Goal: Task Accomplishment & Management: Manage account settings

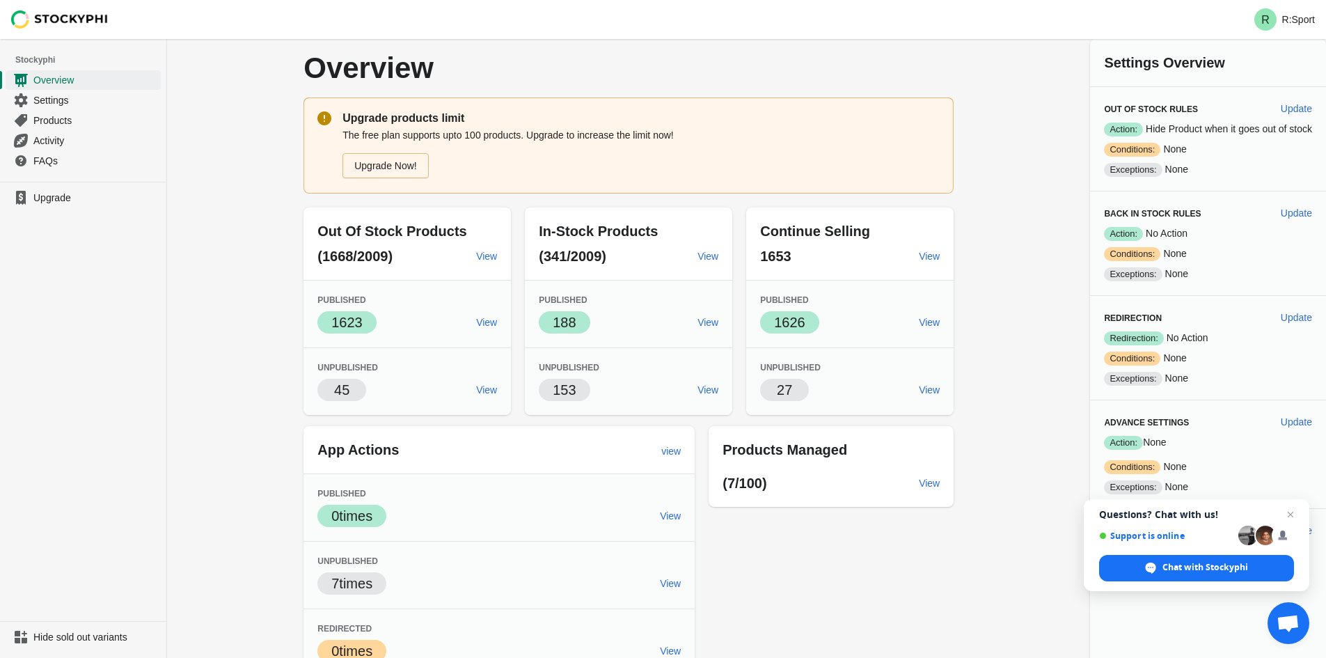
scroll to position [86, 0]
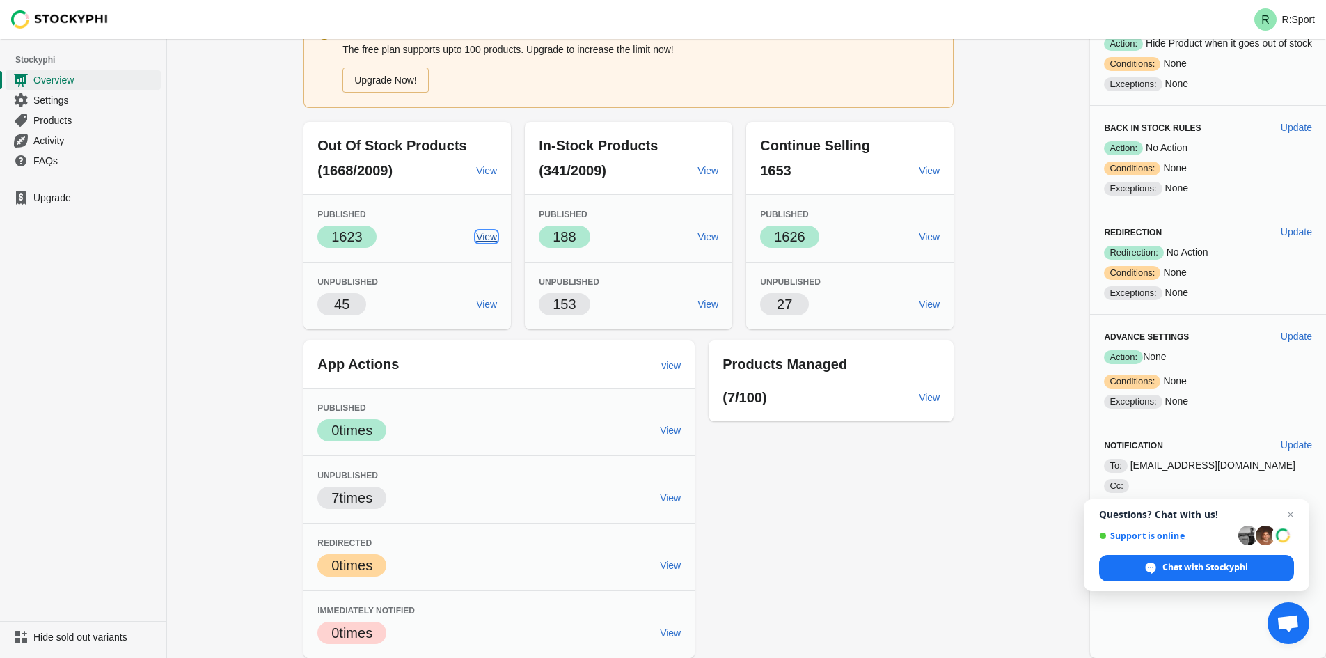
click at [486, 238] on span "View" at bounding box center [486, 236] width 21 height 11
click at [487, 306] on span "View" at bounding box center [486, 304] width 21 height 11
click at [925, 308] on span "View" at bounding box center [929, 304] width 21 height 11
click at [935, 403] on span "View" at bounding box center [929, 397] width 21 height 11
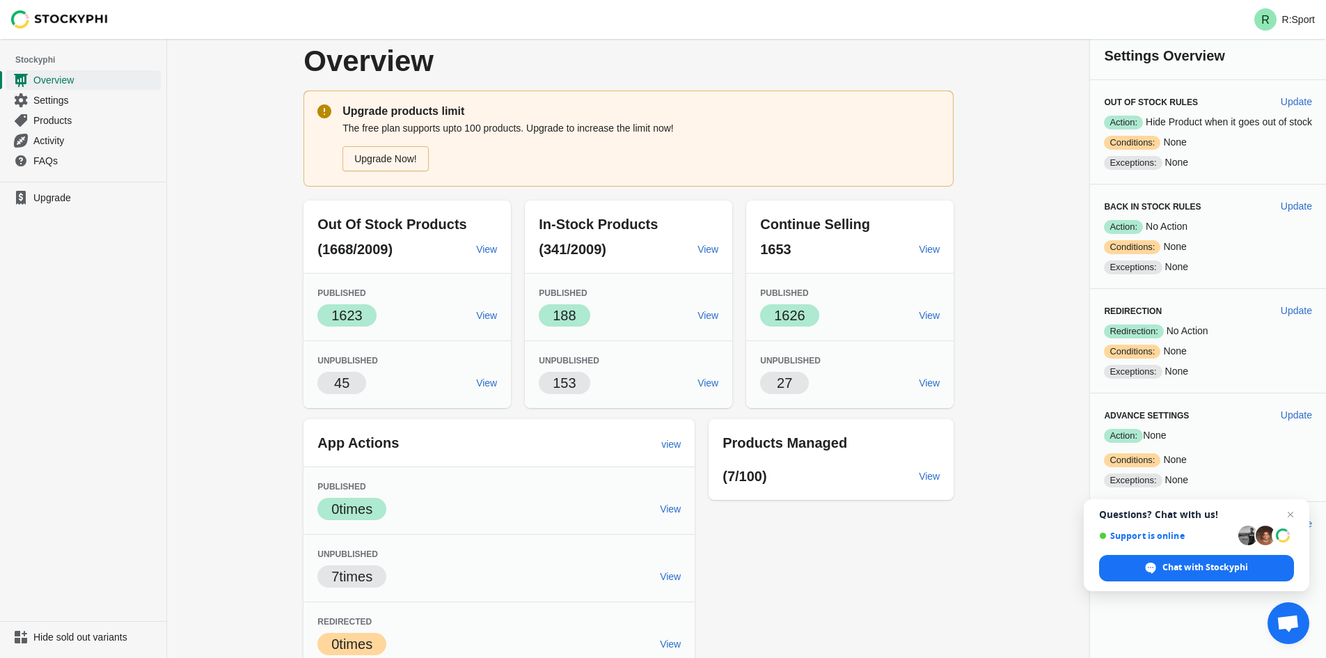
scroll to position [0, 0]
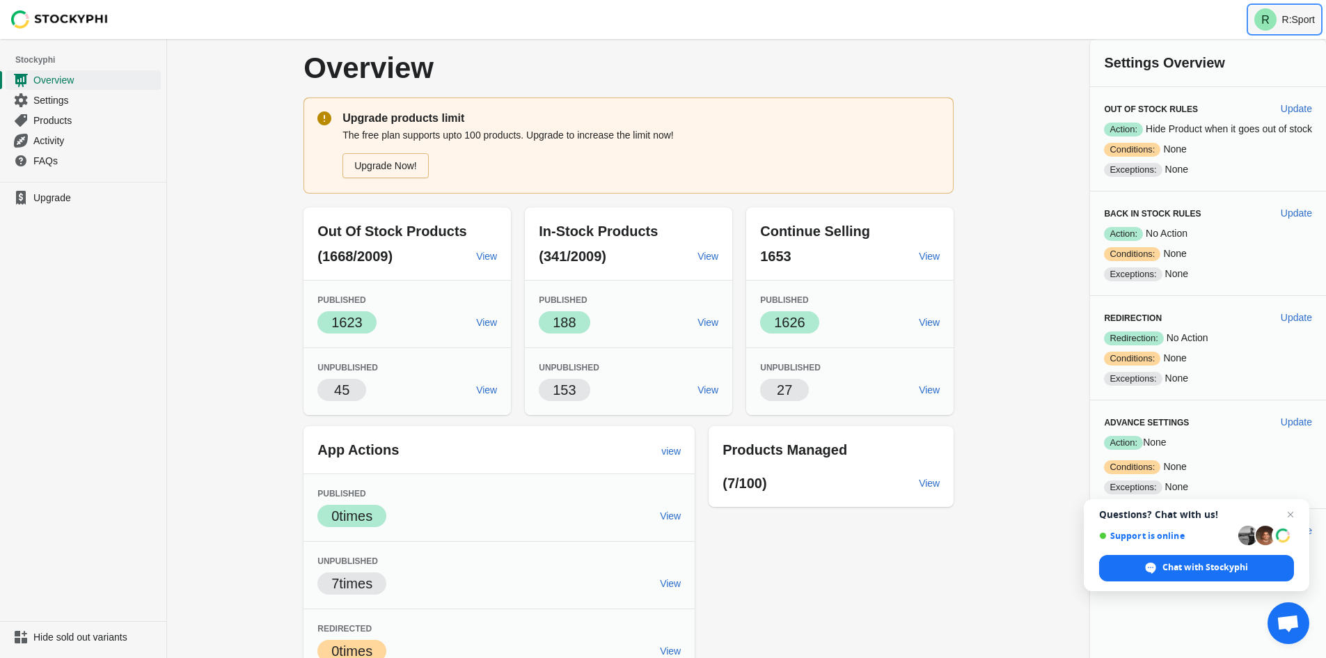
click at [1295, 10] on button "R R:Sport" at bounding box center [1285, 20] width 72 height 28
click at [86, 94] on span "Settings" at bounding box center [95, 100] width 125 height 14
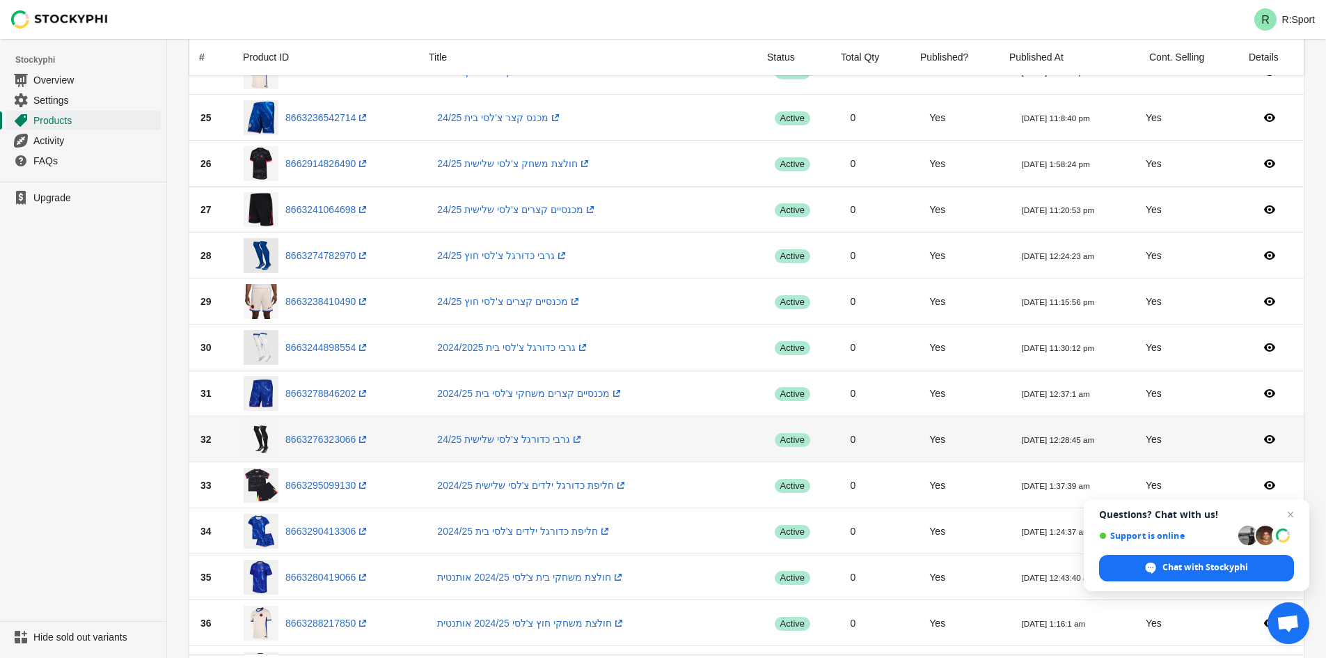
scroll to position [1462, 0]
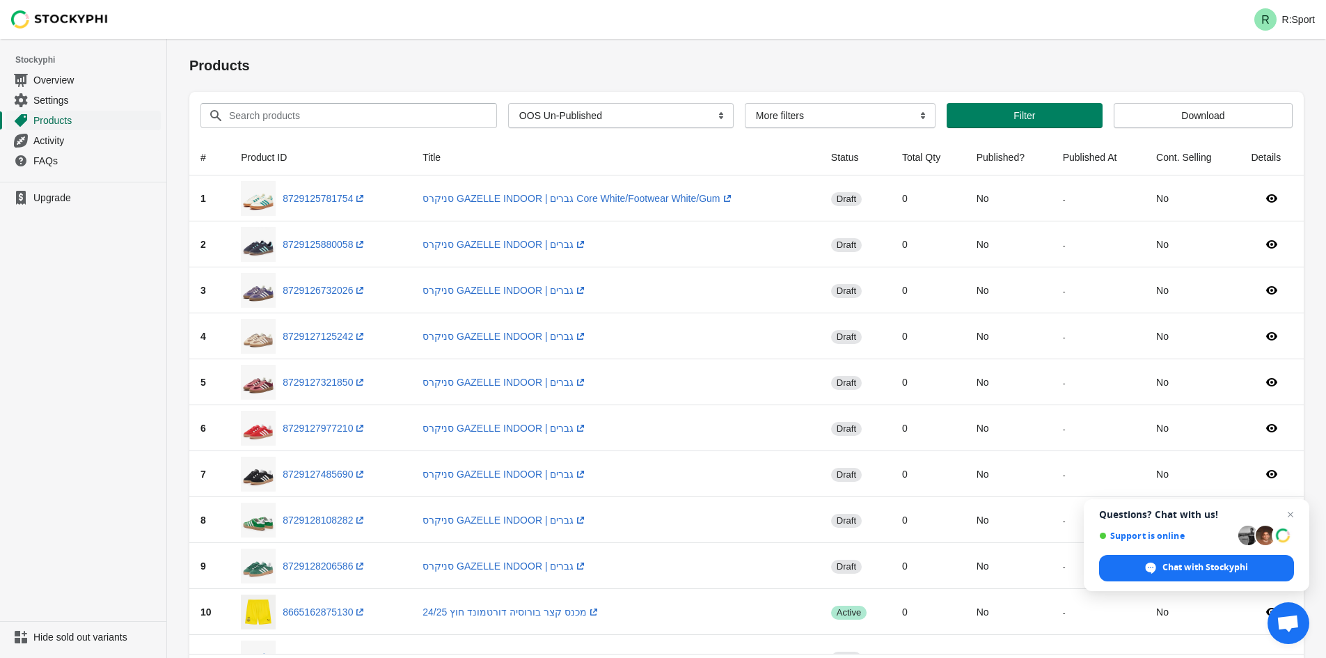
click at [65, 116] on span "Products" at bounding box center [95, 120] width 125 height 14
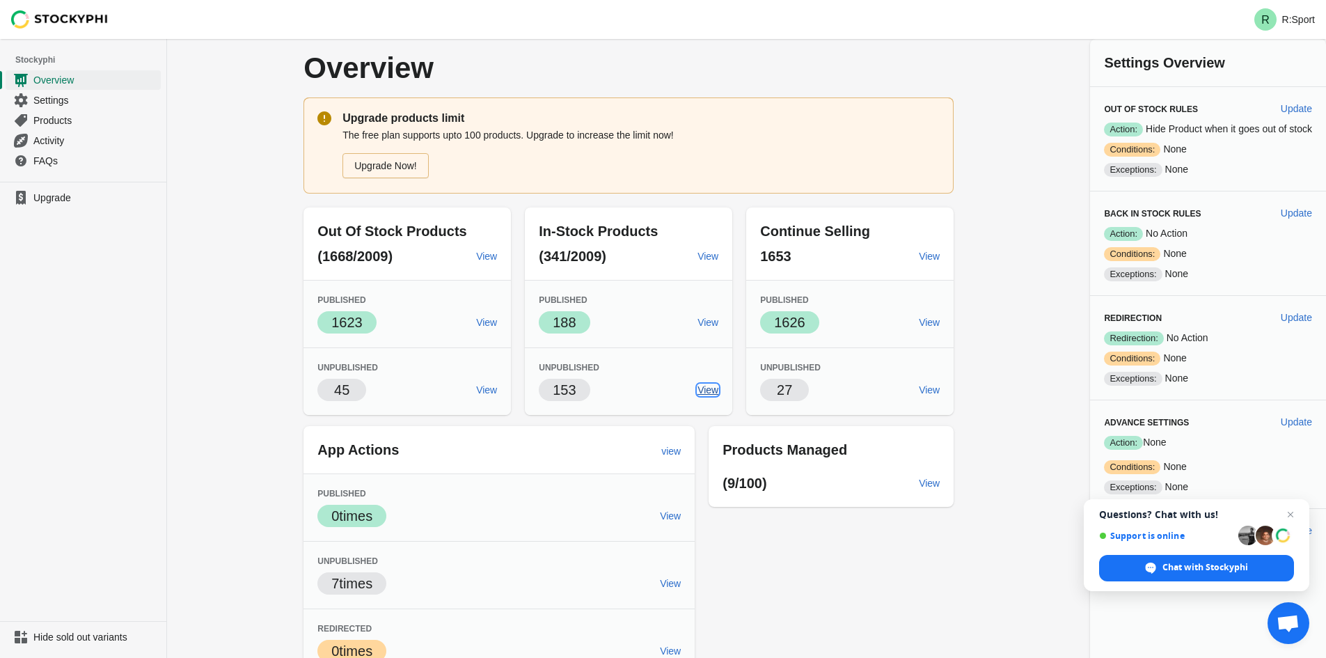
click at [713, 394] on span "View" at bounding box center [707, 389] width 21 height 11
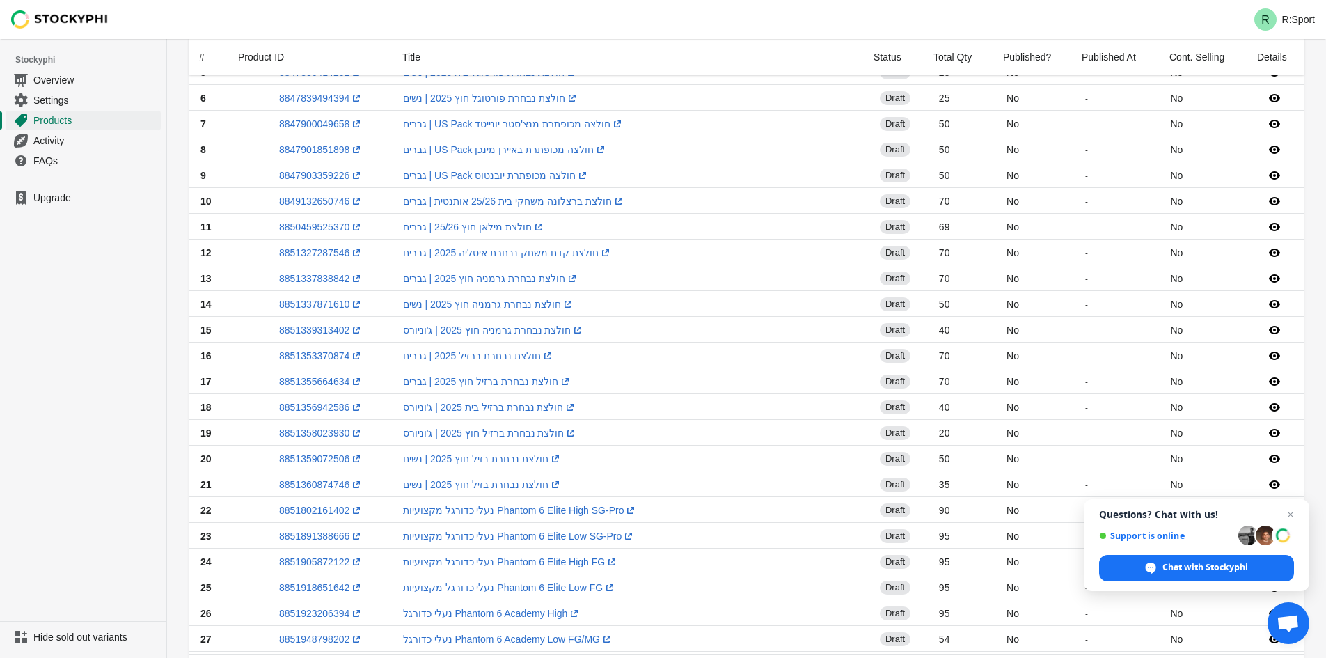
scroll to position [299, 0]
click at [513, 377] on link "חולצת נבחרת ברזיל חוץ 2025 | גברים (opens a new window)" at bounding box center [487, 382] width 169 height 11
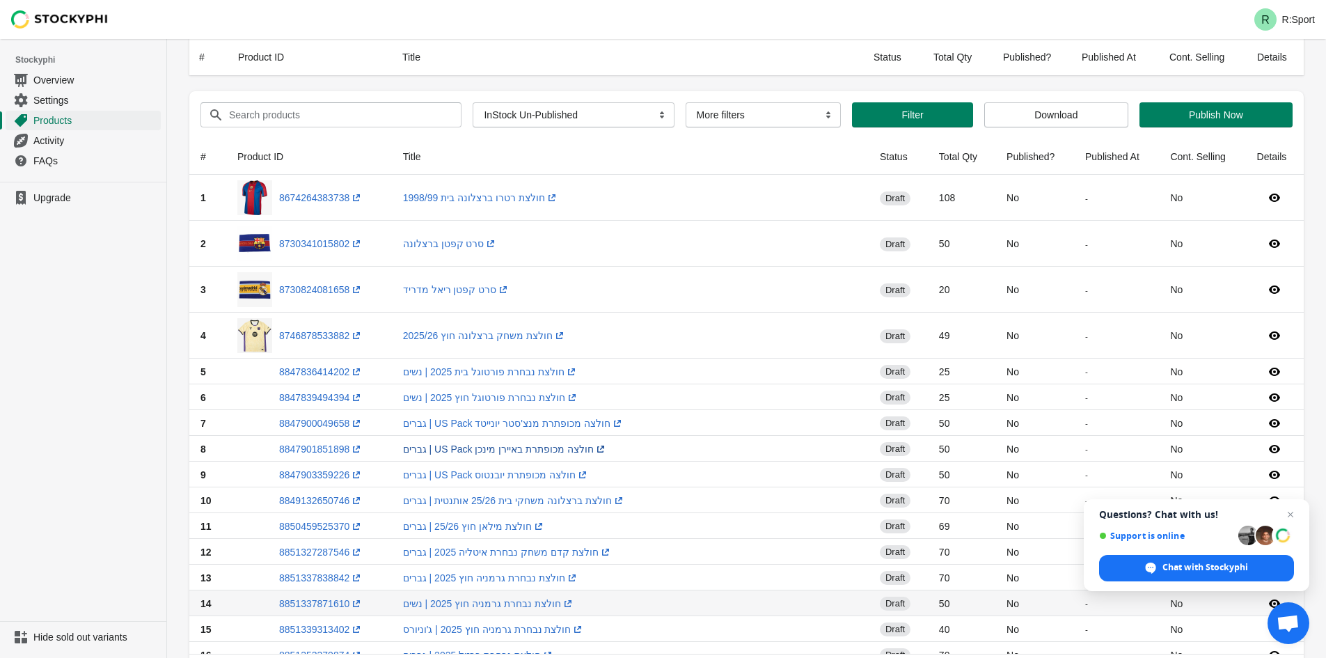
scroll to position [0, 0]
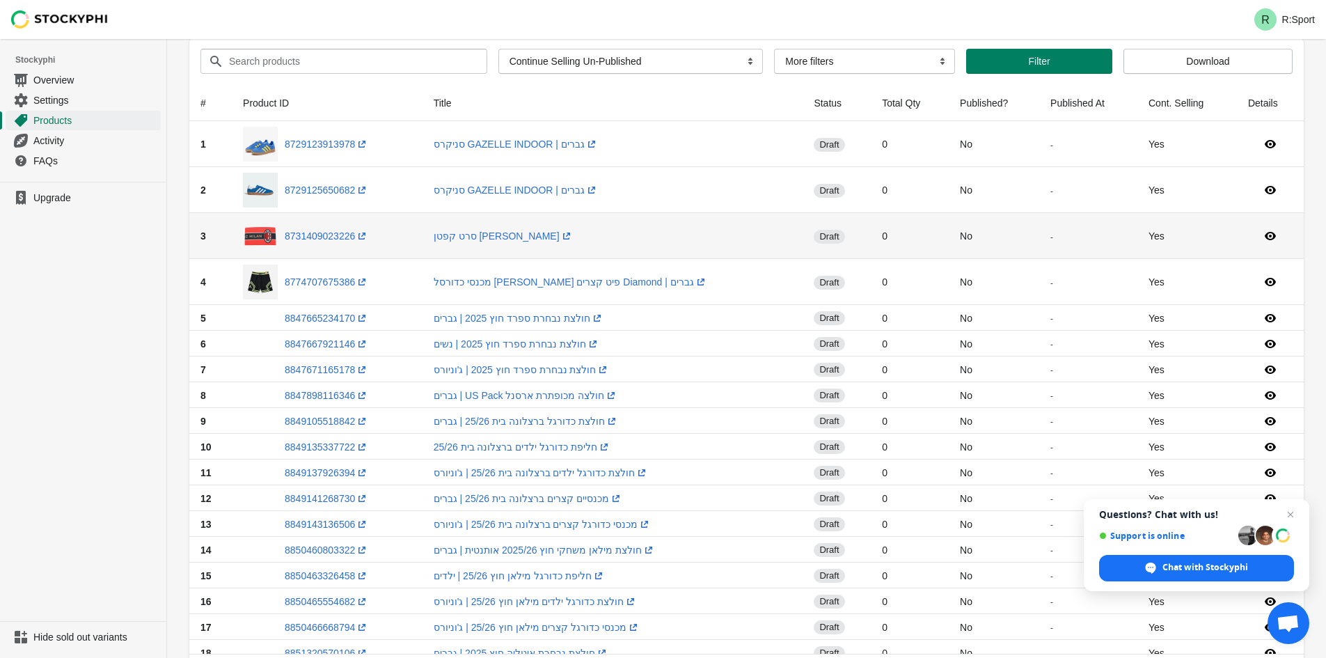
scroll to position [70, 0]
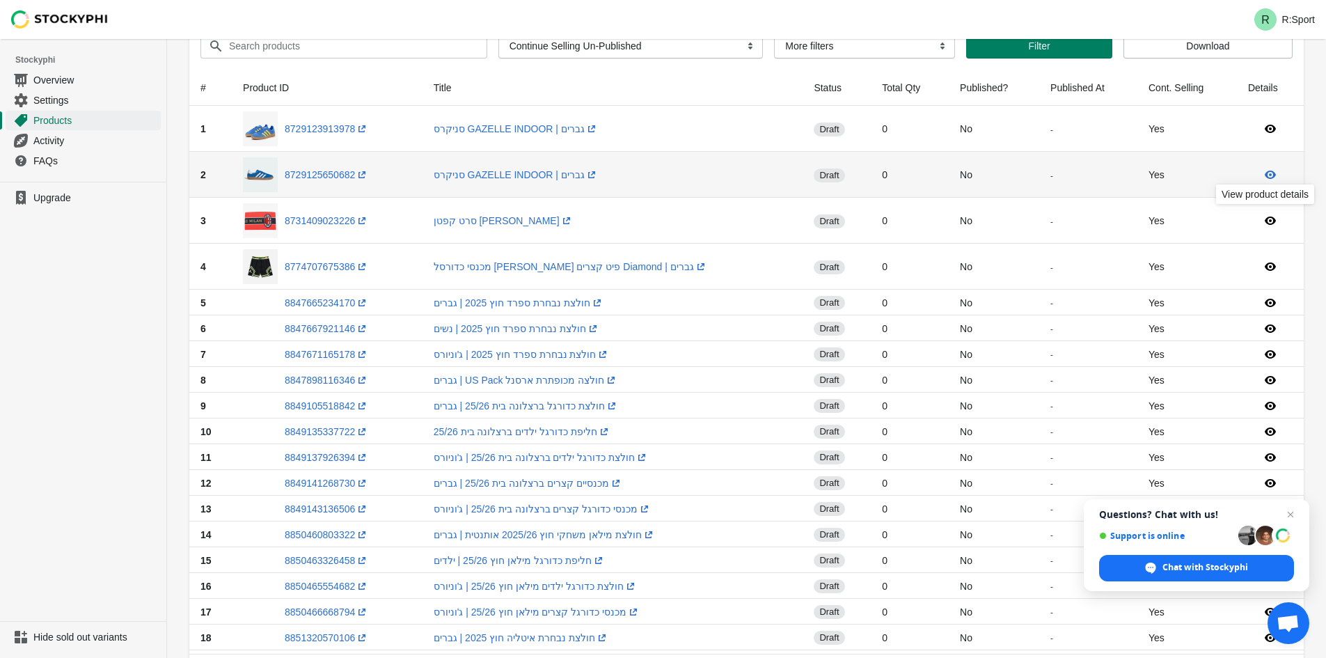
click at [1270, 171] on icon at bounding box center [1270, 175] width 11 height 8
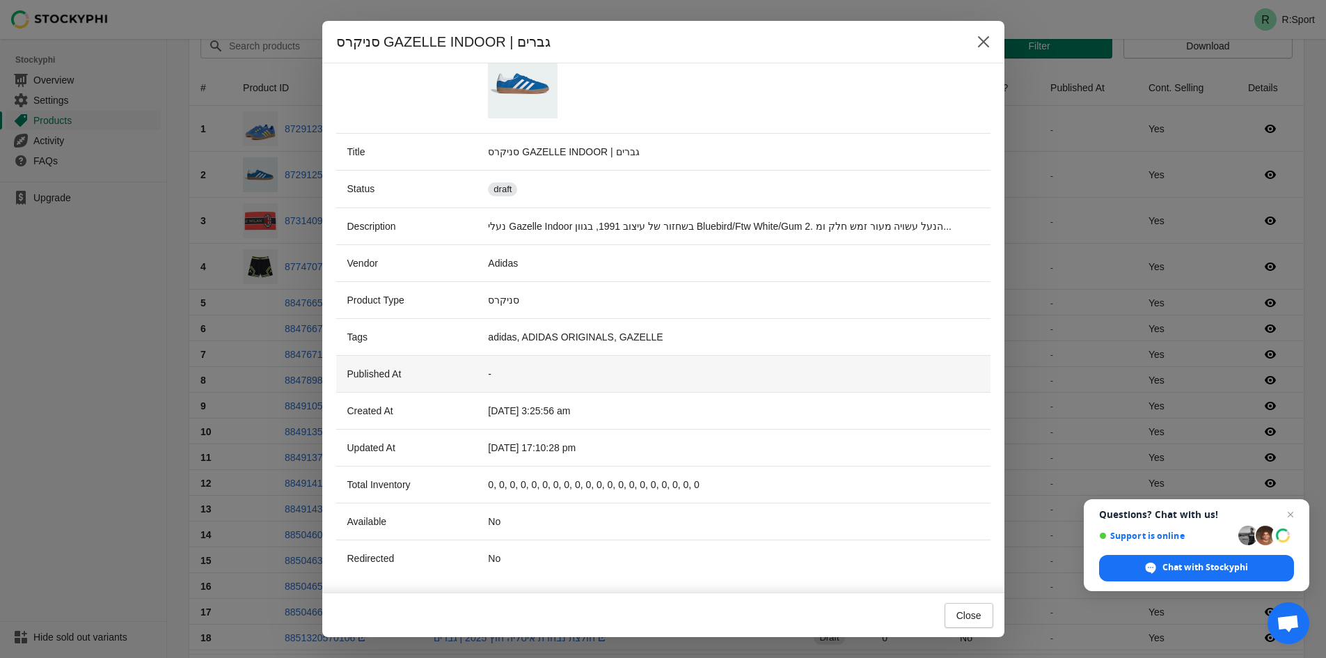
scroll to position [147, 0]
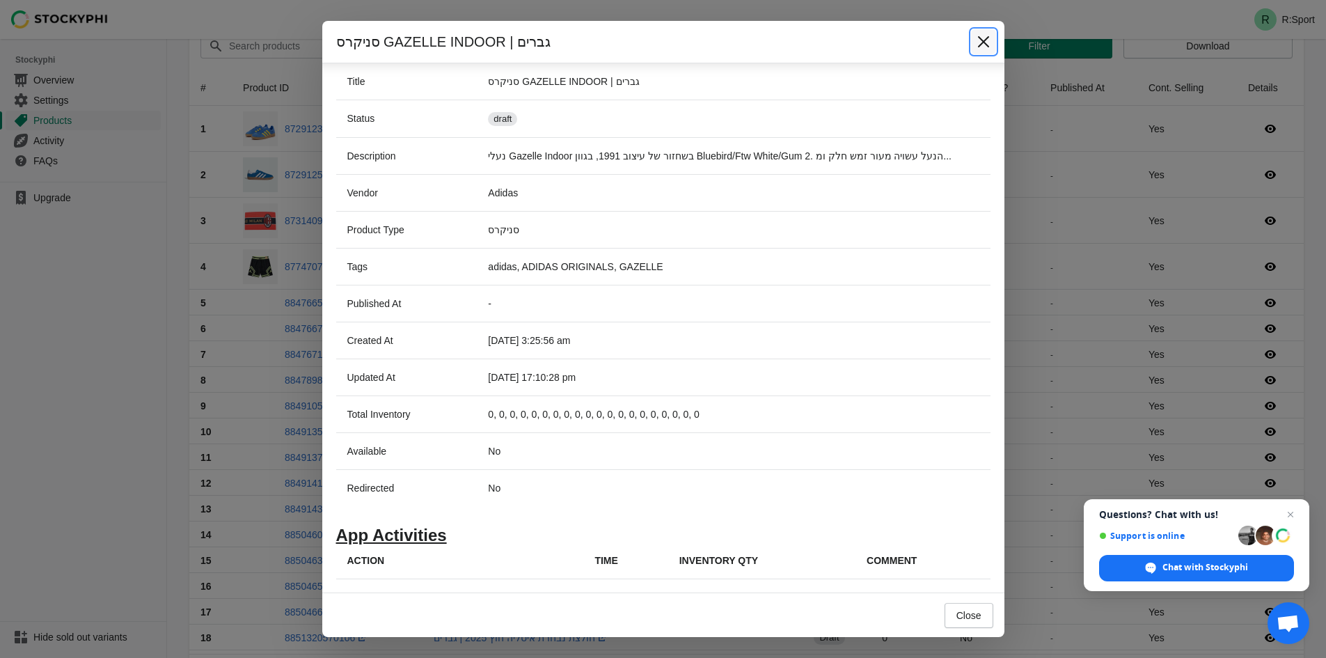
click at [995, 40] on button "Close" at bounding box center [983, 41] width 25 height 25
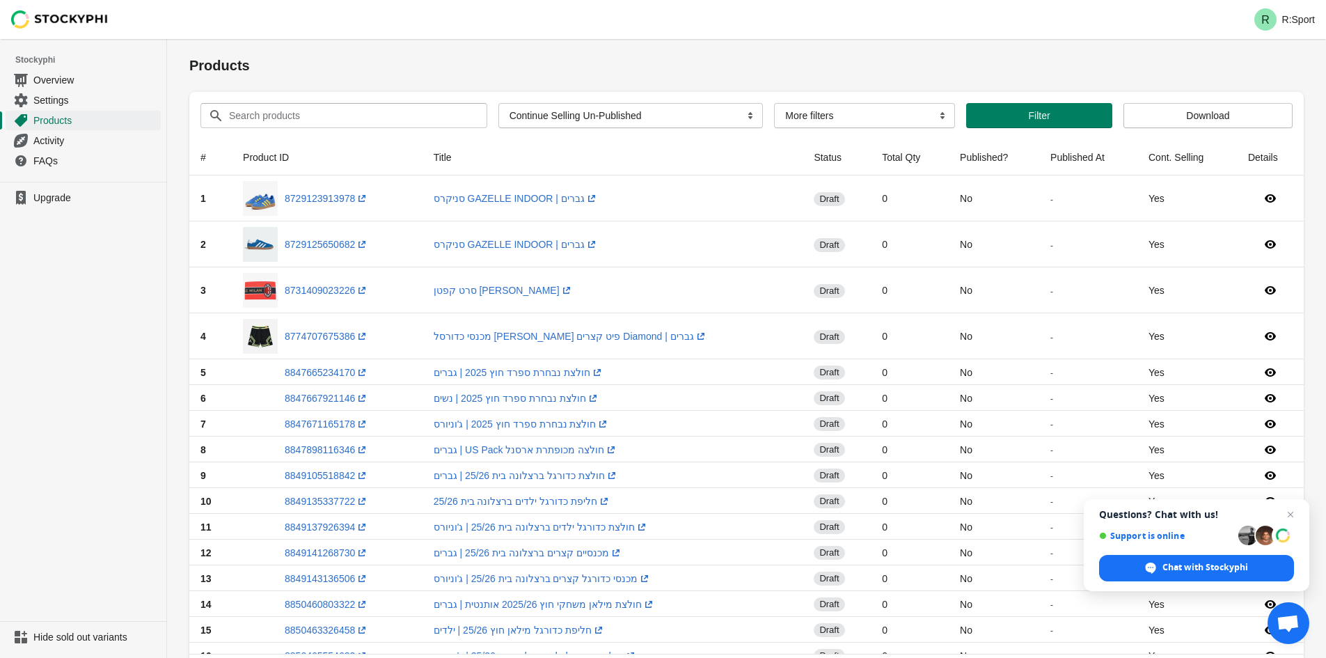
scroll to position [70, 0]
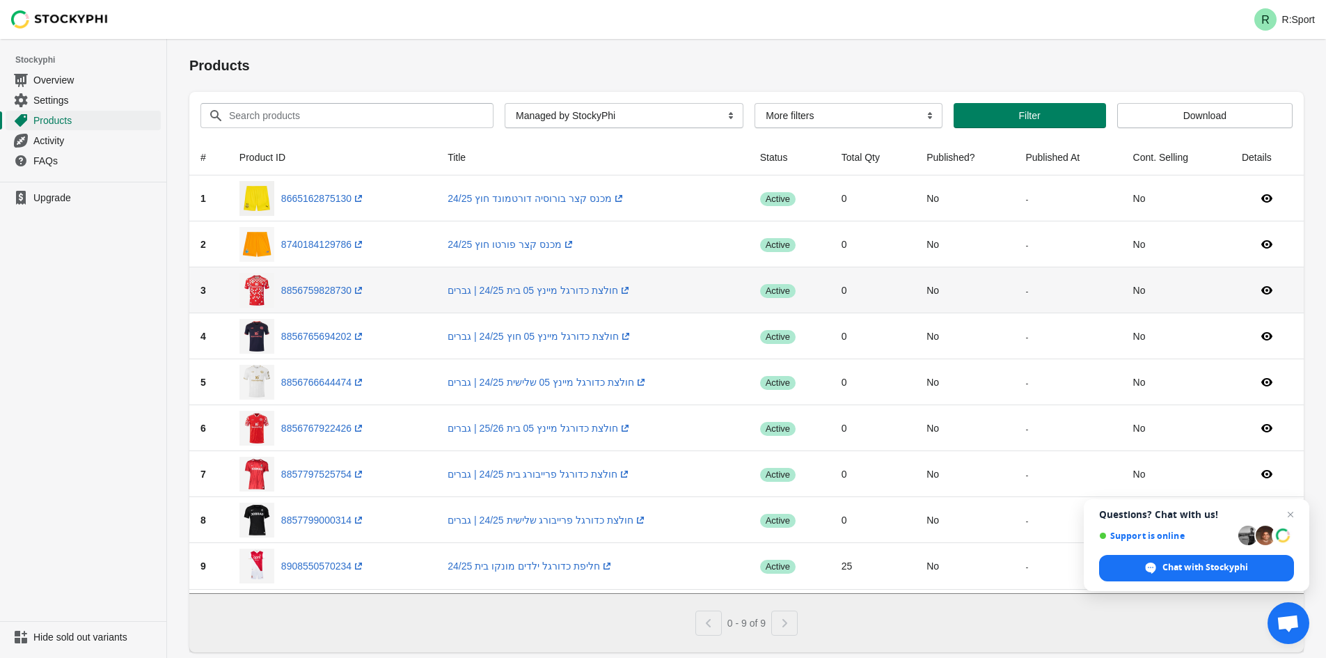
click at [785, 292] on span "Success active" at bounding box center [777, 291] width 35 height 14
click at [319, 294] on link "8856759828730 (opens a new window)" at bounding box center [323, 290] width 84 height 11
click at [540, 290] on link "חולצת כדורגל מיינץ 05 בית 24/25 | גברים (opens a new window)" at bounding box center [540, 290] width 184 height 11
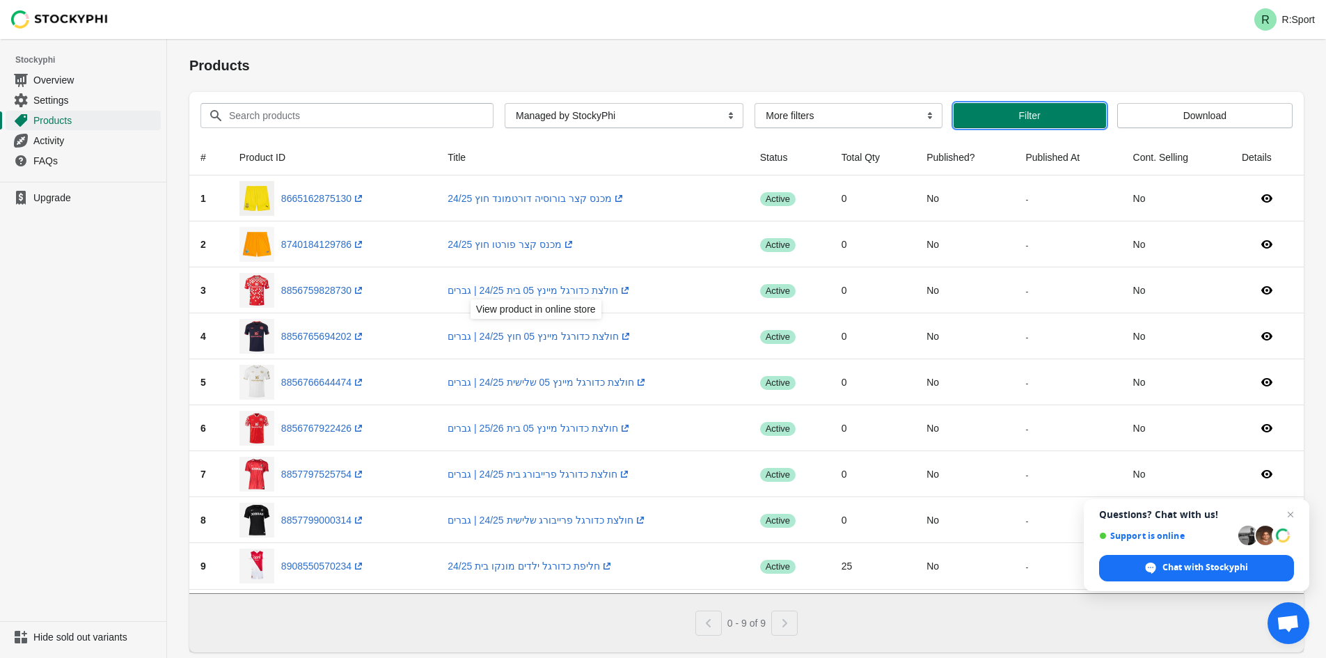
click at [1025, 113] on span "Filter" at bounding box center [1030, 115] width 22 height 11
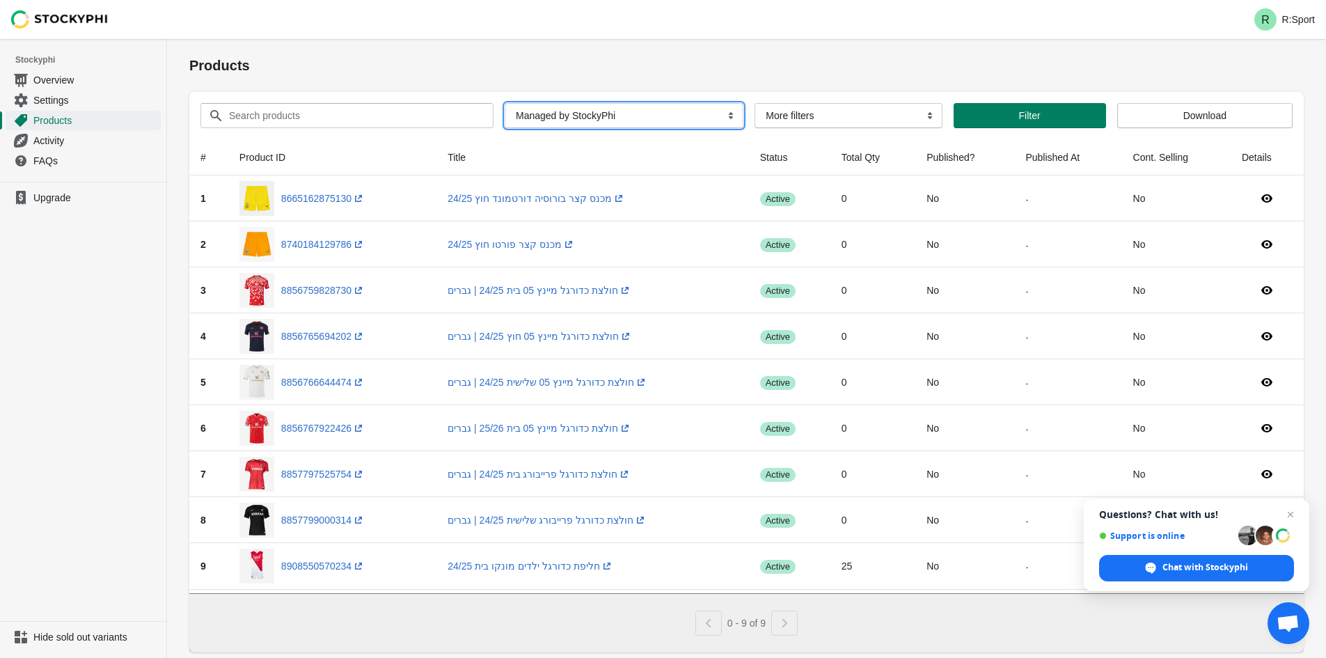
click at [587, 117] on select "All Products InStock InStock Published InStock Un-Published OOS OOS Published O…" at bounding box center [624, 115] width 239 height 25
click at [621, 115] on select "All Products InStock InStock Published InStock Un-Published OOS OOS Published O…" at bounding box center [624, 115] width 239 height 25
click at [81, 137] on span "Activity" at bounding box center [95, 141] width 125 height 14
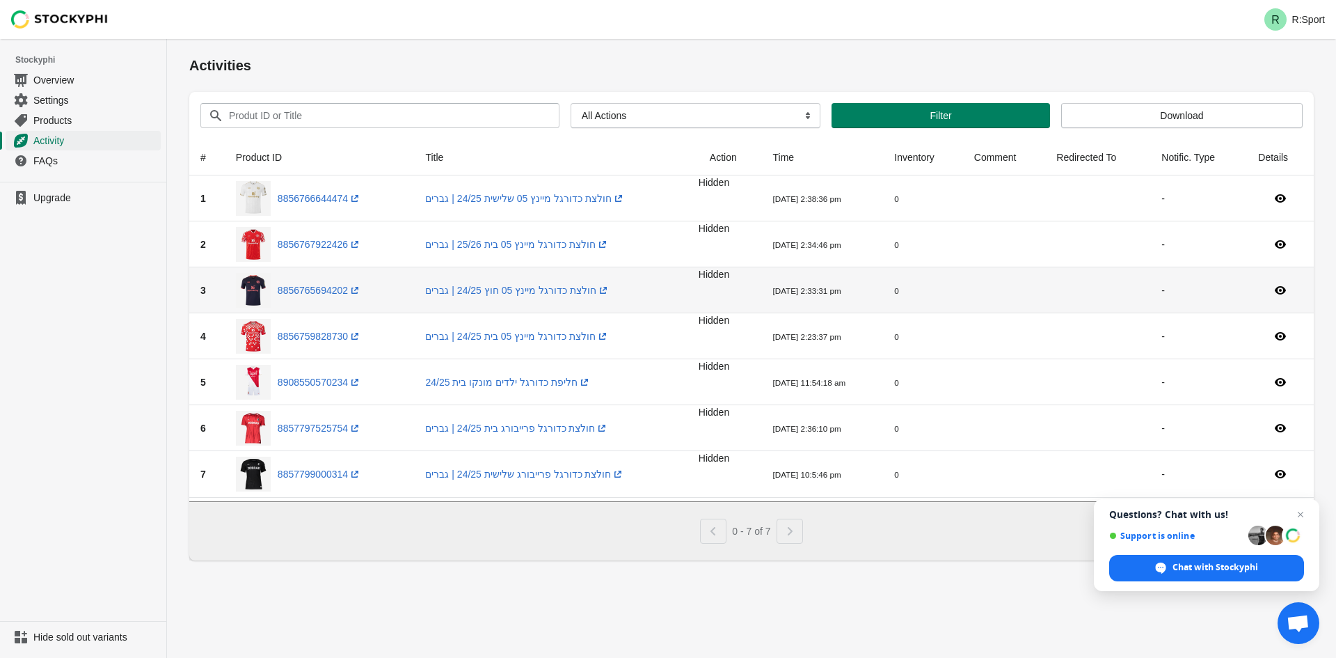
click at [703, 276] on span "Hidden" at bounding box center [714, 274] width 31 height 11
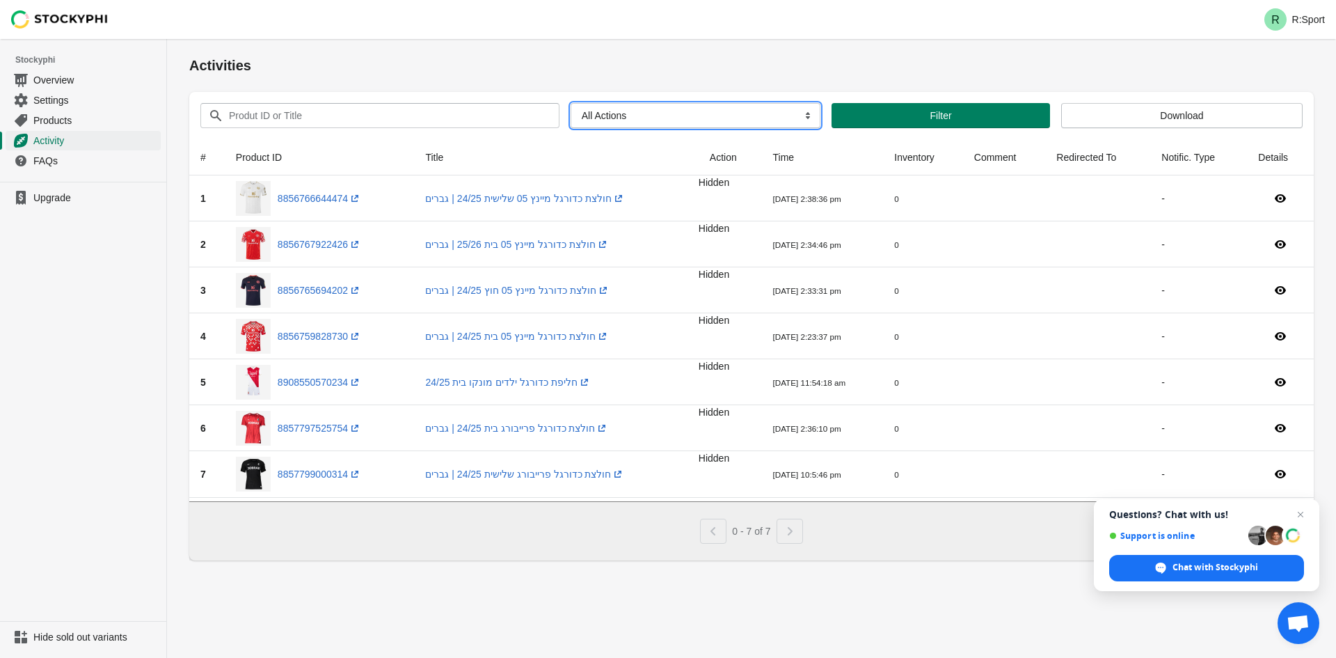
click at [674, 104] on select "All Actions Hide Products Show Products Redirect Products Send Notification" at bounding box center [696, 115] width 250 height 25
drag, startPoint x: 755, startPoint y: 120, endPoint x: 908, endPoint y: 120, distance: 152.4
click at [755, 120] on select "All Actions Hide Products Show Products Redirect Products Send Notification" at bounding box center [696, 115] width 250 height 25
click at [72, 159] on span "FAQs" at bounding box center [95, 161] width 125 height 14
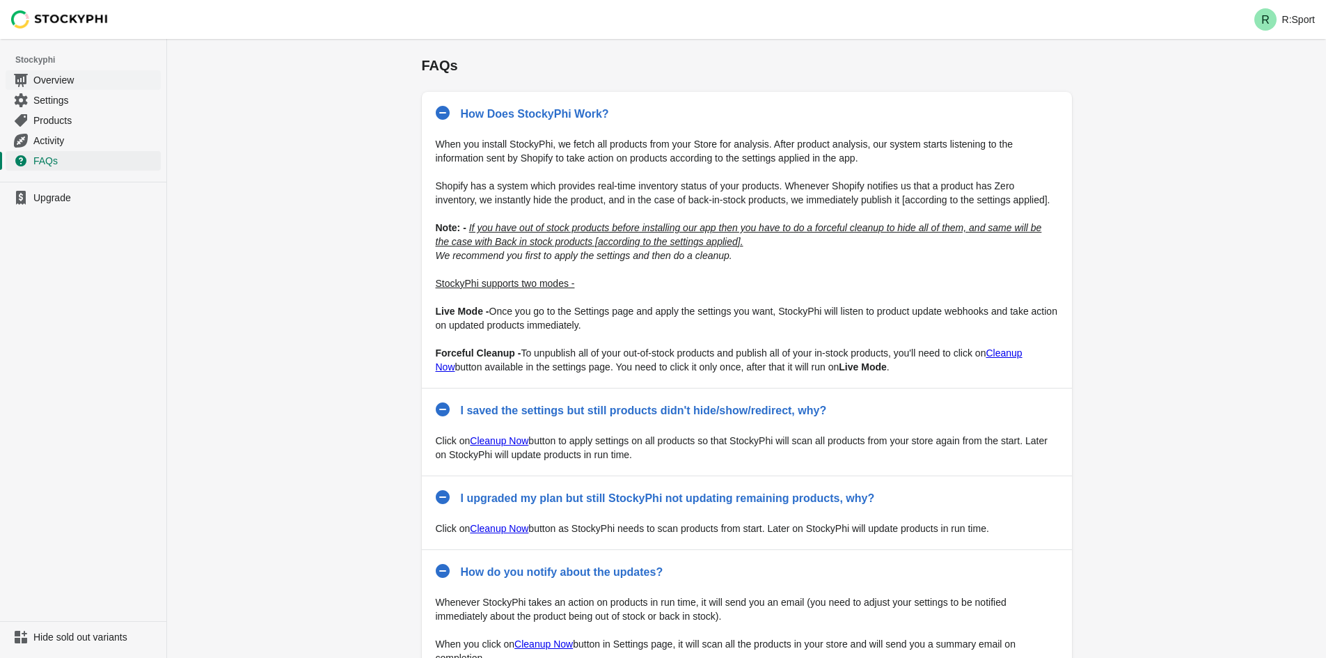
click at [95, 79] on span "Overview" at bounding box center [95, 80] width 125 height 14
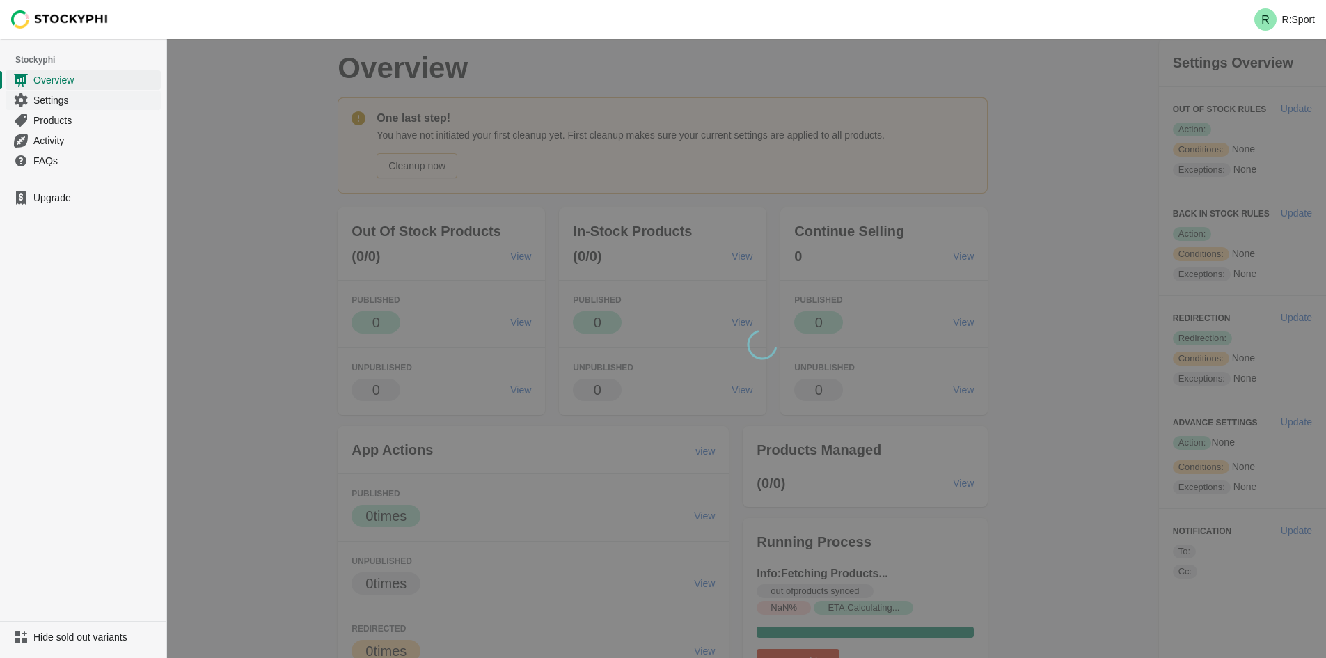
drag, startPoint x: 0, startPoint y: 0, endPoint x: 88, endPoint y: 90, distance: 125.5
click at [88, 90] on link "Settings" at bounding box center [83, 100] width 155 height 20
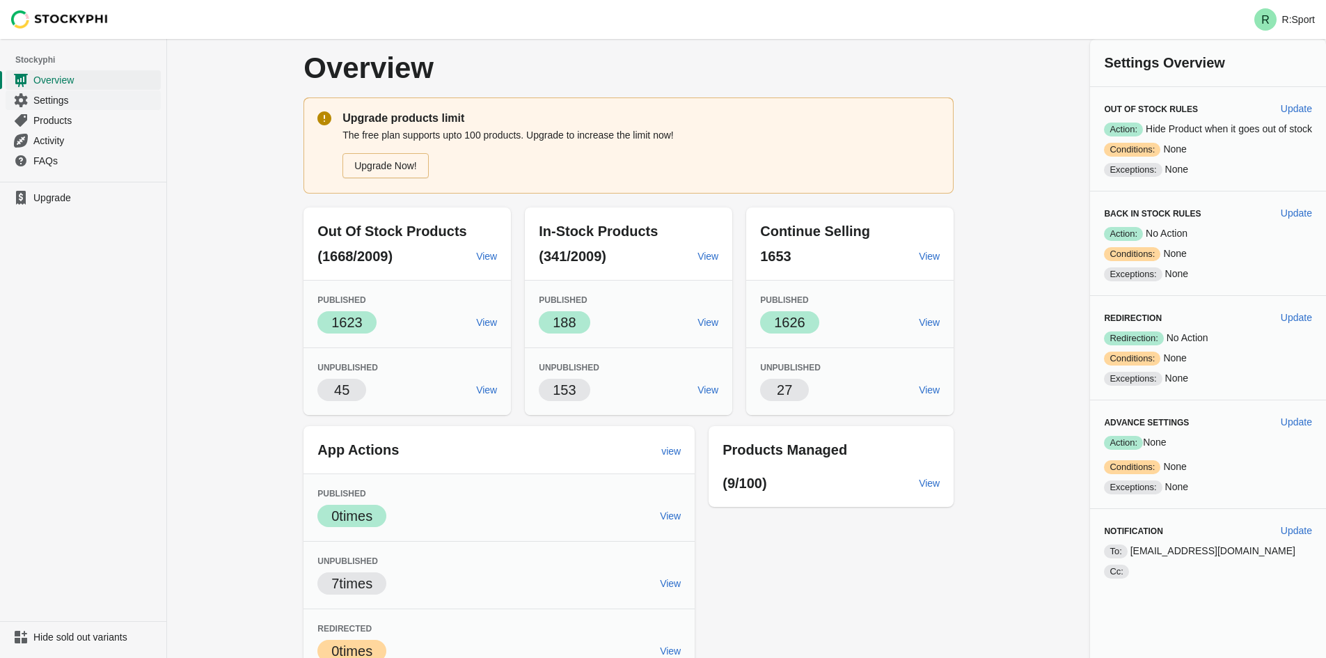
click at [81, 98] on span "Settings" at bounding box center [95, 100] width 125 height 14
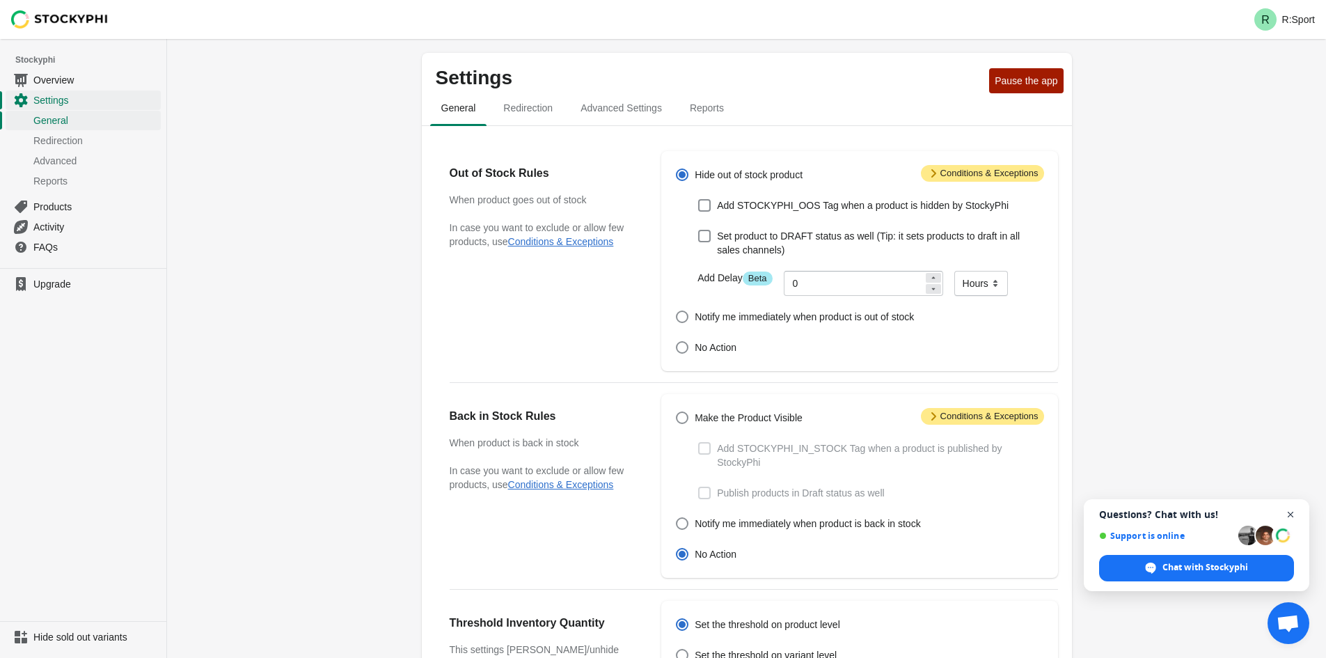
click at [1292, 514] on span "Close chat" at bounding box center [1290, 514] width 17 height 17
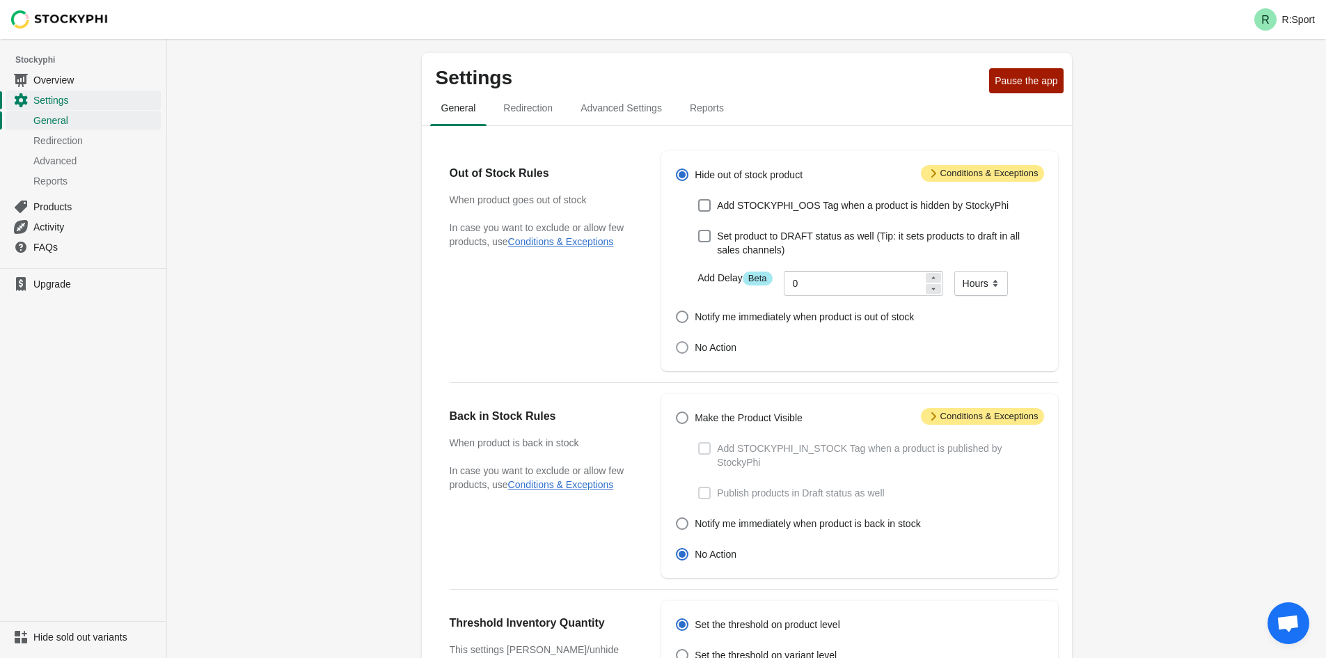
click at [718, 353] on span "No Action" at bounding box center [716, 347] width 42 height 14
click at [677, 342] on input "No Action" at bounding box center [676, 341] width 1 height 1
radio input "true"
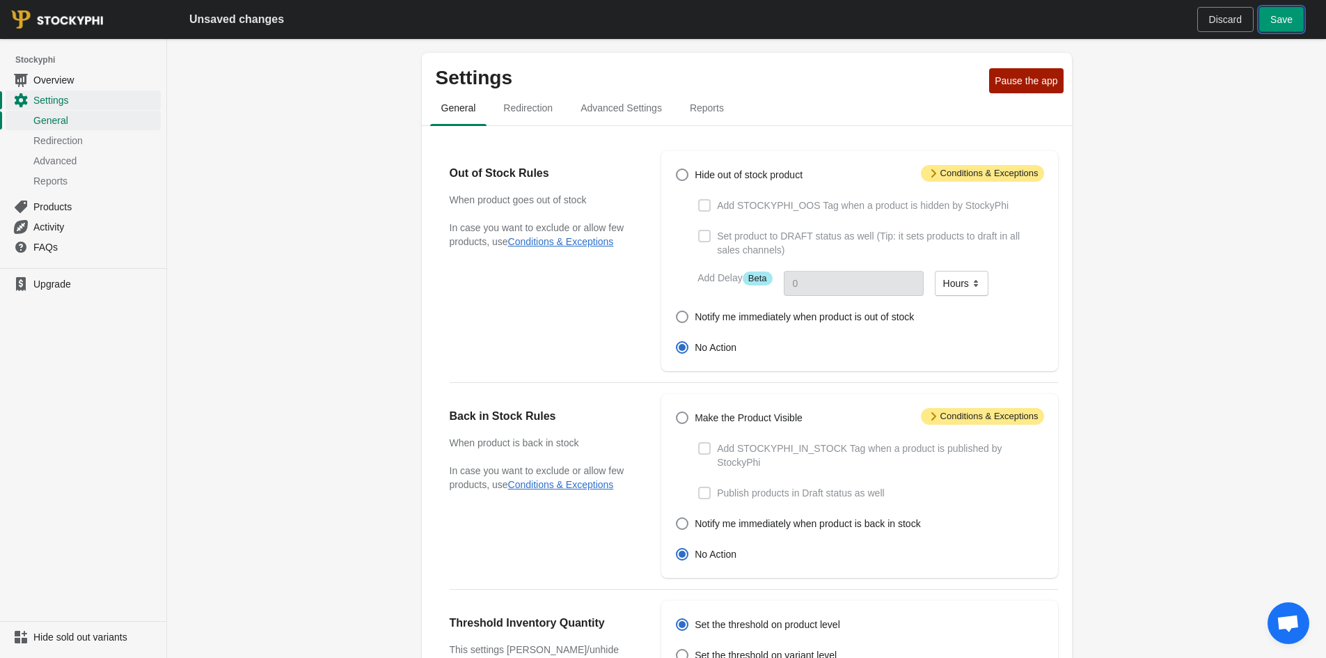
click at [1282, 15] on span "Save" at bounding box center [1281, 19] width 22 height 11
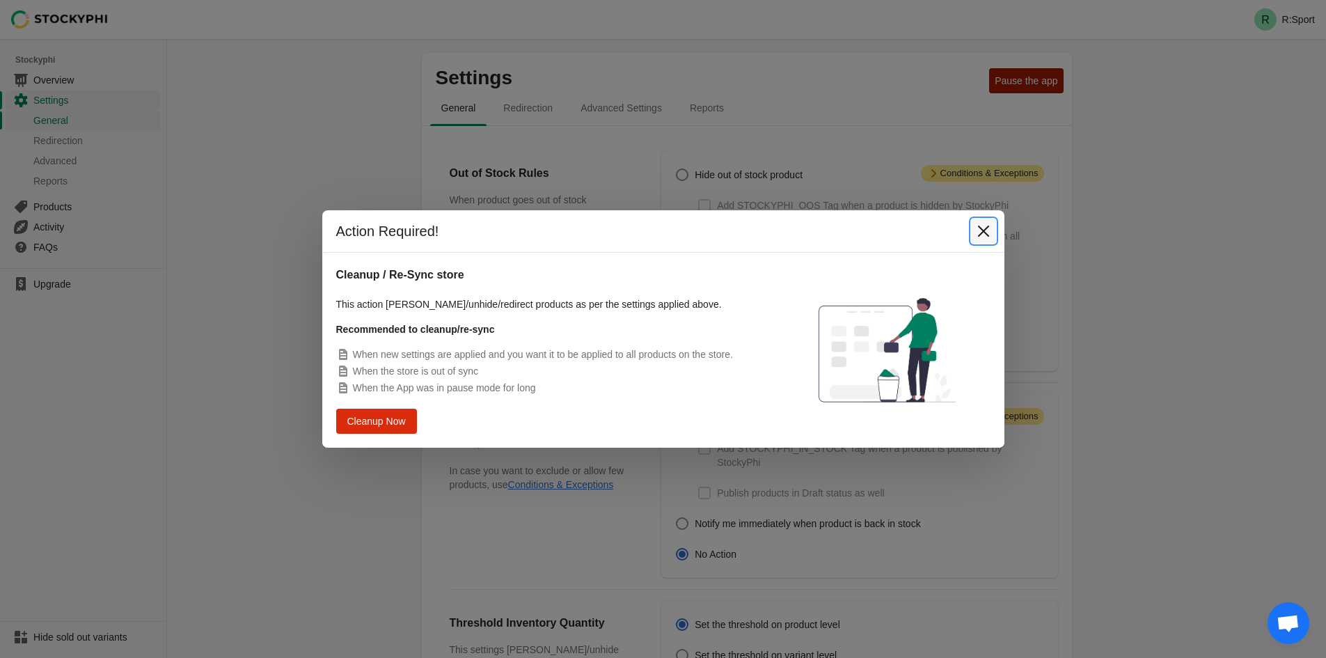
click at [988, 228] on icon "Close" at bounding box center [983, 231] width 14 height 14
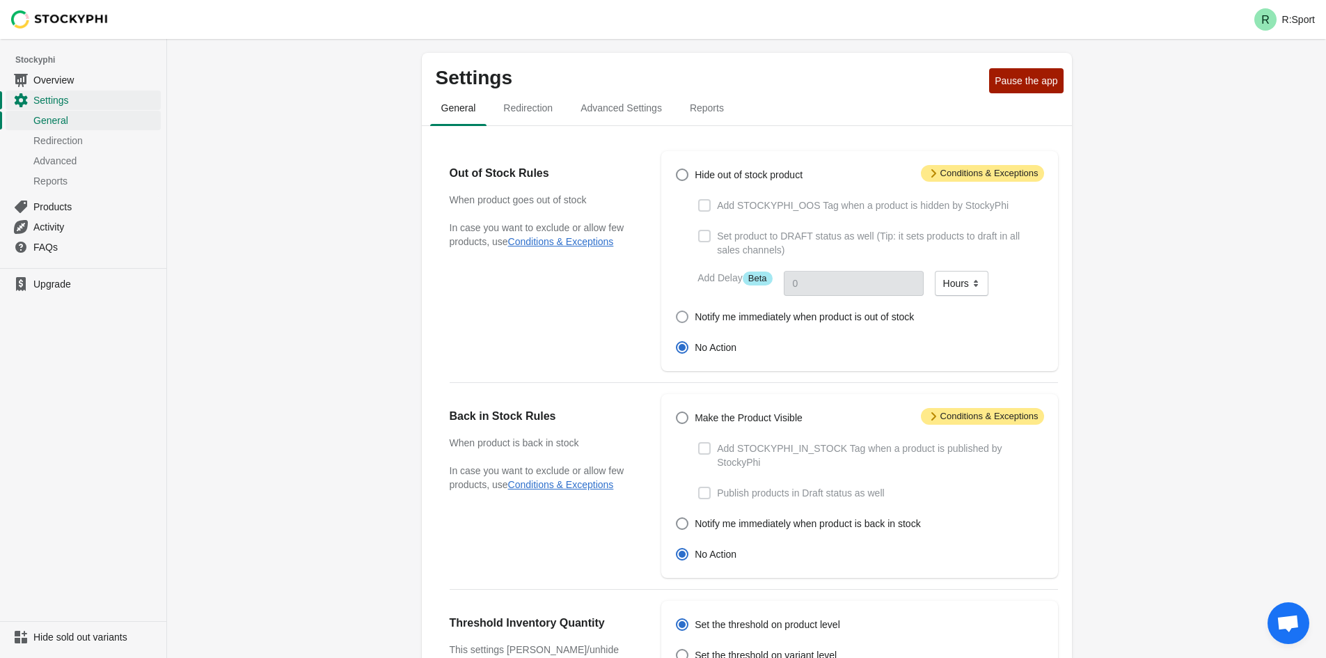
click at [727, 319] on span "Notify me immediately when product is out of stock" at bounding box center [804, 317] width 219 height 14
click at [677, 311] on input "Notify me immediately when product is out of stock" at bounding box center [676, 310] width 1 height 1
radio input "true"
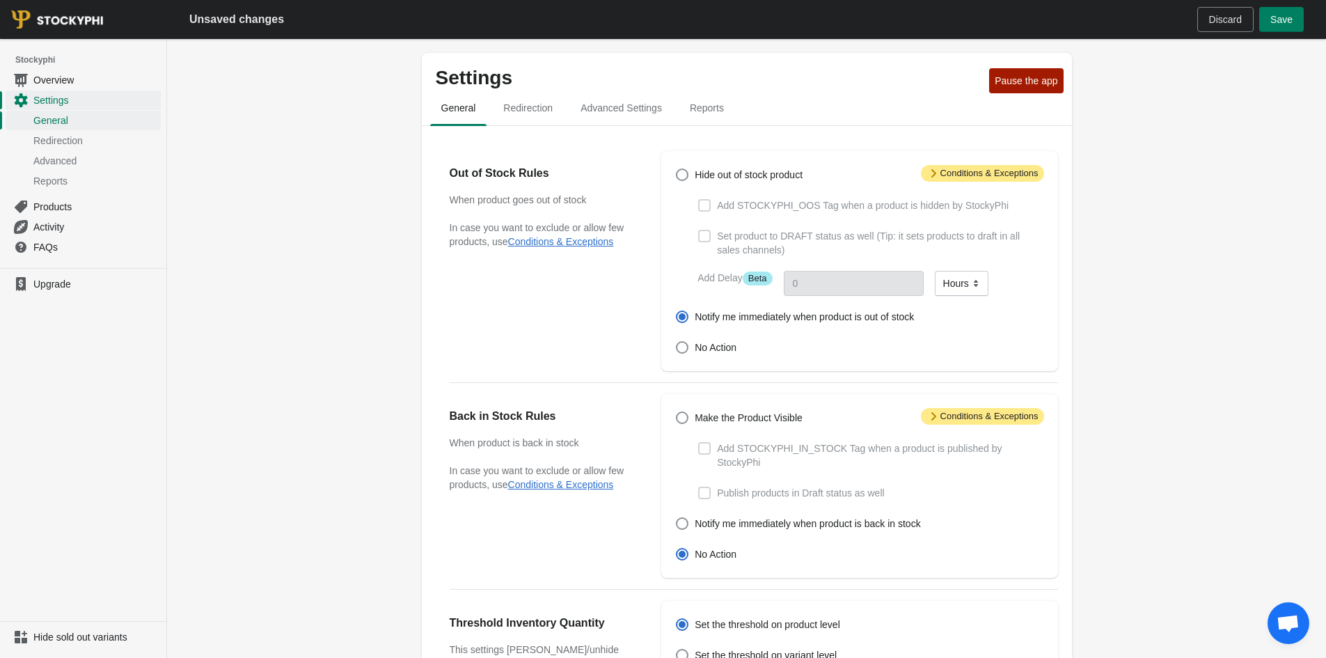
click at [1268, 33] on div "Unsaved changes Discard Save" at bounding box center [746, 19] width 1159 height 39
click at [1283, 23] on span "Save" at bounding box center [1281, 19] width 22 height 11
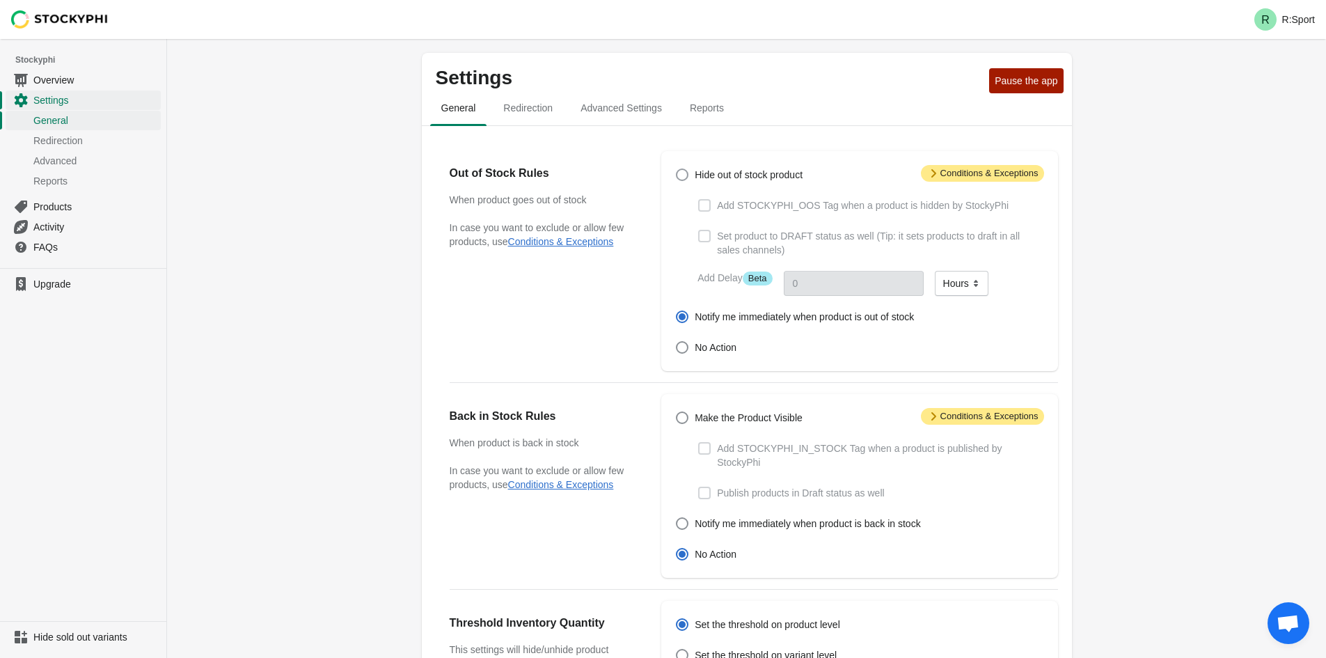
click at [738, 182] on label "Hide out of stock product" at bounding box center [738, 174] width 127 height 19
click at [677, 169] on input "Hide out of stock product" at bounding box center [676, 168] width 1 height 1
radio input "true"
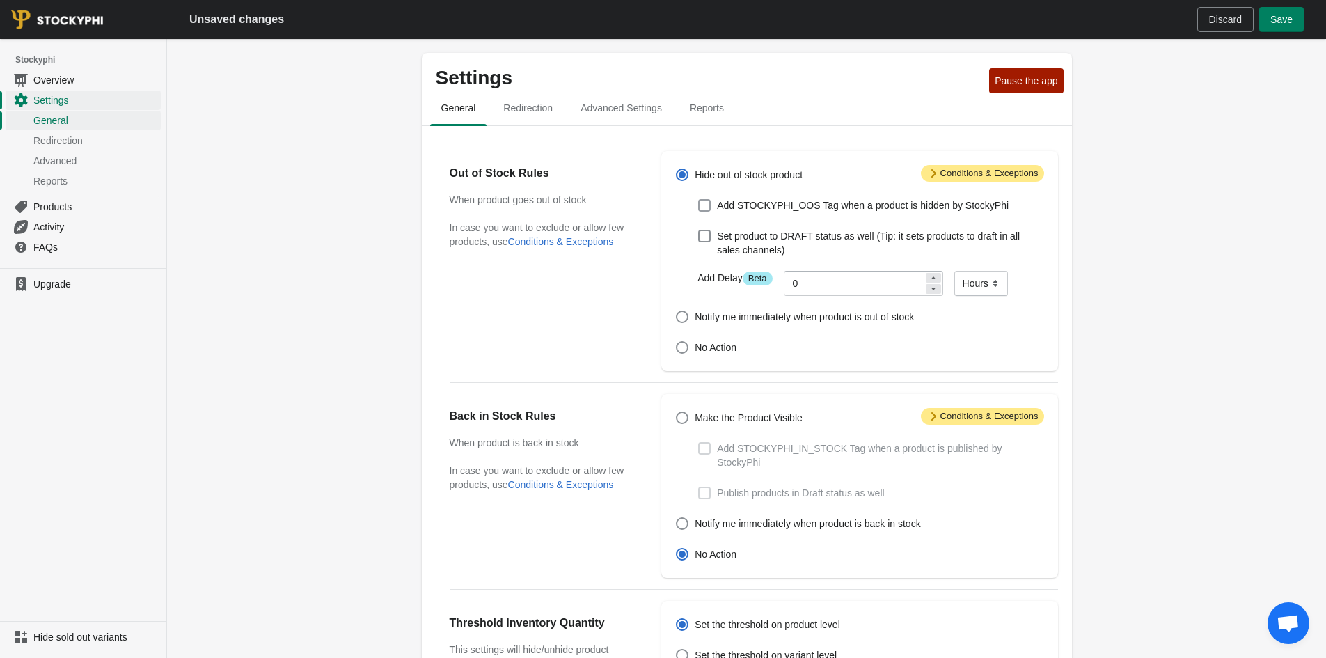
click at [940, 207] on span "Add STOCKYPHI_OOS Tag when a product is hidden by StockyPhi" at bounding box center [863, 205] width 292 height 14
click at [699, 200] on input "Add STOCKYPHI_OOS Tag when a product is hidden by StockyPhi" at bounding box center [698, 199] width 1 height 1
click at [938, 208] on span "Add STOCKYPHI_OOS Tag when a product is hidden by StockyPhi" at bounding box center [863, 205] width 292 height 14
click at [699, 200] on input "Add STOCKYPHI_OOS Tag when a product is hidden by StockyPhi" at bounding box center [698, 199] width 1 height 1
checkbox input "false"
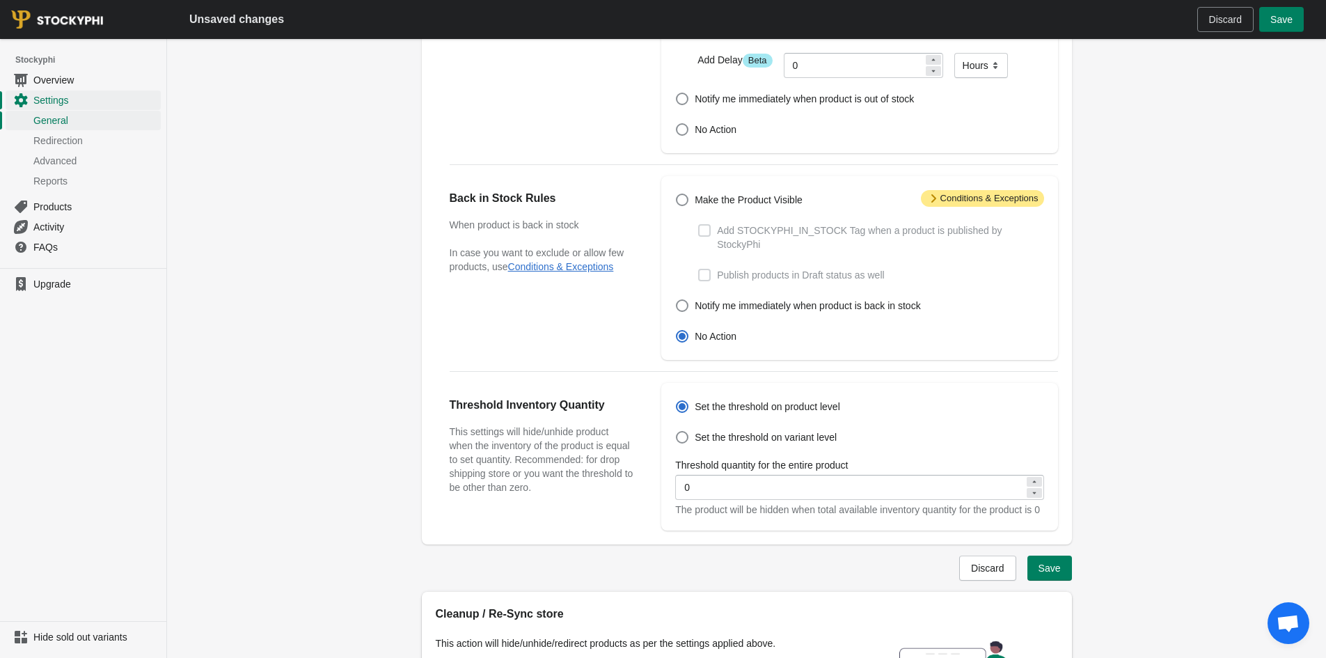
scroll to position [186, 0]
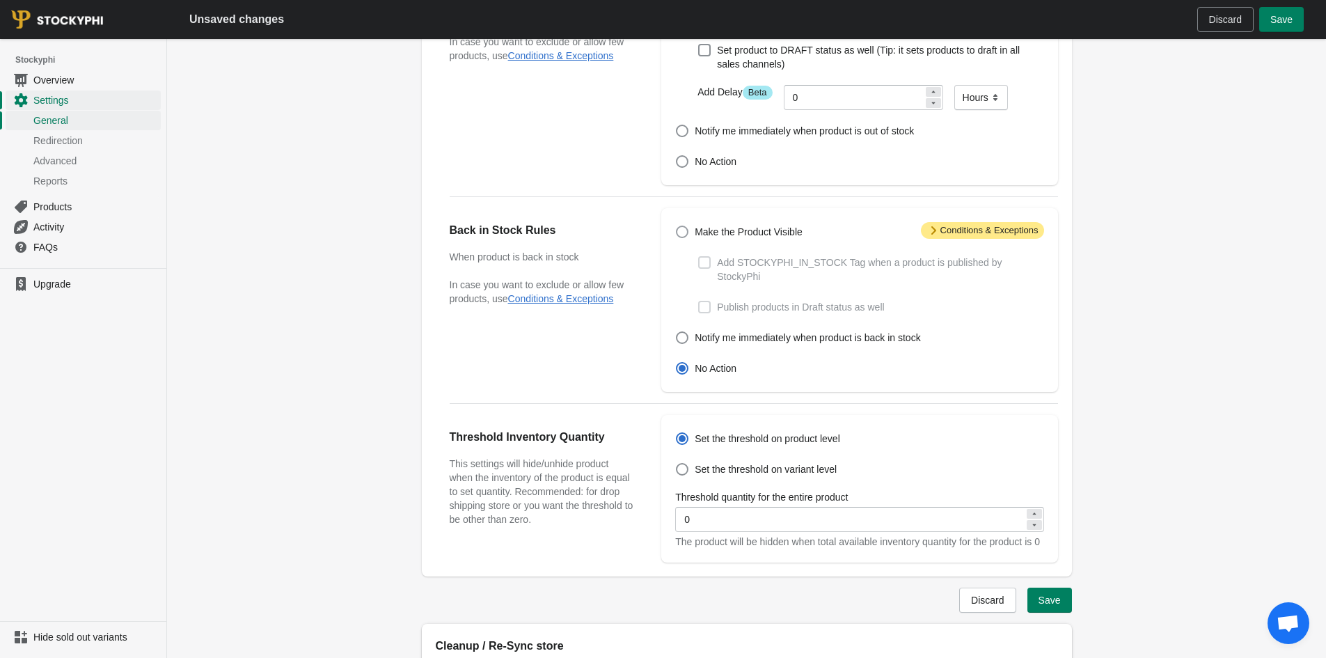
click at [730, 239] on span "Make the Product Visible" at bounding box center [749, 232] width 108 height 14
click at [677, 226] on input "Make the Product Visible" at bounding box center [676, 226] width 1 height 1
radio input "true"
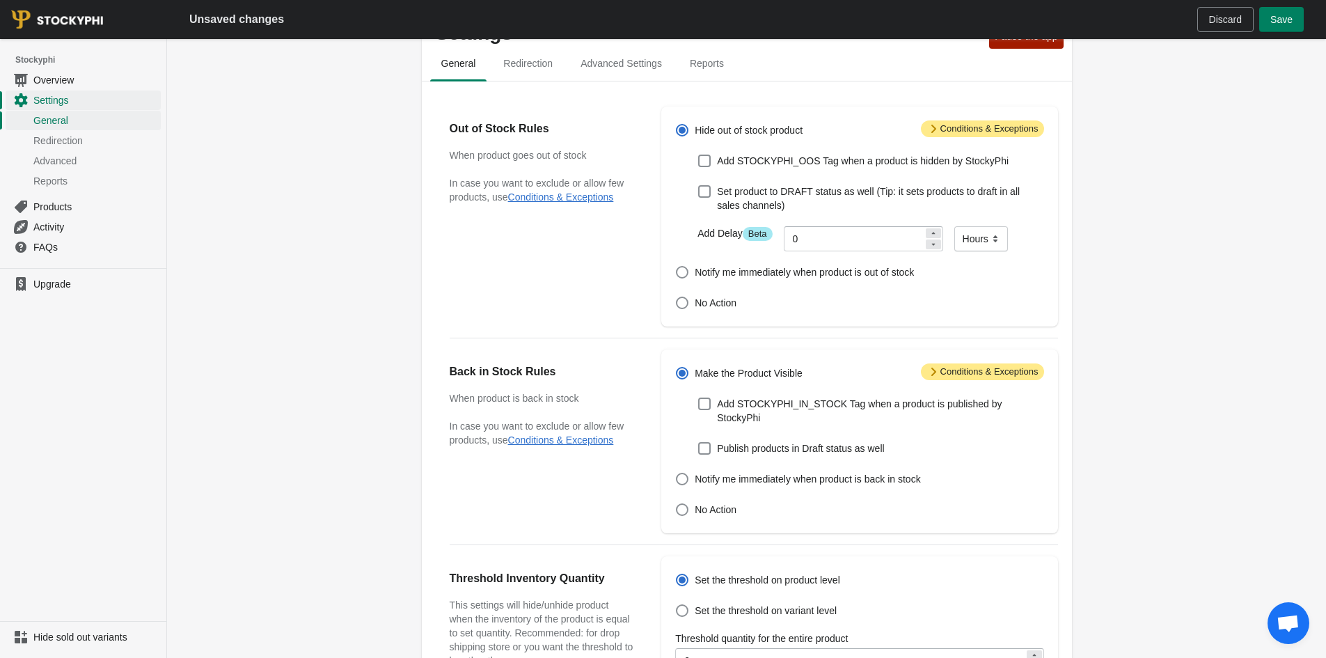
scroll to position [0, 0]
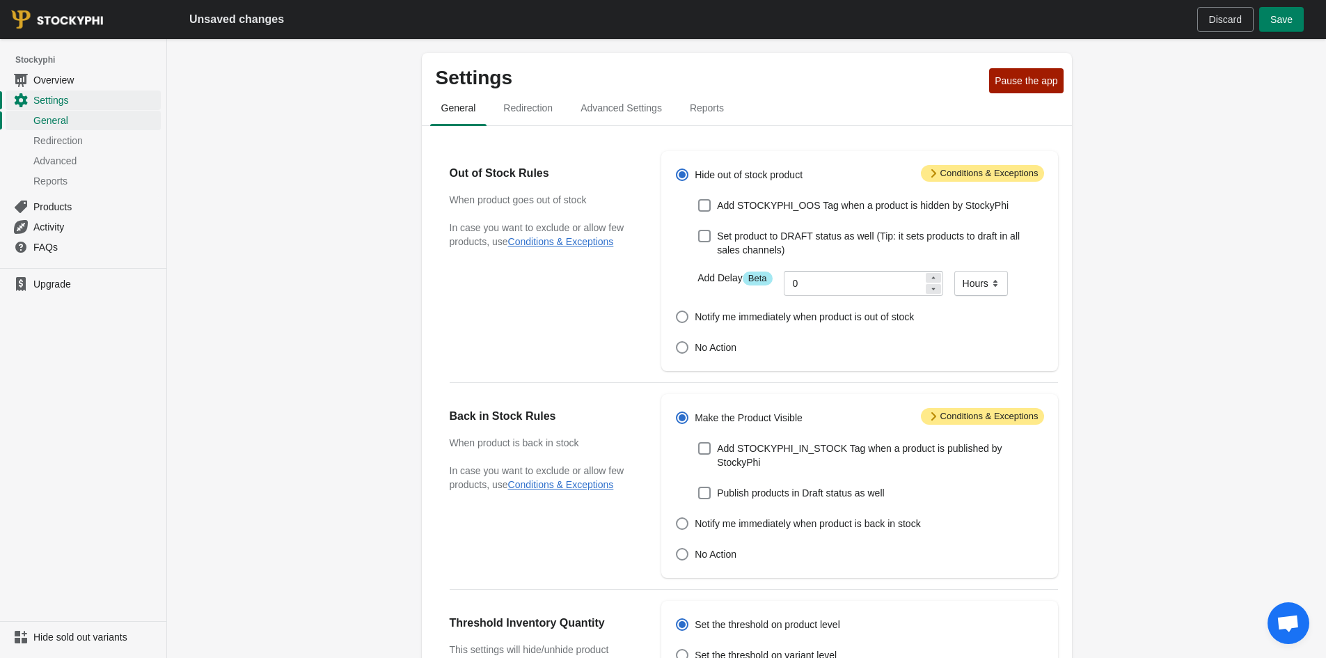
click at [944, 425] on span "Attention Conditions & Exceptions" at bounding box center [982, 416] width 123 height 17
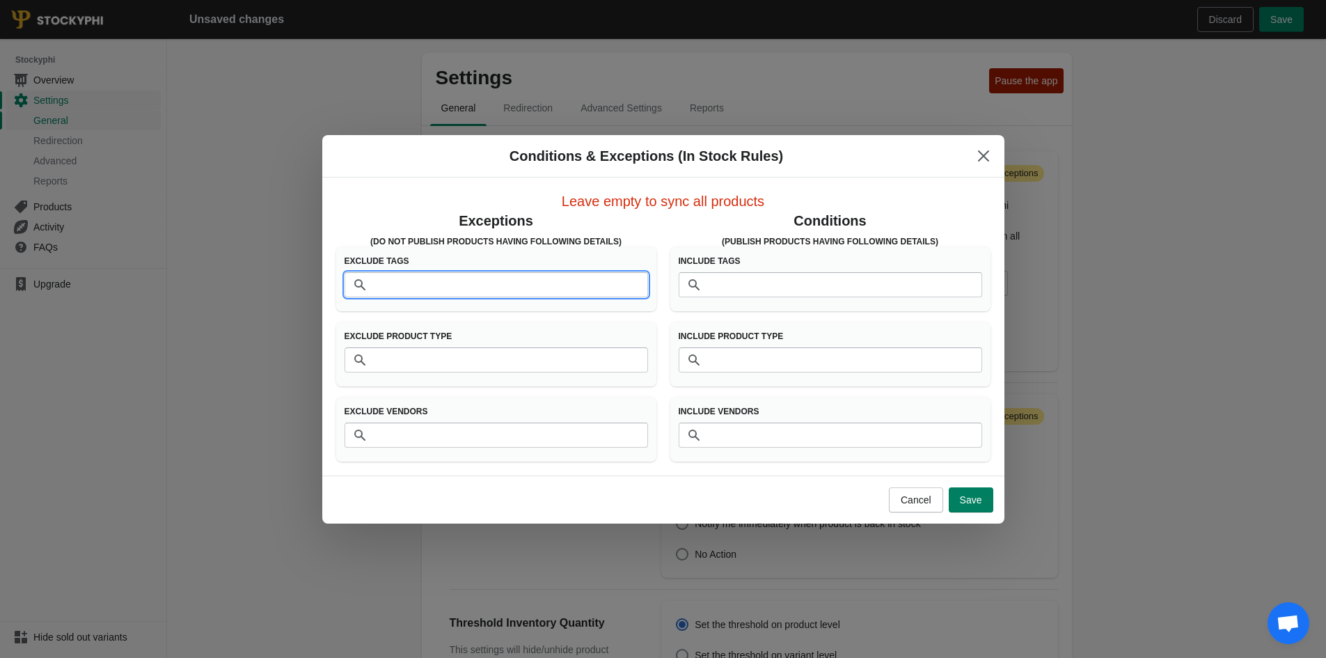
click at [393, 288] on input "Tags" at bounding box center [510, 284] width 276 height 25
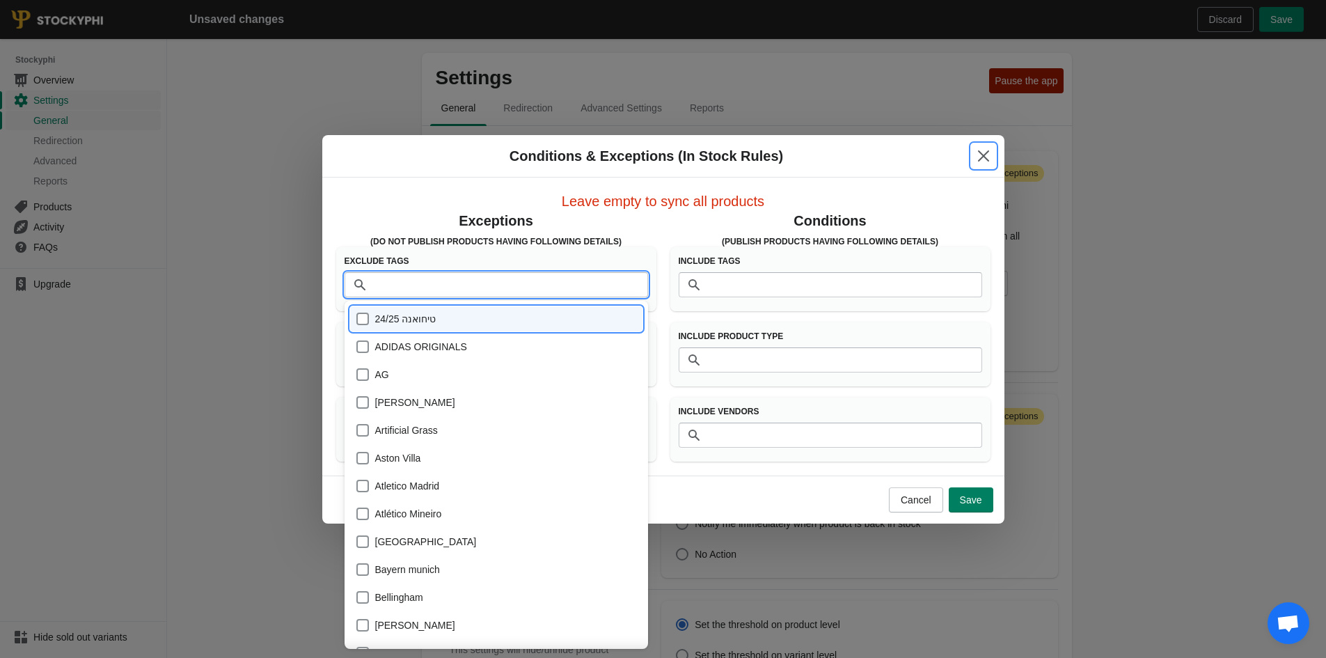
click at [983, 157] on icon "Close" at bounding box center [983, 156] width 14 height 14
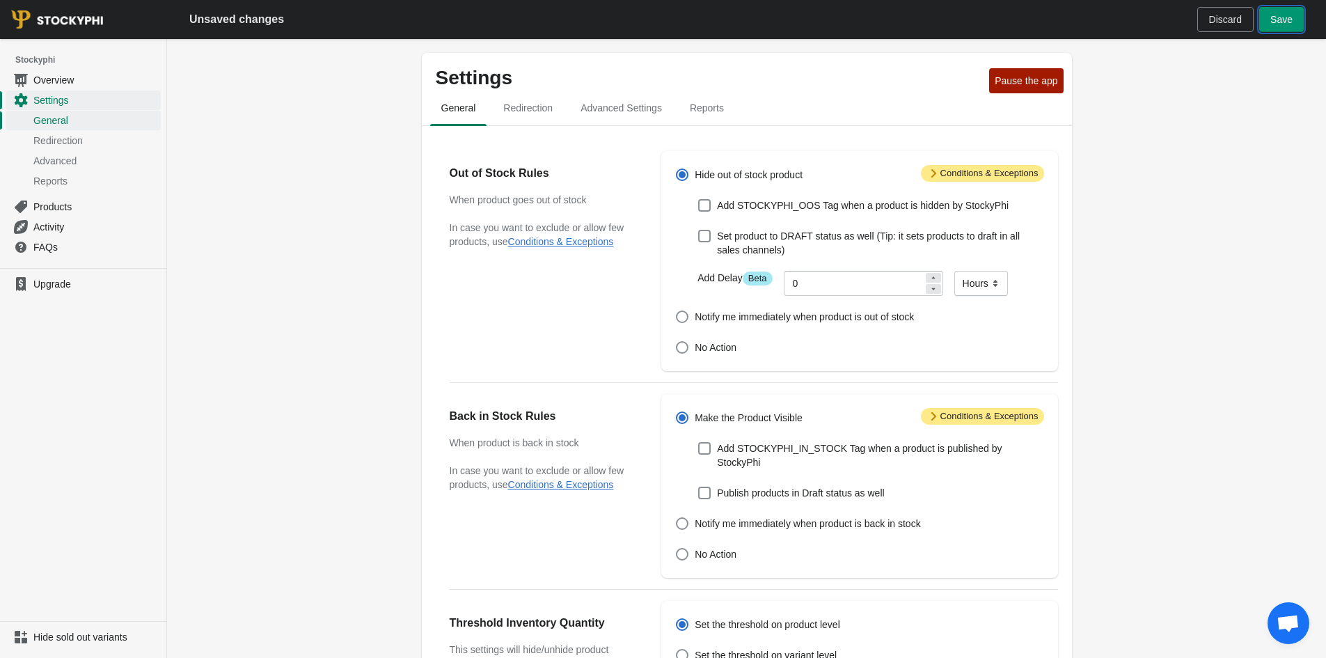
click at [1277, 21] on span "Save" at bounding box center [1281, 19] width 22 height 11
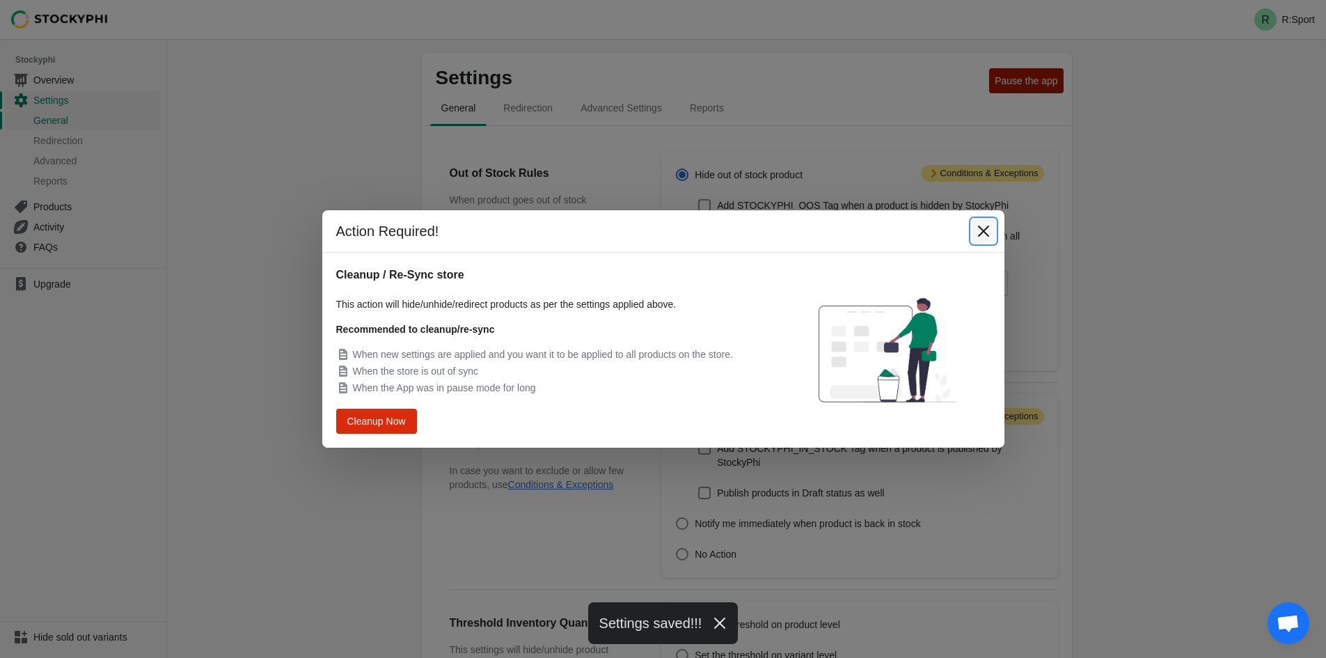
click at [992, 226] on button "Close" at bounding box center [983, 231] width 25 height 25
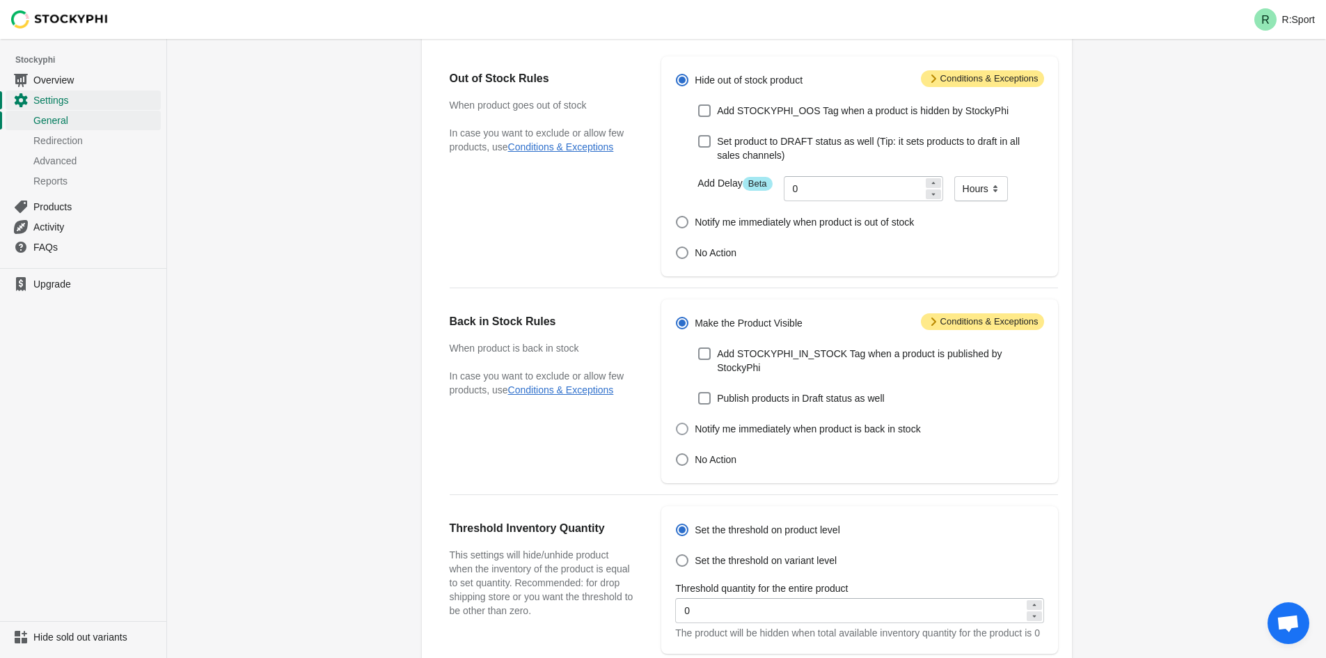
scroll to position [139, 0]
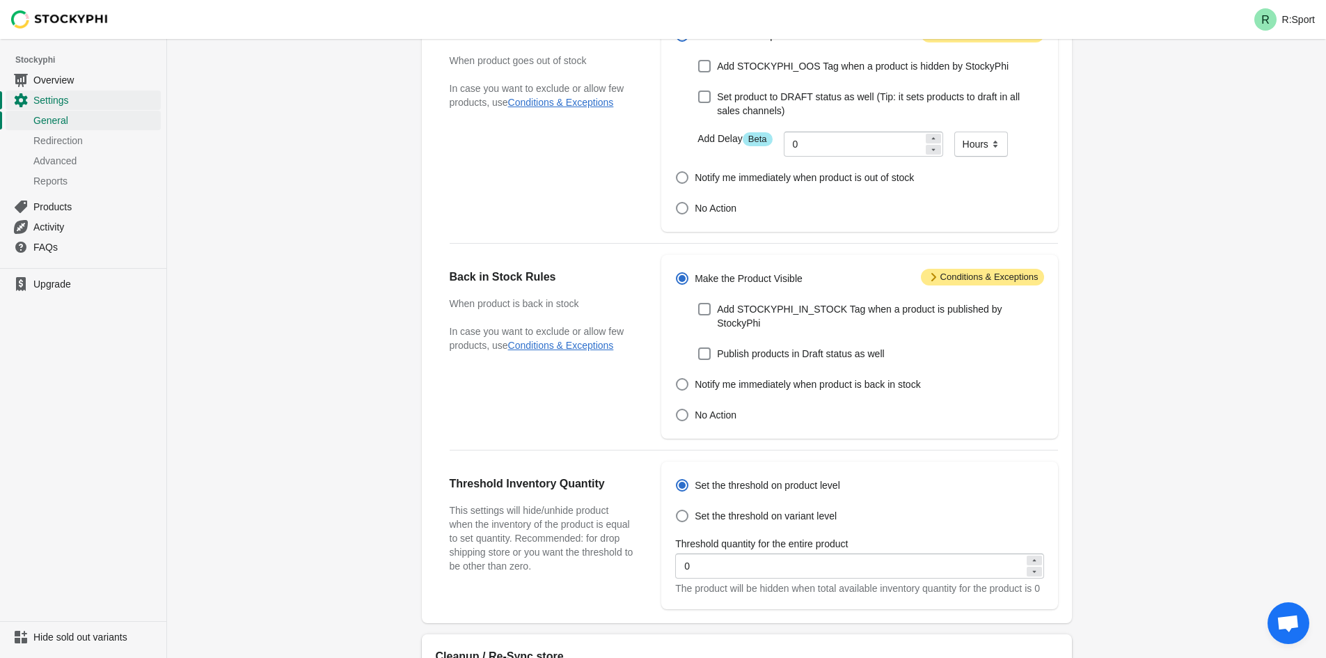
click at [987, 273] on span "Attention Conditions & Exceptions" at bounding box center [982, 277] width 123 height 17
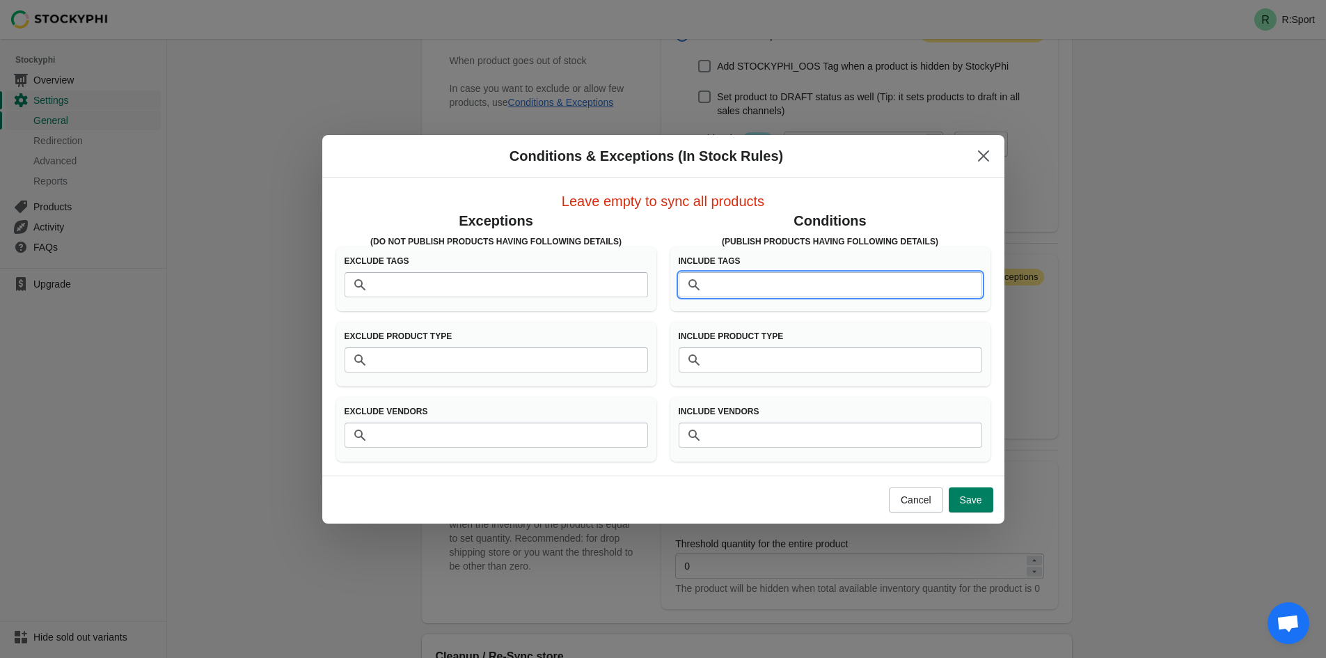
click at [796, 284] on input "Tags" at bounding box center [844, 284] width 276 height 25
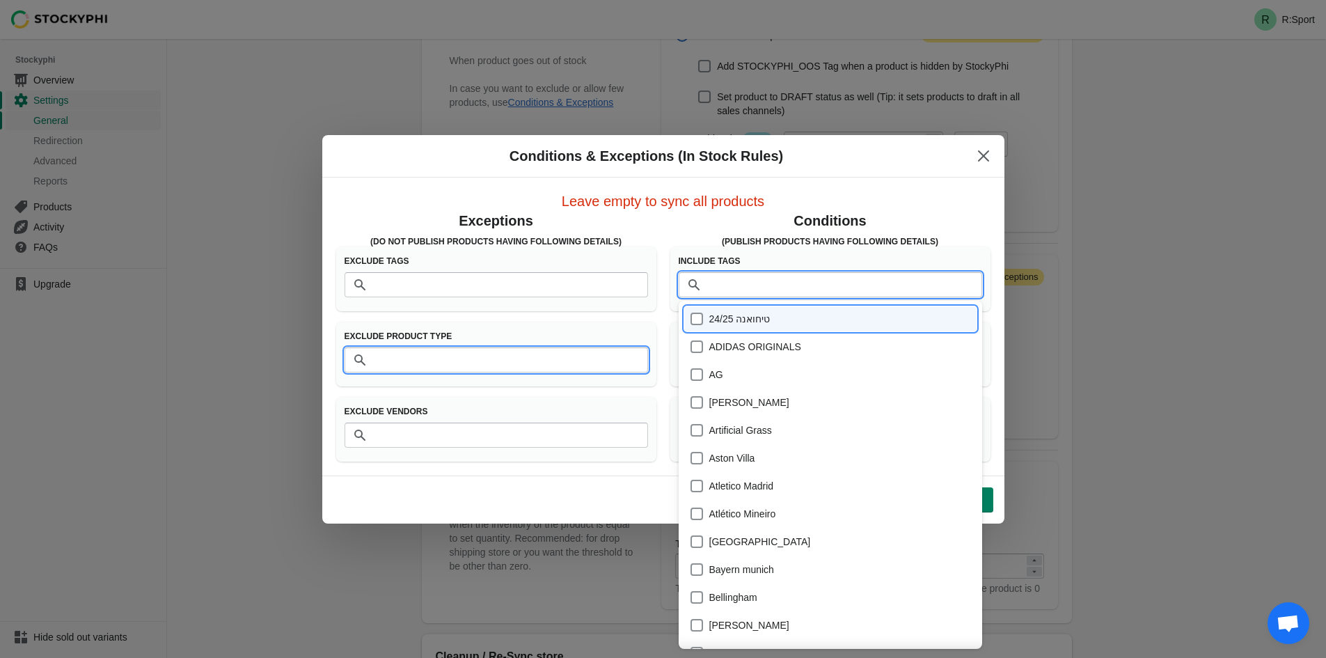
click at [523, 365] on input "Product Type" at bounding box center [510, 359] width 276 height 25
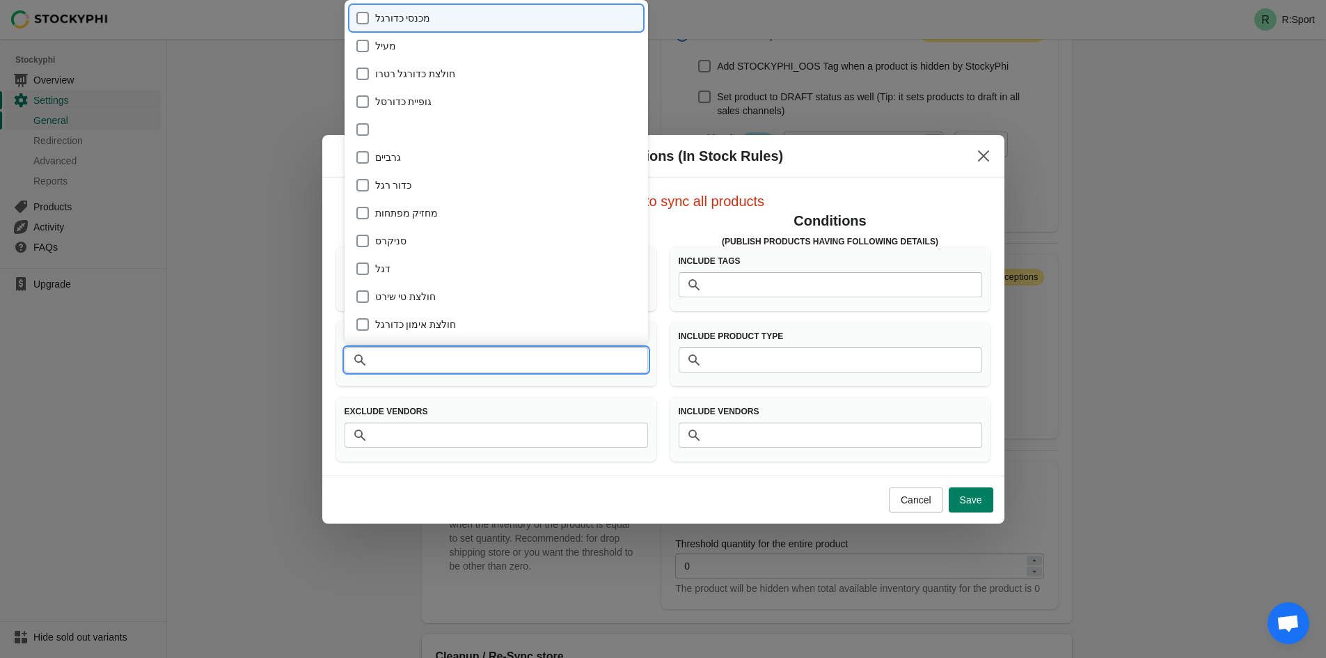
click at [533, 418] on div "Exclude Vendors" at bounding box center [496, 414] width 303 height 17
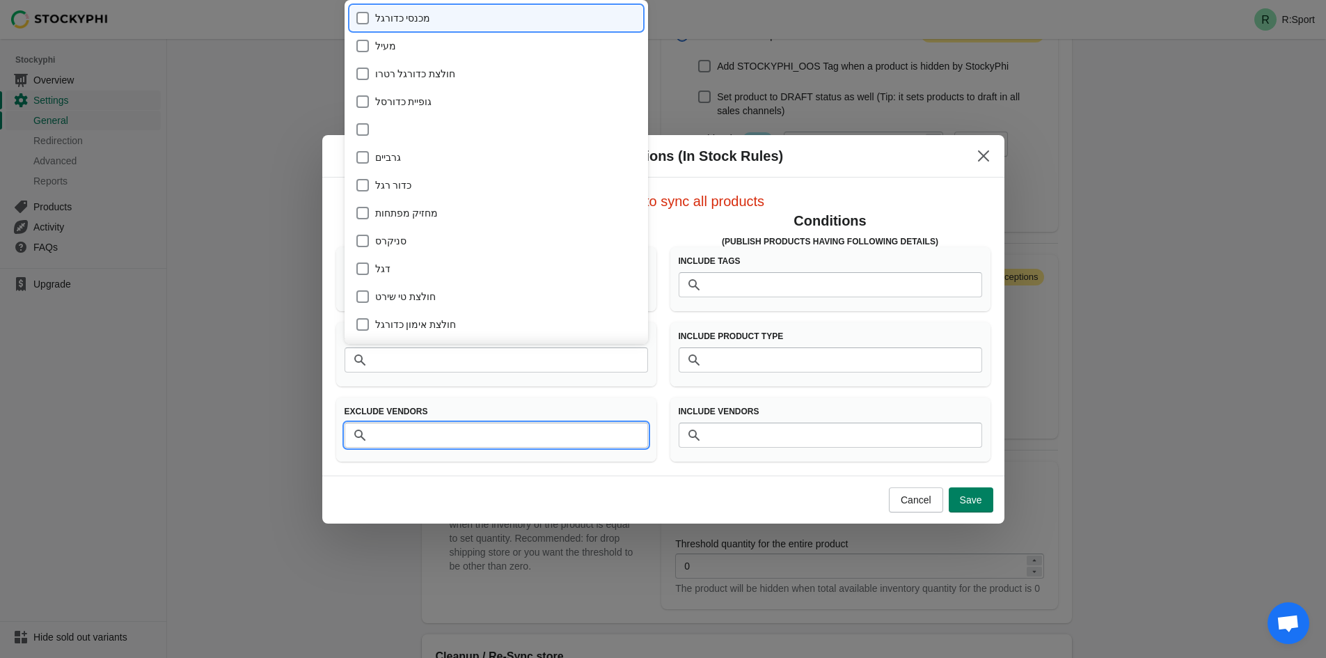
click at [534, 436] on input "Vendors" at bounding box center [510, 434] width 276 height 25
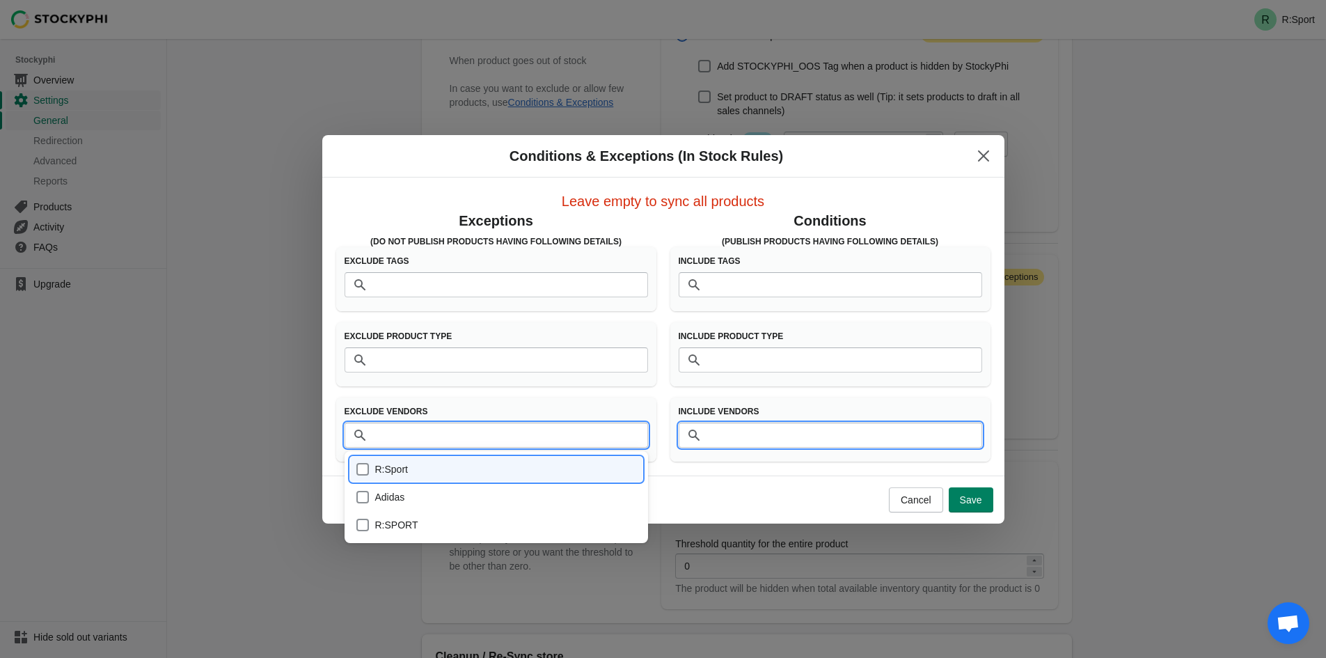
click at [831, 438] on input "Vendors" at bounding box center [844, 434] width 276 height 25
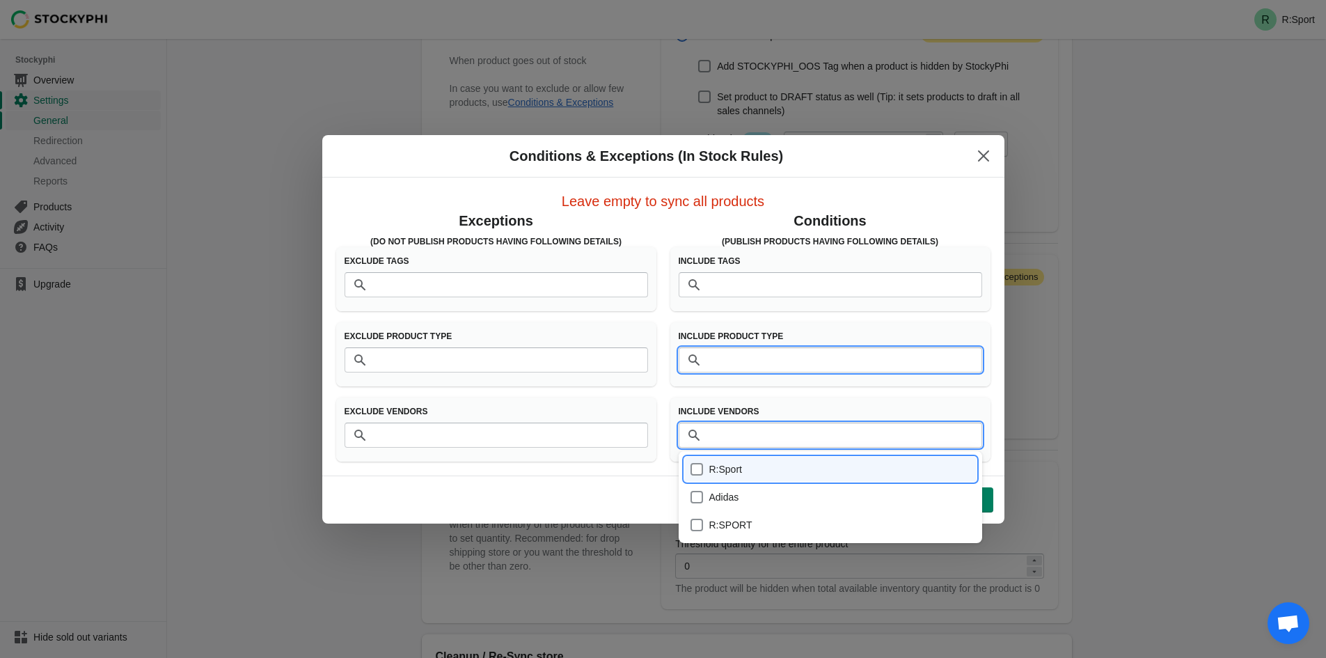
click at [826, 360] on input "Product Type" at bounding box center [844, 359] width 276 height 25
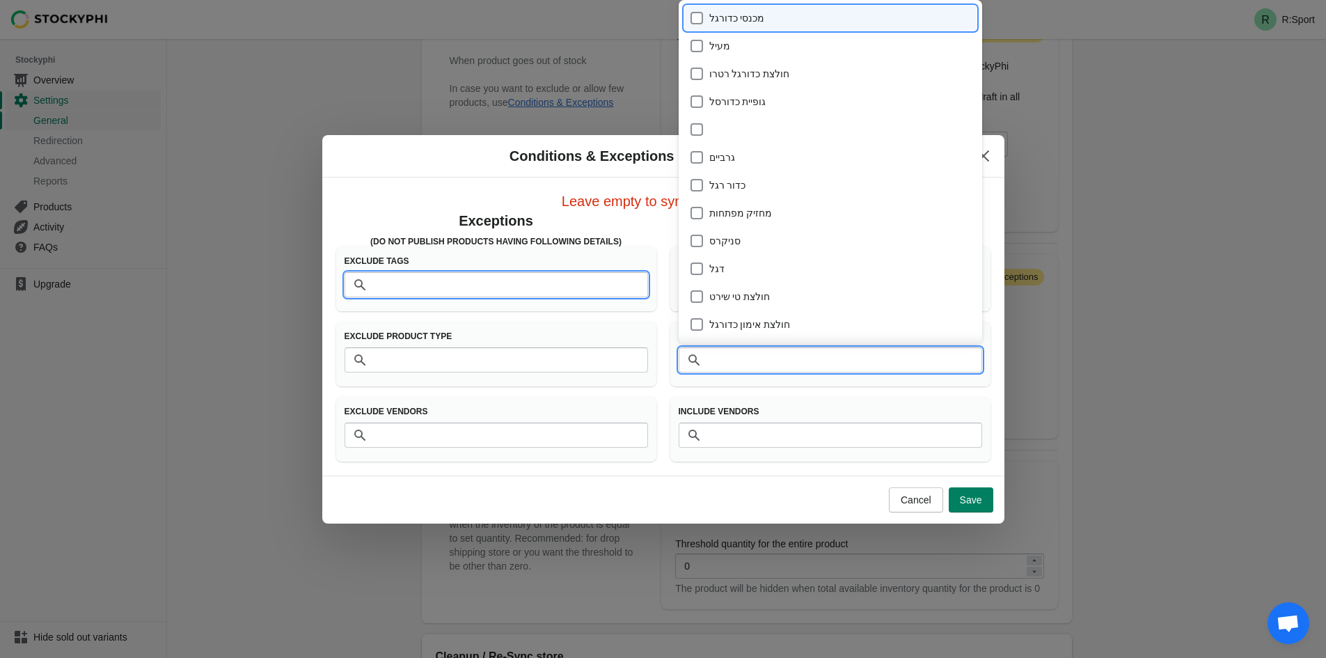
click at [530, 283] on input "Tags" at bounding box center [510, 284] width 276 height 25
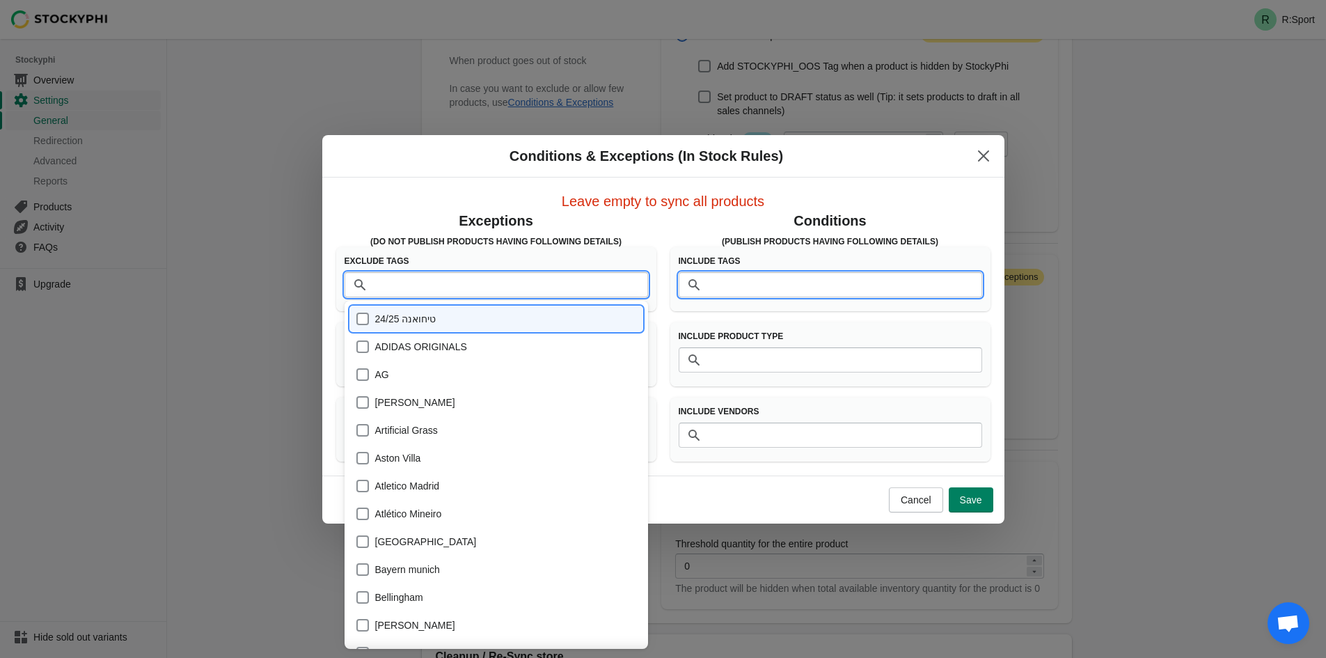
click at [816, 277] on input "Tags" at bounding box center [844, 284] width 276 height 25
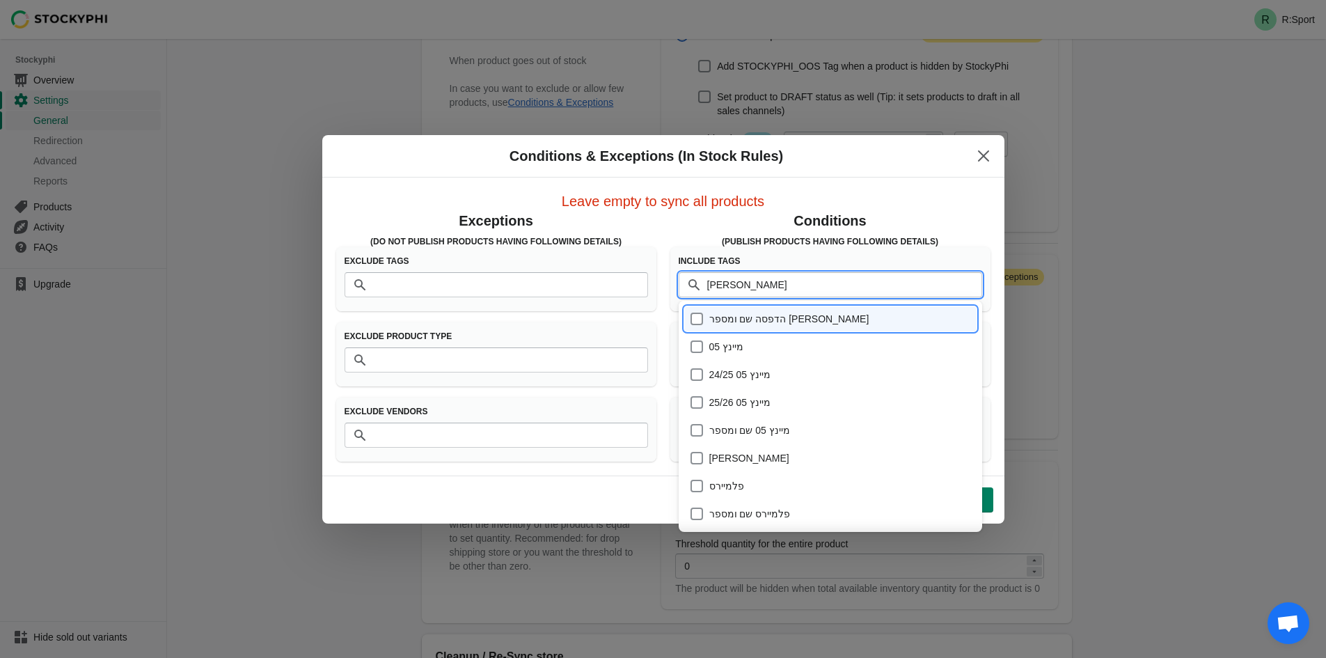
type input "מיינץ"
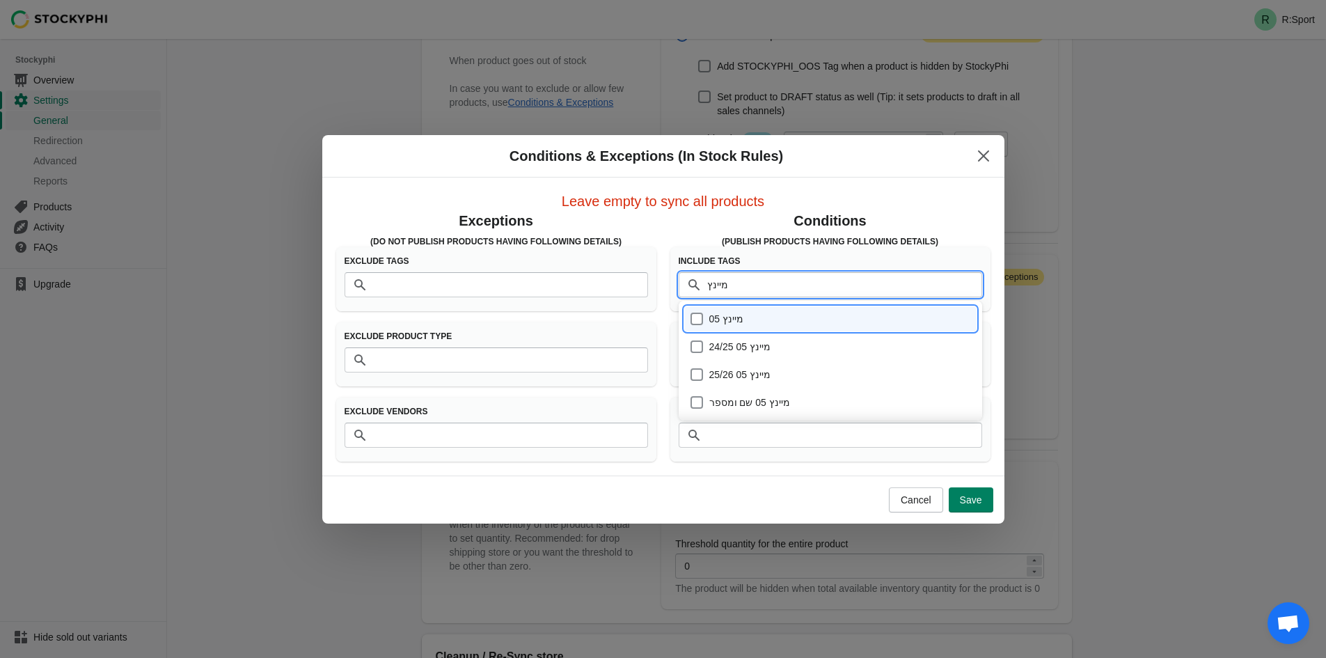
click at [771, 320] on div "מיינץ 05" at bounding box center [830, 318] width 281 height 19
checkbox input "true"
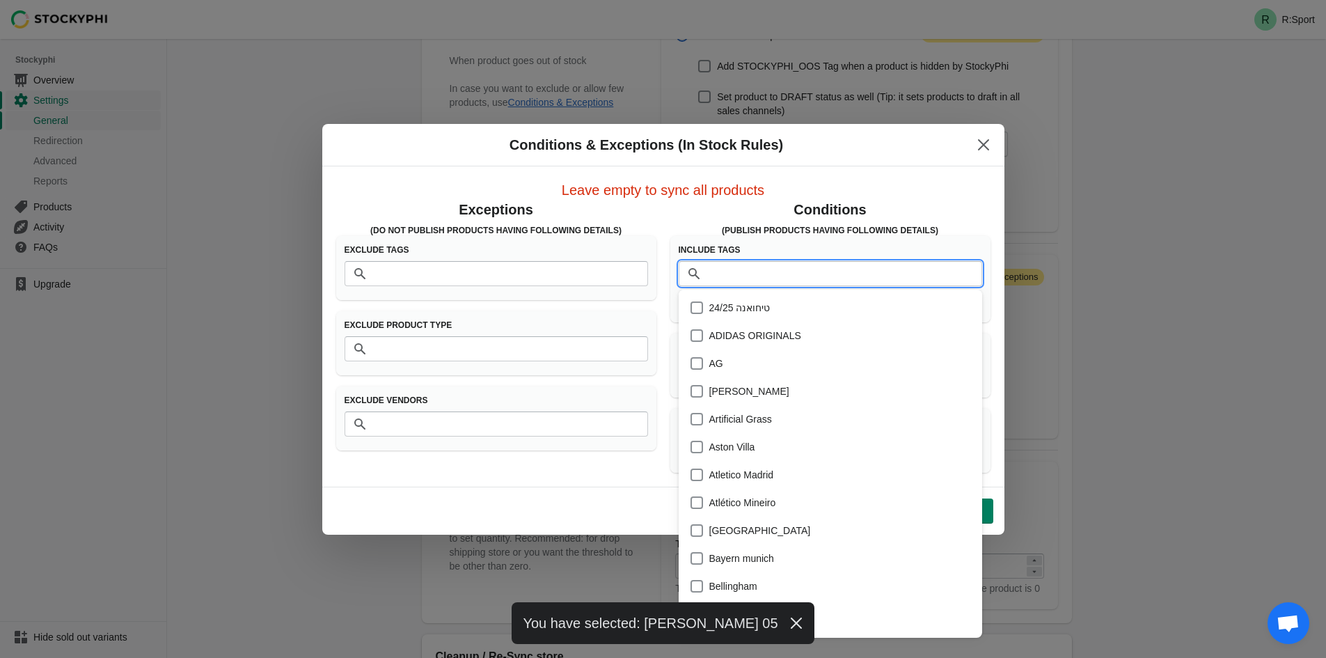
scroll to position [23658, 0]
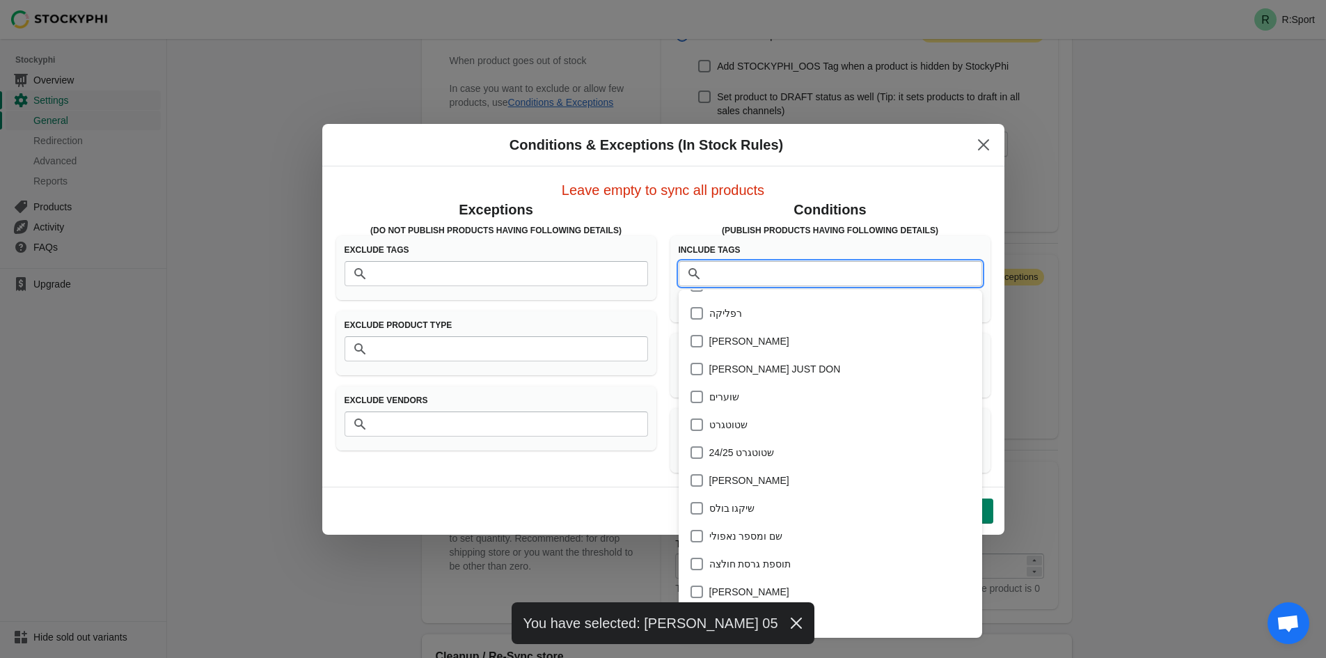
click at [619, 515] on div "Cancel Save" at bounding box center [657, 505] width 671 height 36
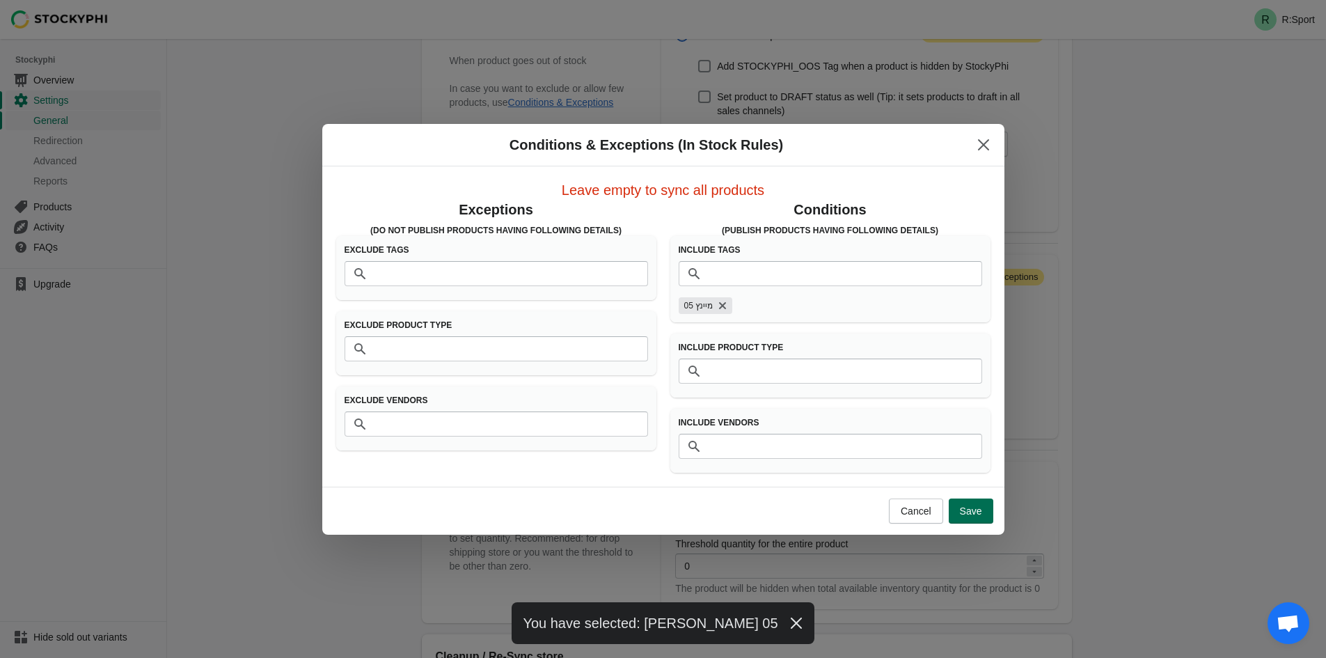
click at [964, 518] on button "Save" at bounding box center [971, 510] width 45 height 25
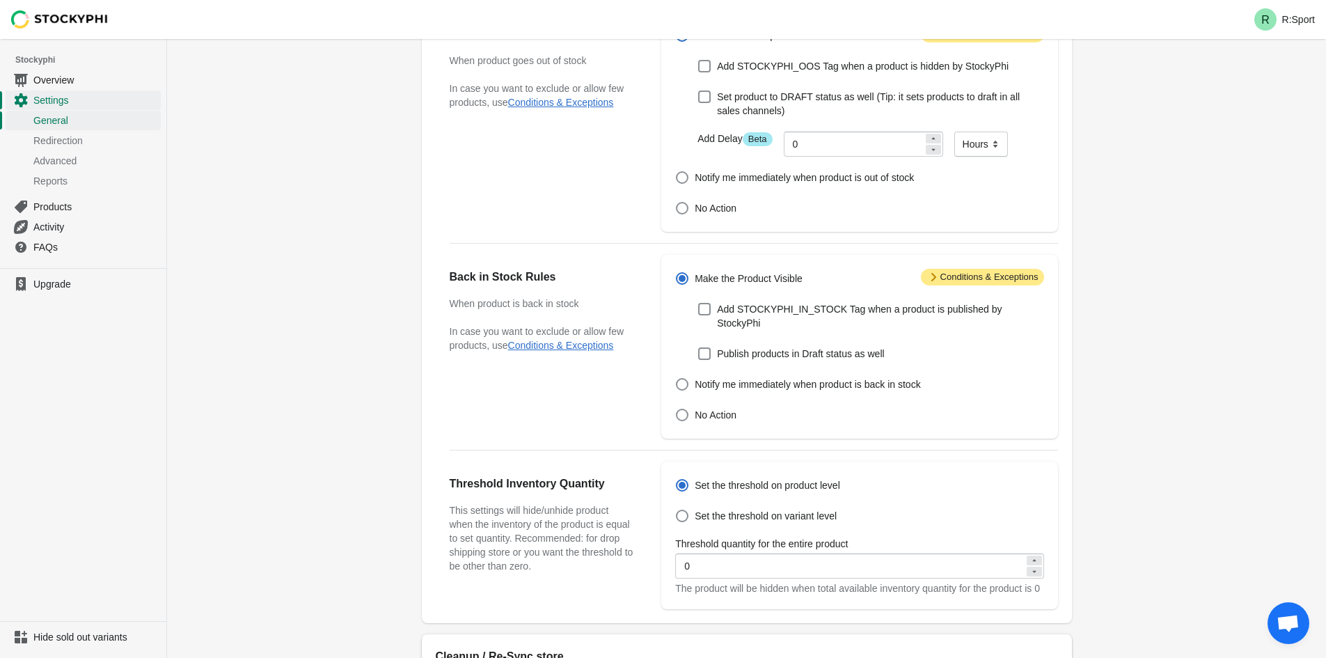
click at [946, 278] on span "Attention Conditions & Exceptions" at bounding box center [982, 277] width 123 height 17
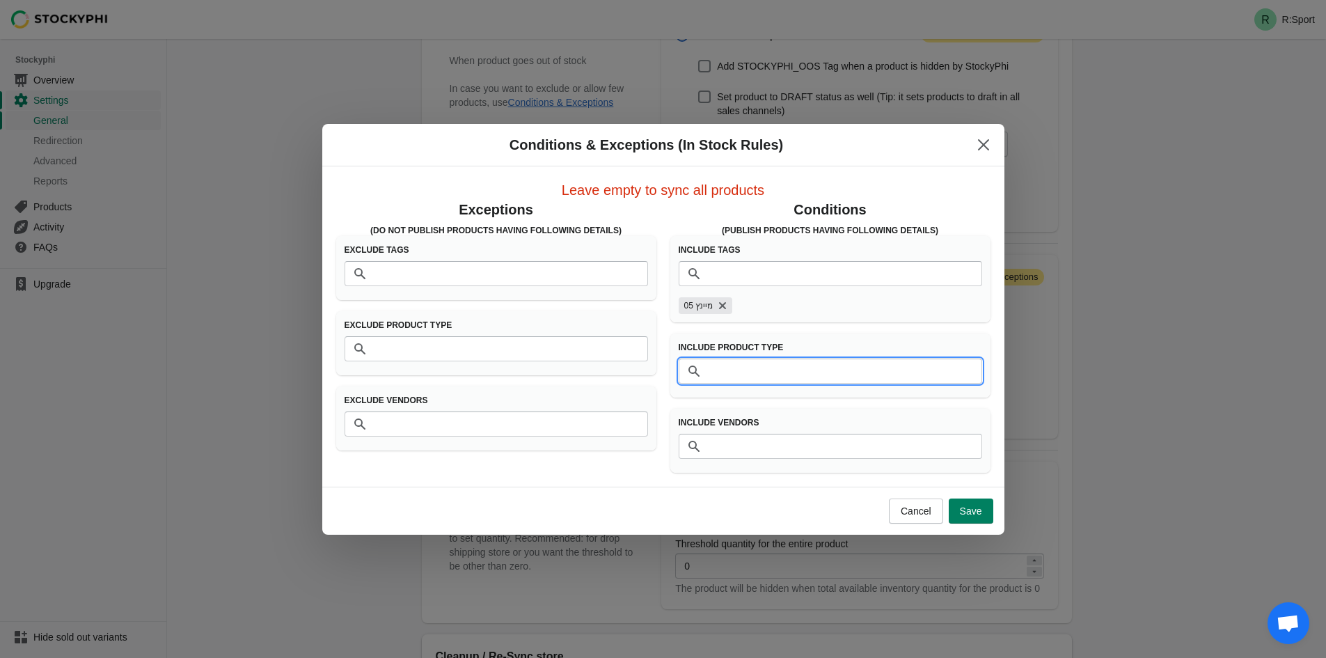
click at [745, 381] on input "Product Type" at bounding box center [844, 370] width 276 height 25
type input "מ"
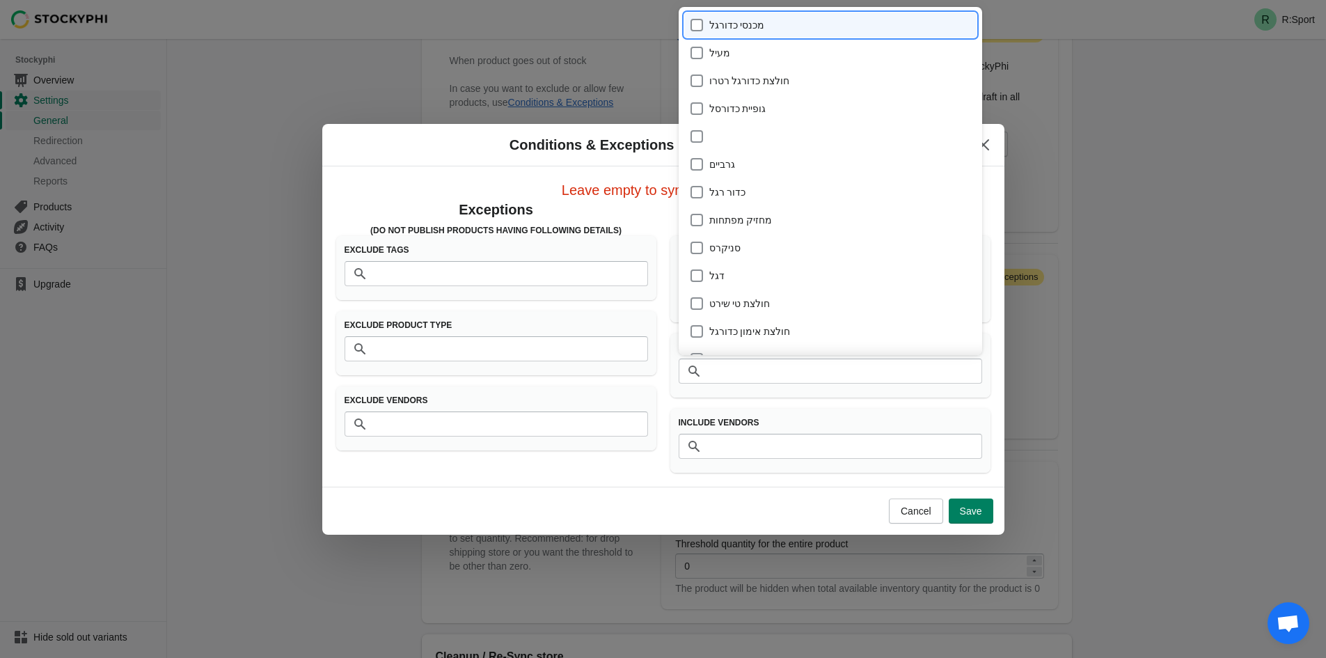
click at [826, 417] on h3 "Include Vendors" at bounding box center [830, 422] width 303 height 11
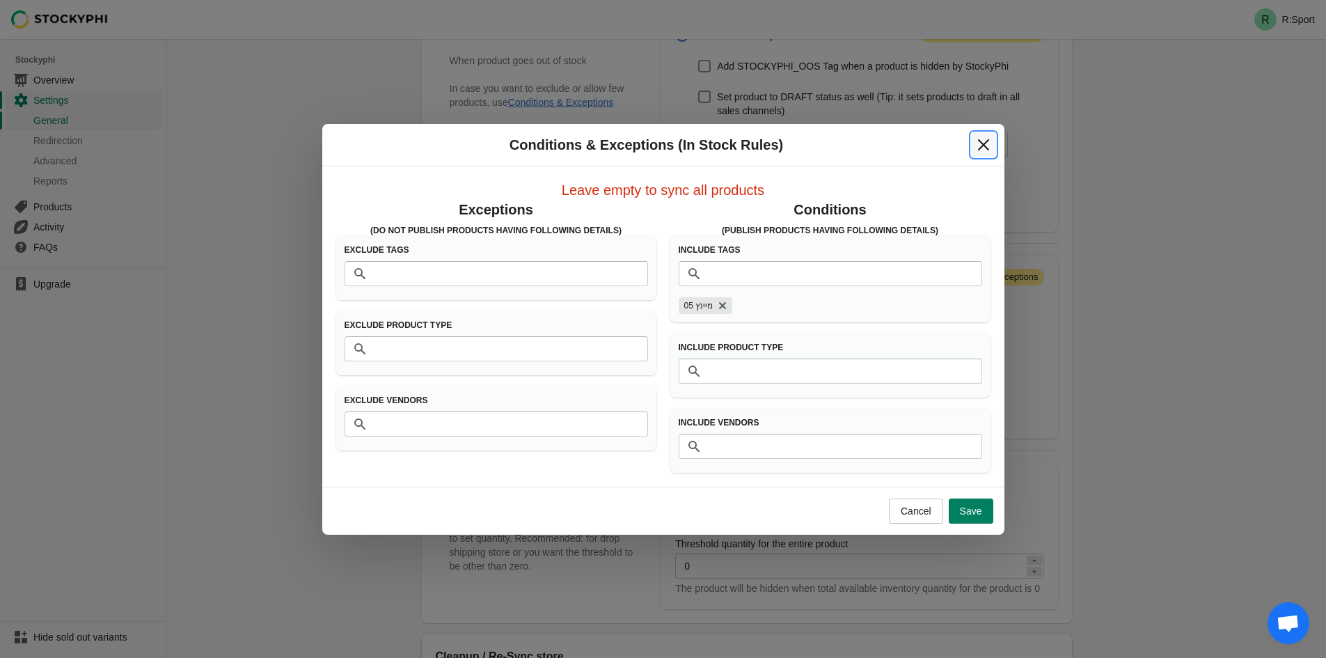
click at [983, 144] on icon "Close" at bounding box center [982, 144] width 11 height 11
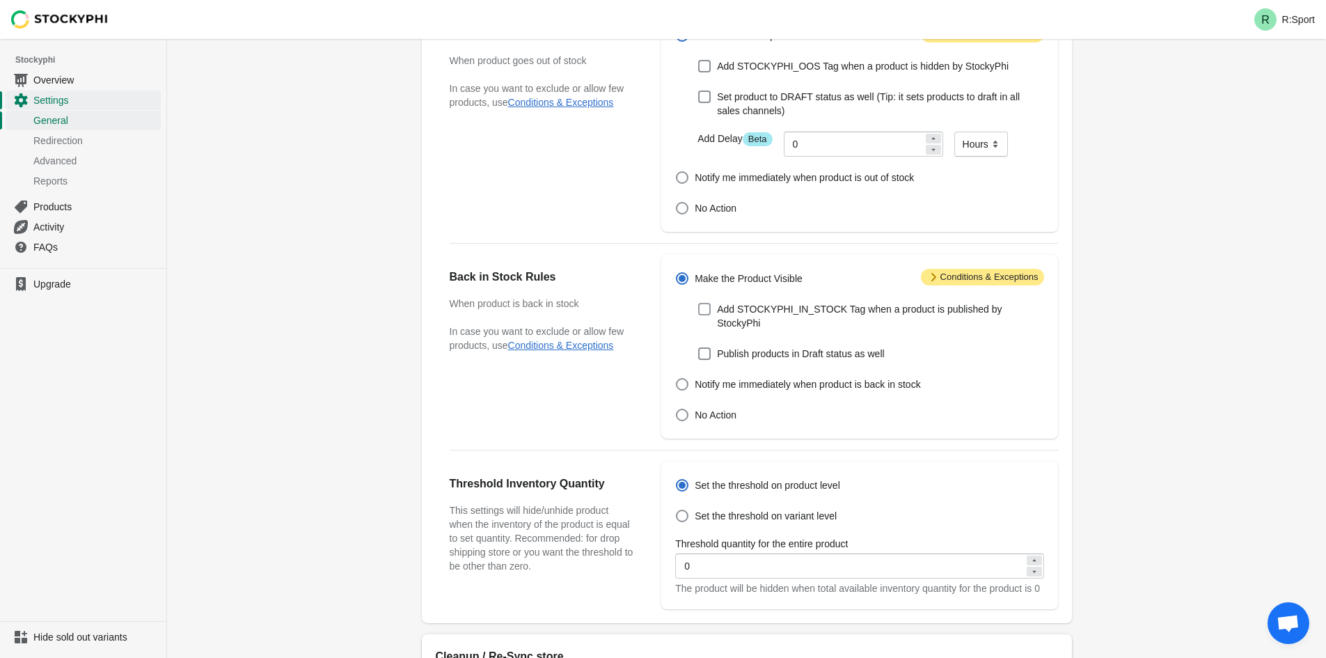
click at [850, 313] on span "Add STOCKYPHI_IN_STOCK Tag when a product is published by StockyPhi" at bounding box center [880, 316] width 326 height 28
click at [699, 303] on input "Add STOCKYPHI_IN_STOCK Tag when a product is published by StockyPhi" at bounding box center [698, 303] width 1 height 1
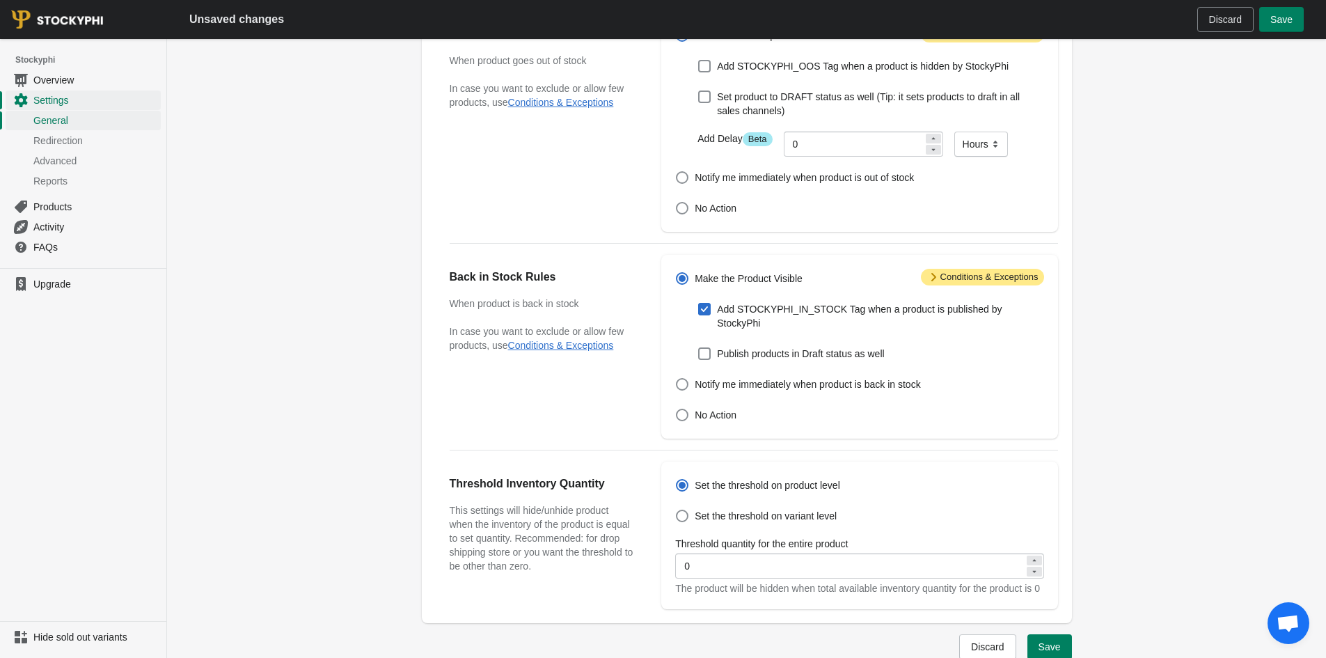
click at [862, 310] on span "Add STOCKYPHI_IN_STOCK Tag when a product is published by StockyPhi" at bounding box center [880, 316] width 326 height 28
click at [699, 303] on input "Add STOCKYPHI_IN_STOCK Tag when a product is published by StockyPhi" at bounding box center [698, 303] width 1 height 1
checkbox input "false"
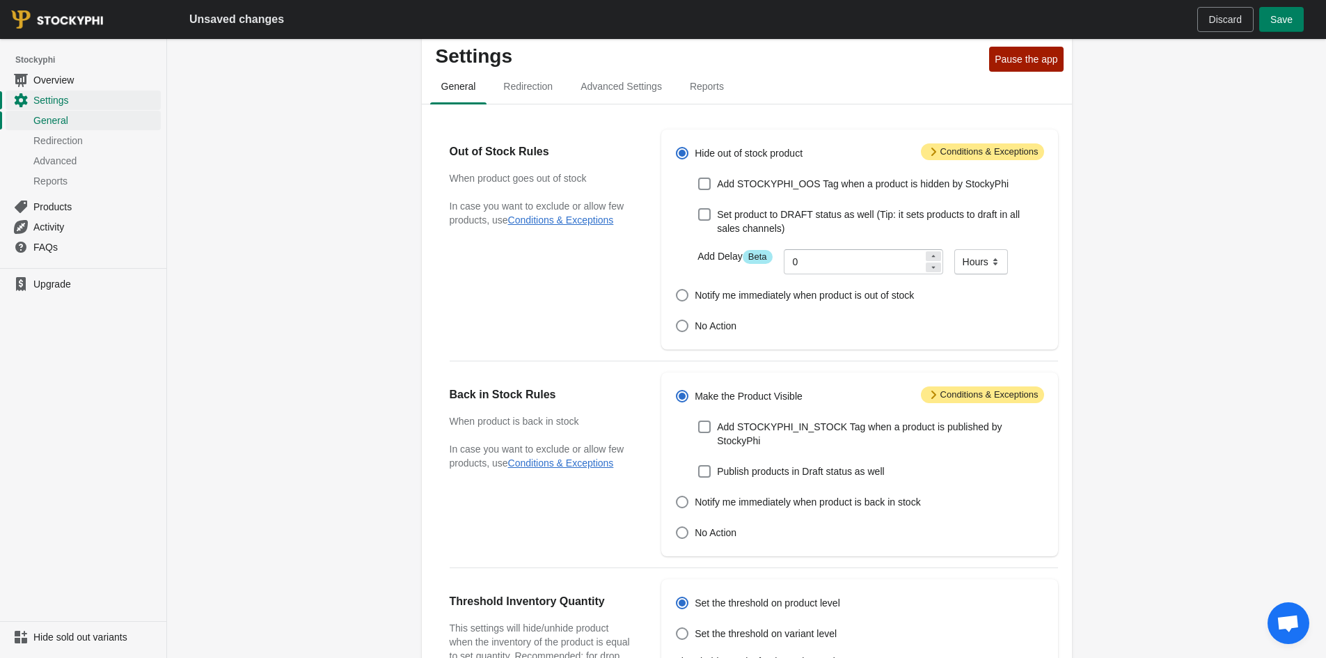
scroll to position [0, 0]
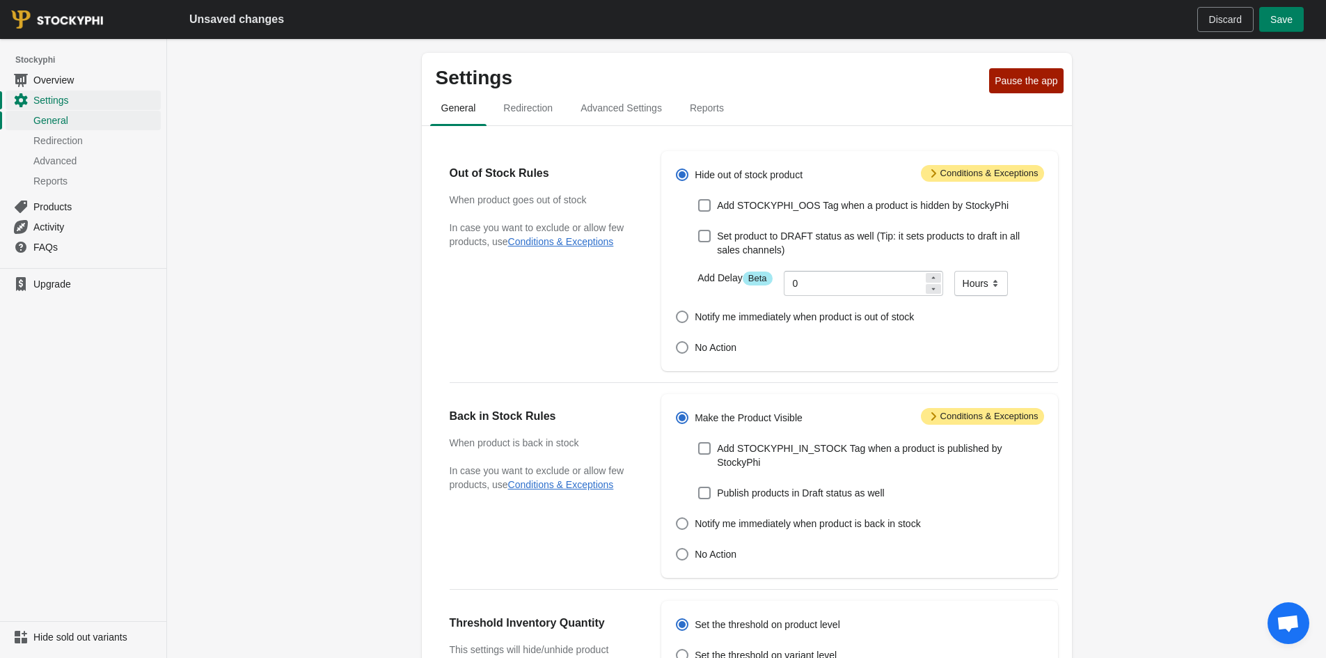
click at [963, 166] on span "Attention Conditions & Exceptions" at bounding box center [982, 173] width 123 height 17
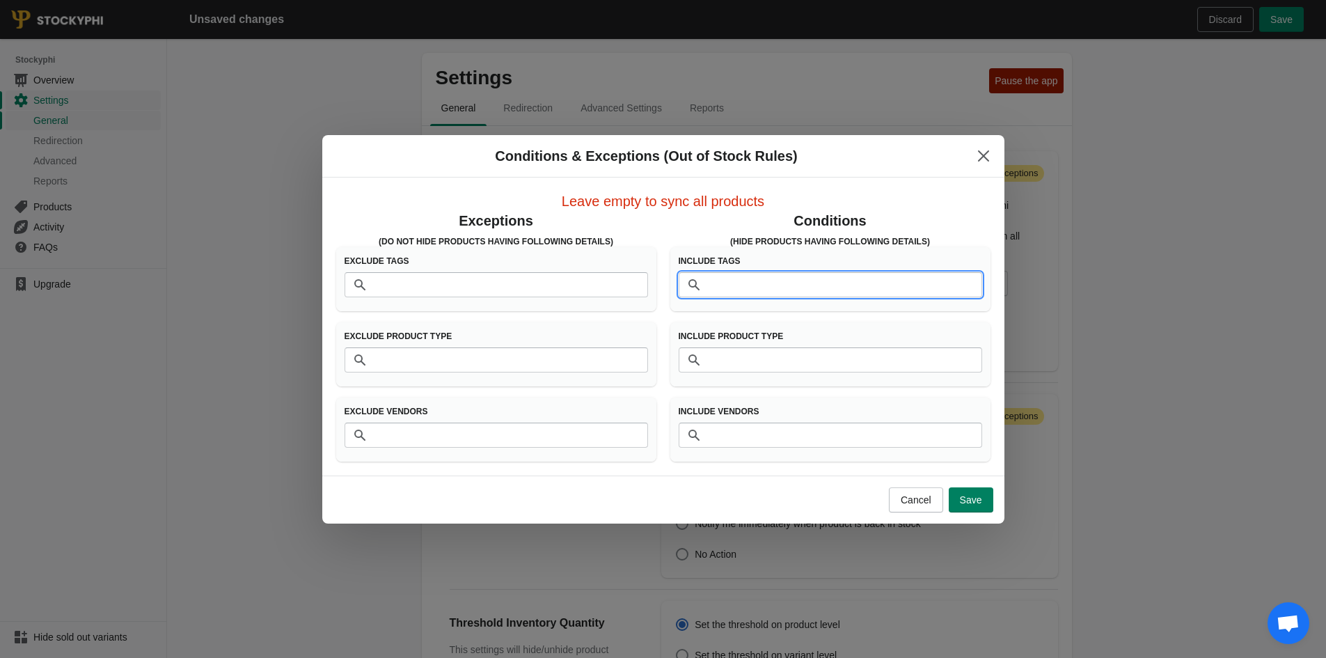
click at [793, 290] on input "Tags" at bounding box center [844, 284] width 276 height 25
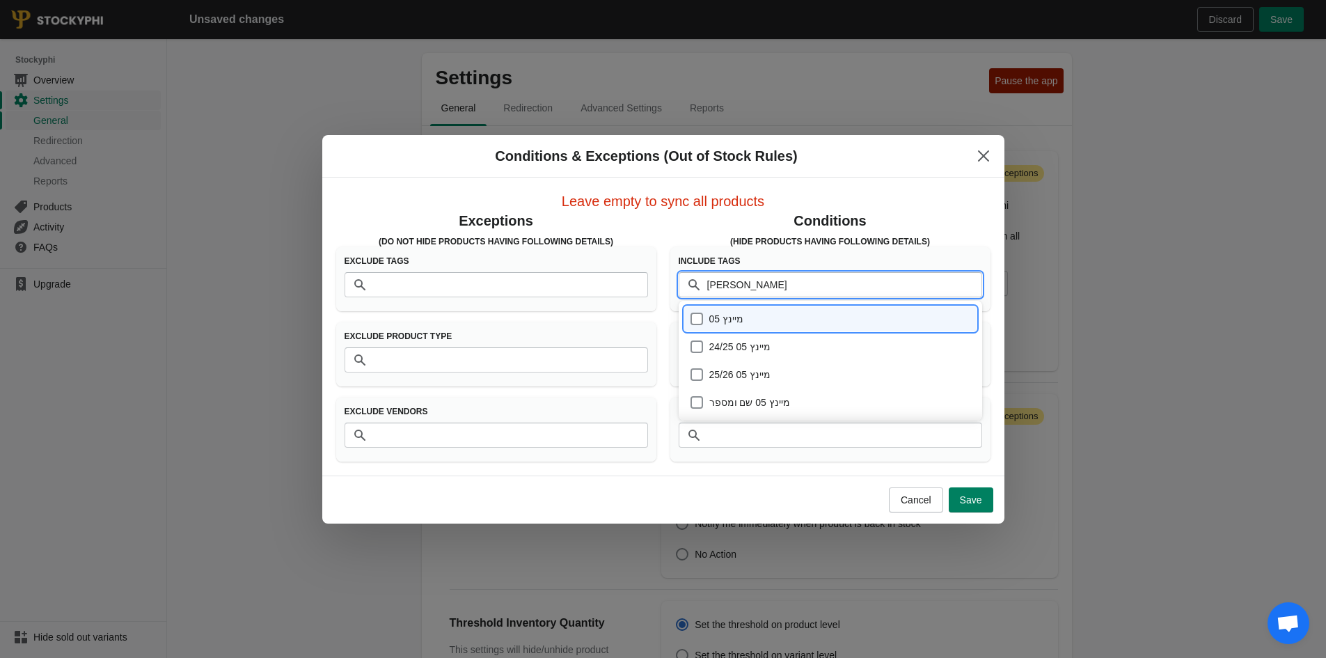
type input "מיינץ"
click at [793, 317] on div "מיינץ 05" at bounding box center [830, 318] width 281 height 19
checkbox input "true"
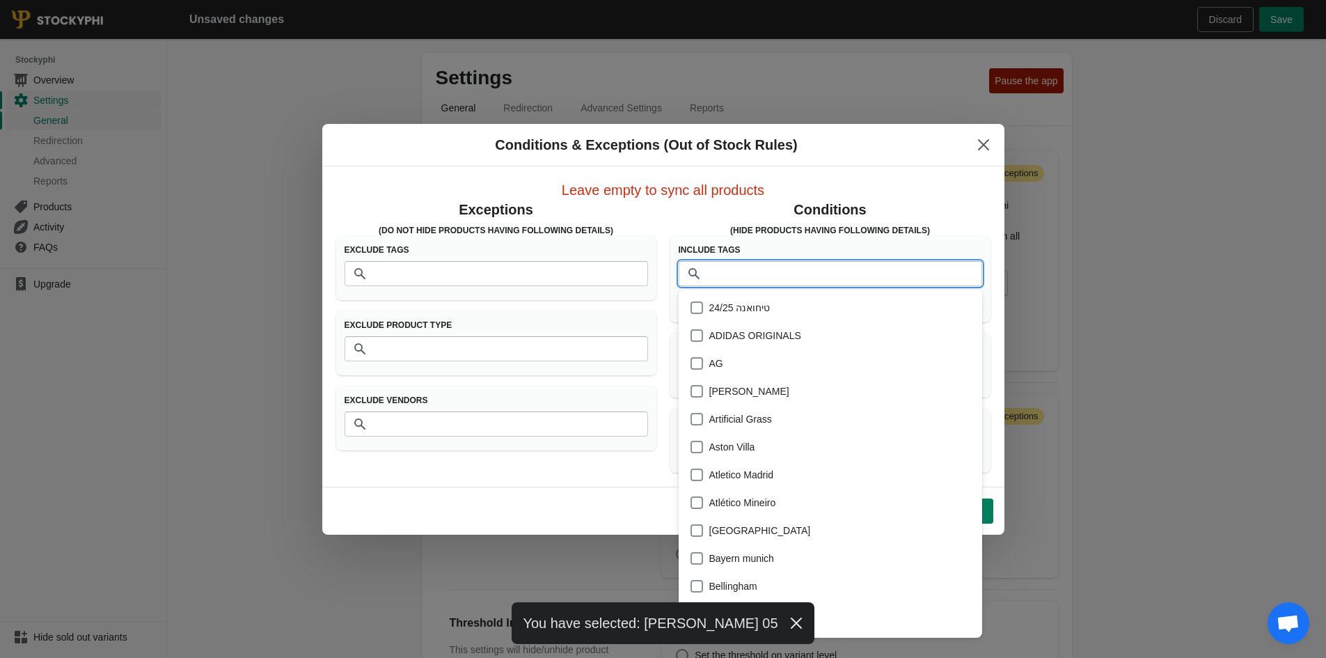
scroll to position [23658, 0]
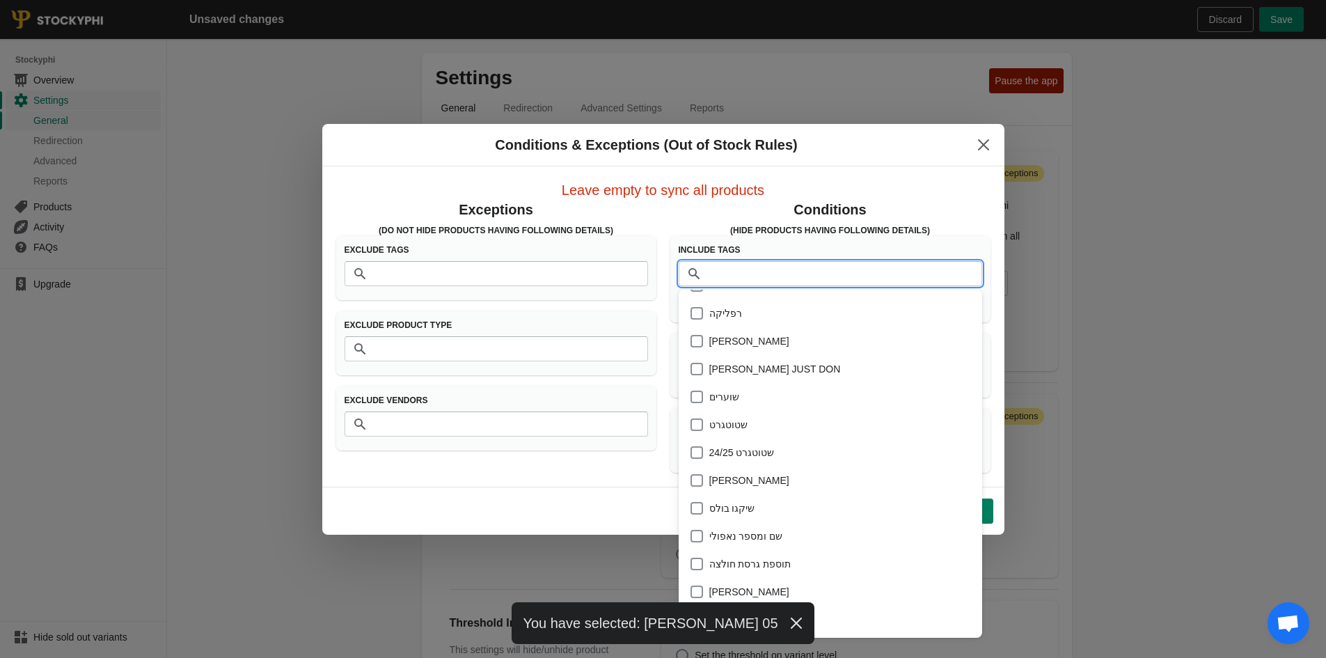
drag, startPoint x: 608, startPoint y: 525, endPoint x: 676, endPoint y: 527, distance: 68.2
click at [607, 525] on div "Cancel Save" at bounding box center [663, 510] width 682 height 48
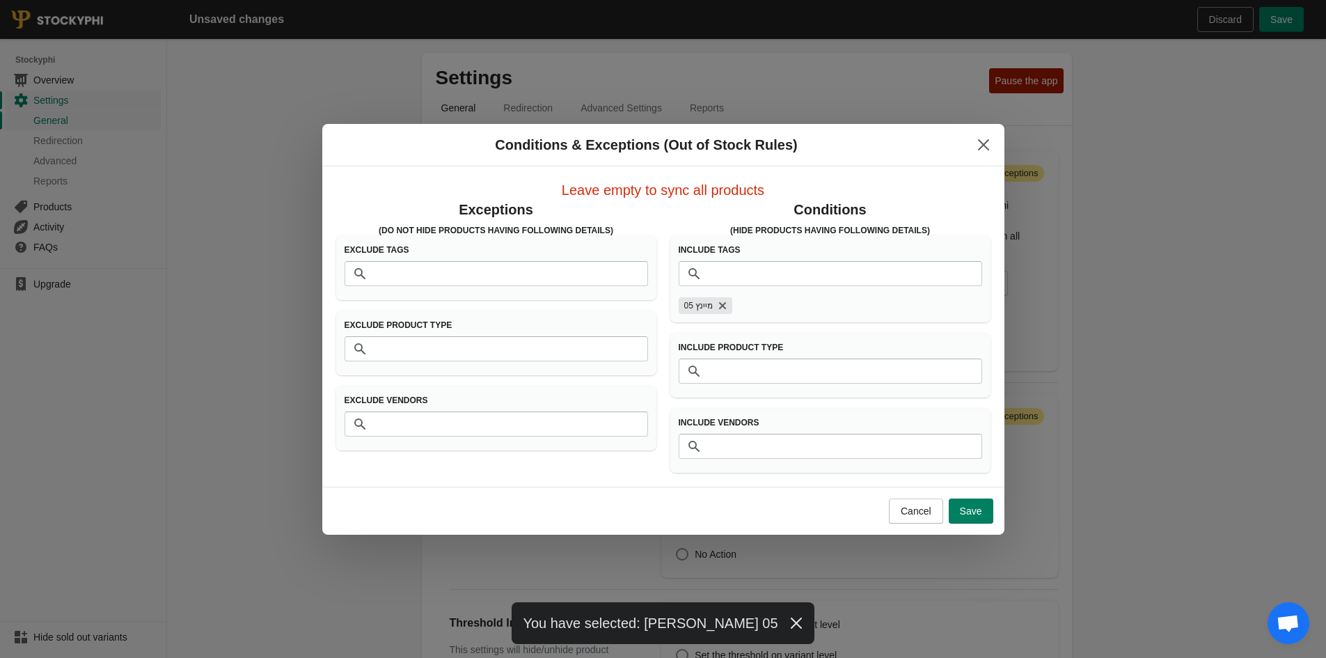
click at [968, 523] on div "Cancel Save" at bounding box center [663, 510] width 682 height 48
click at [967, 519] on button "Save" at bounding box center [971, 510] width 45 height 25
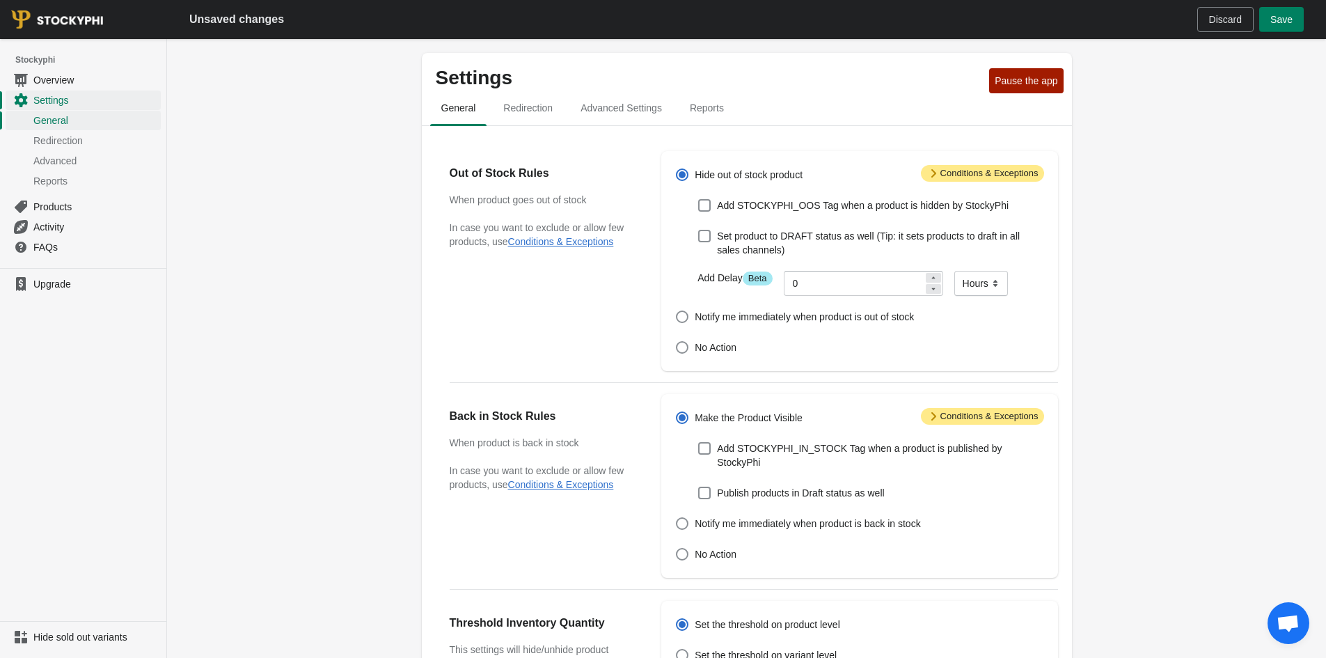
click at [970, 173] on span "Attention Conditions & Exceptions" at bounding box center [982, 173] width 123 height 17
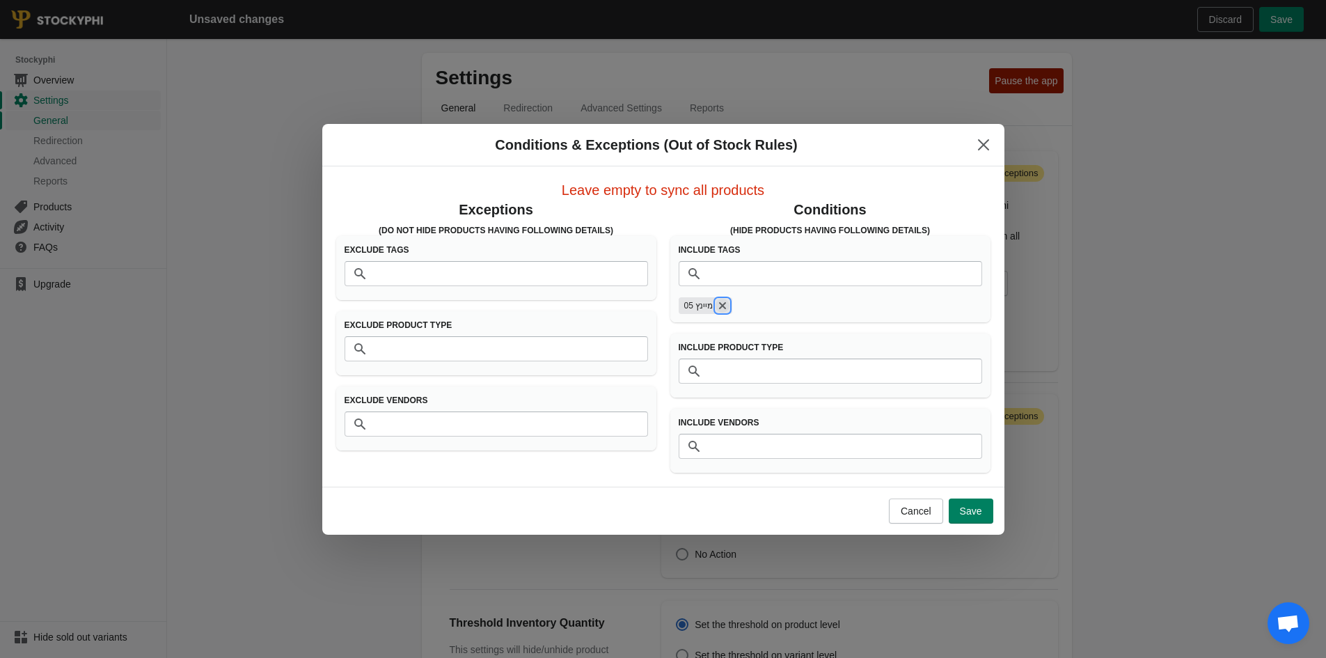
click at [728, 305] on icon "Remove מיינץ 05" at bounding box center [722, 306] width 14 height 14
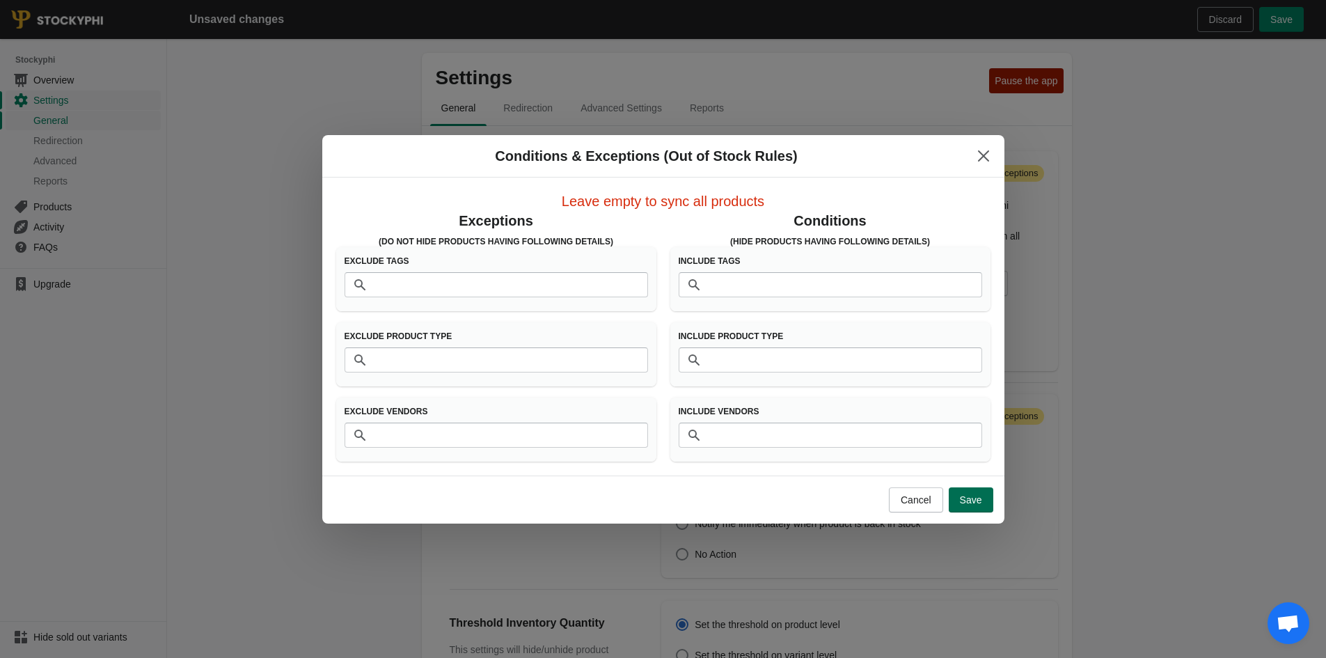
click at [963, 496] on span "Save" at bounding box center [971, 499] width 22 height 11
click at [989, 154] on icon "Close" at bounding box center [983, 156] width 14 height 14
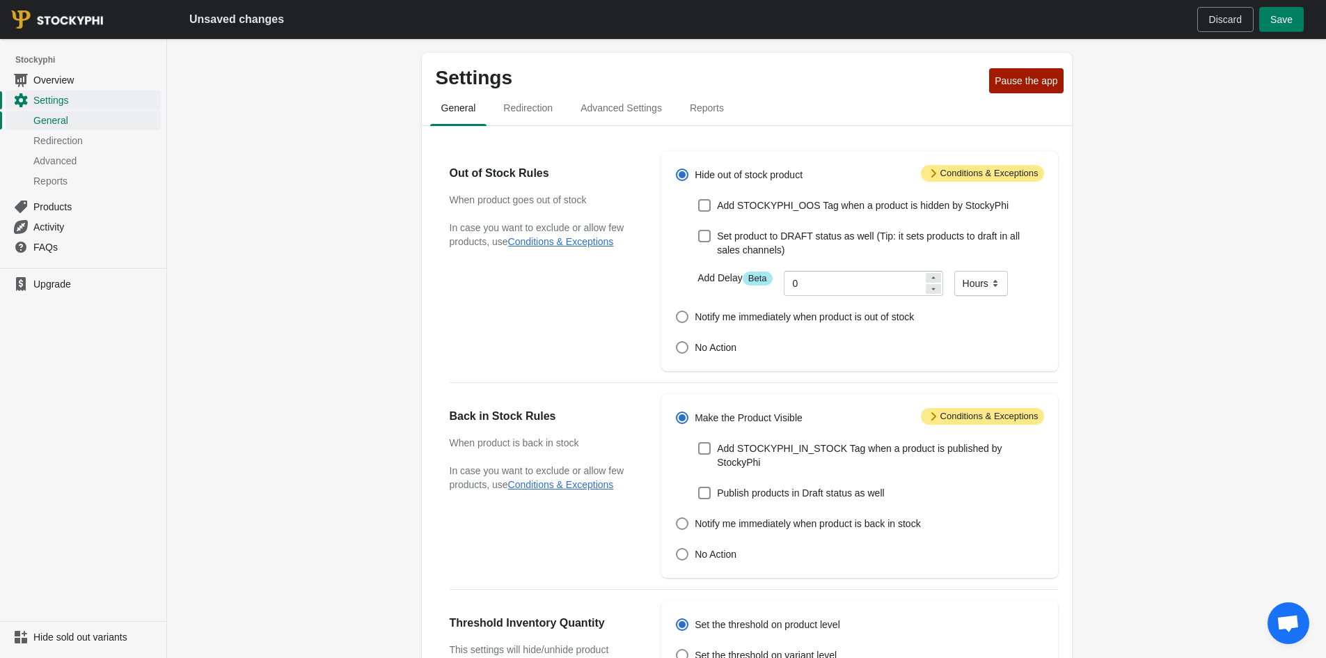
click at [1004, 423] on span "Attention Conditions & Exceptions" at bounding box center [982, 416] width 123 height 17
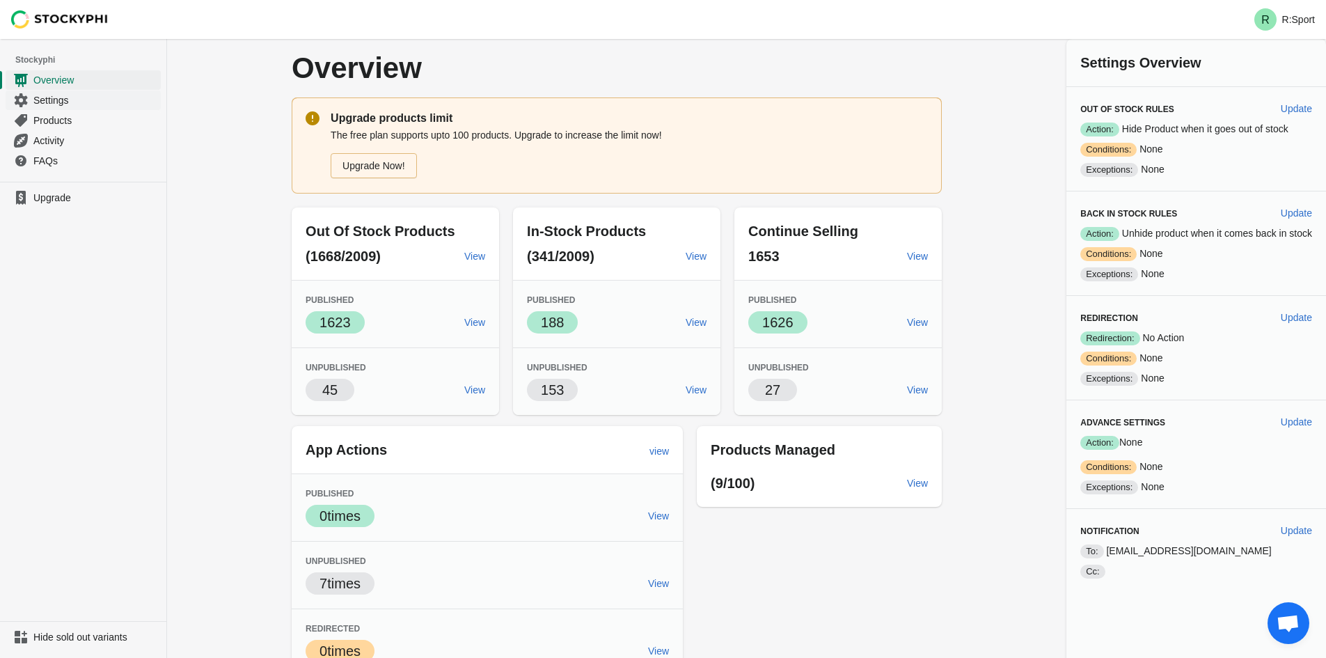
click at [61, 100] on span "Settings" at bounding box center [95, 100] width 125 height 14
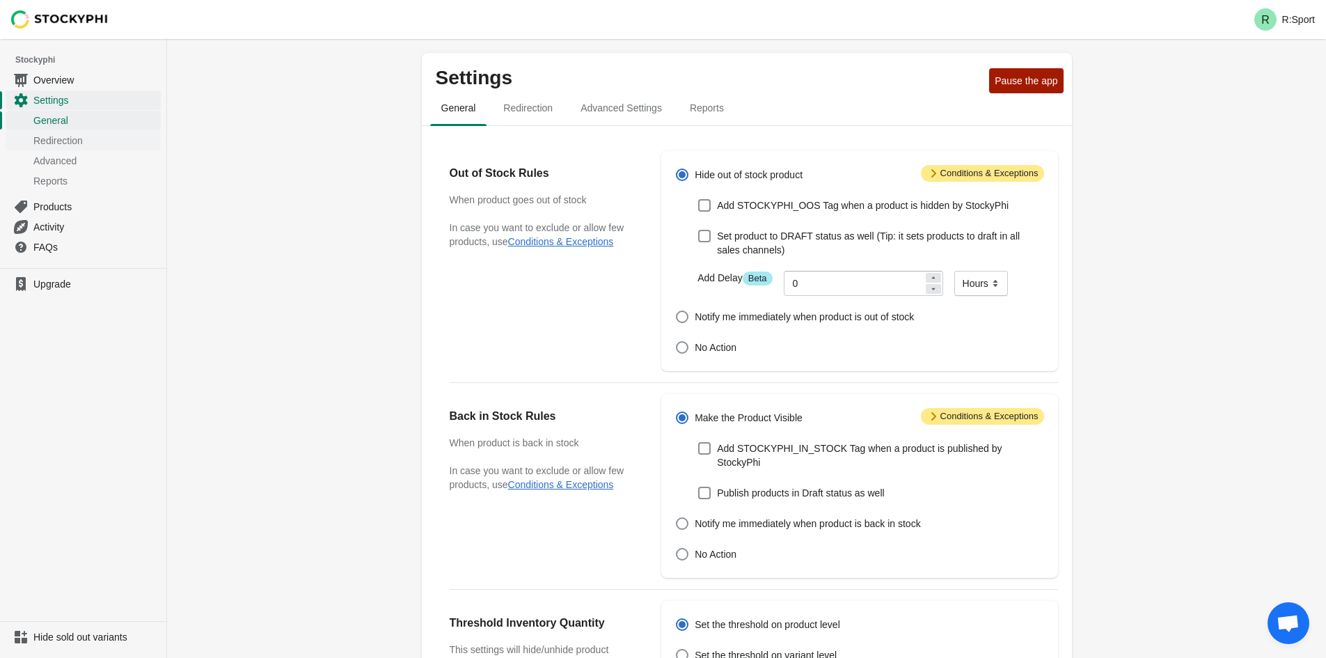
click at [102, 145] on span "Redirection" at bounding box center [95, 141] width 125 height 14
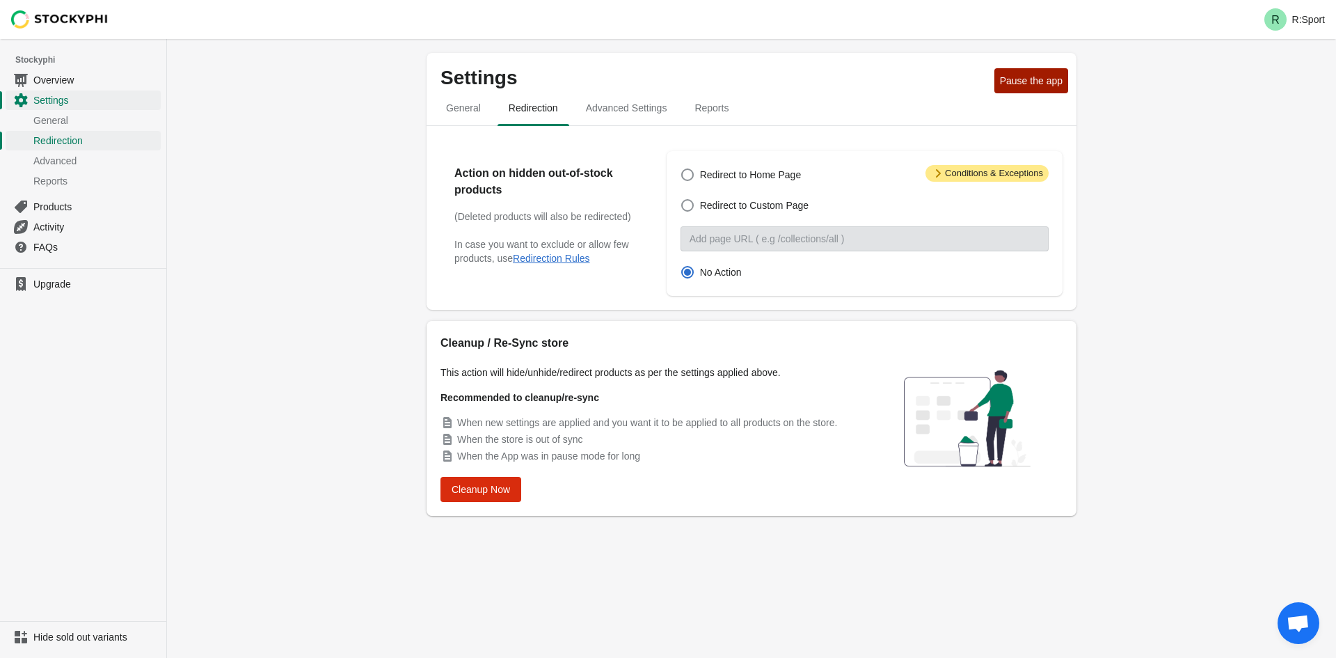
click at [77, 161] on span "Advanced" at bounding box center [95, 161] width 125 height 14
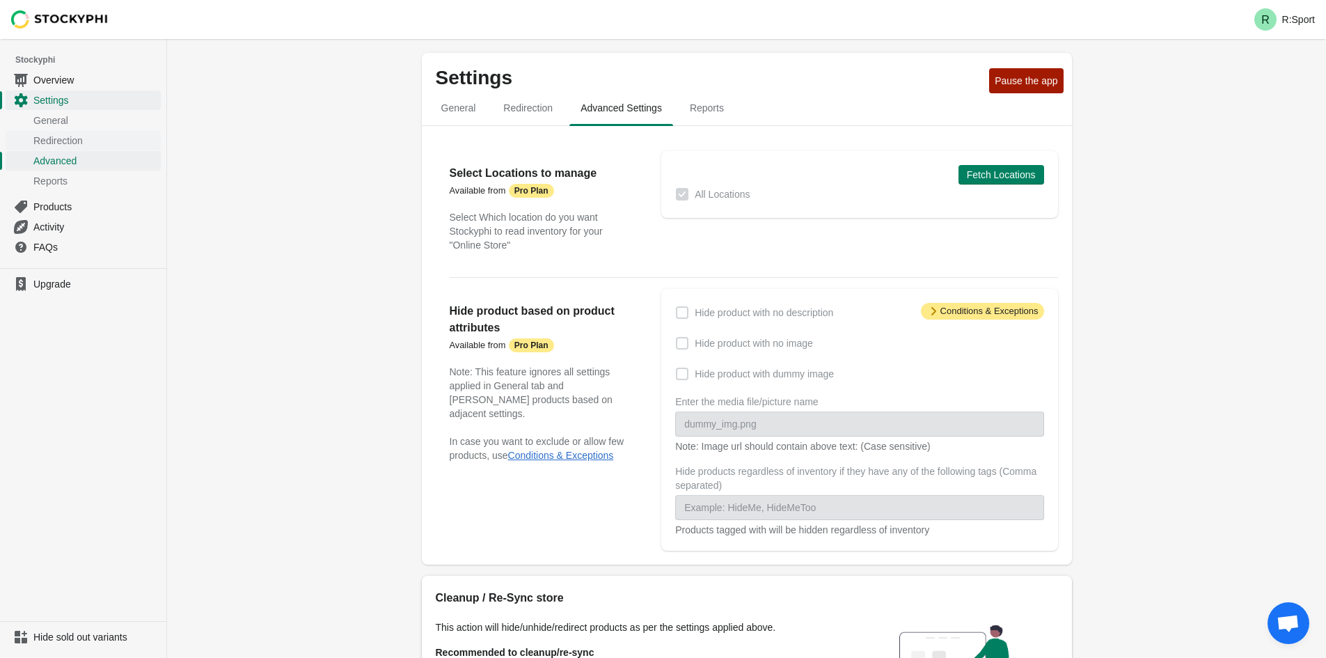
click at [82, 145] on span "Redirection" at bounding box center [95, 141] width 125 height 14
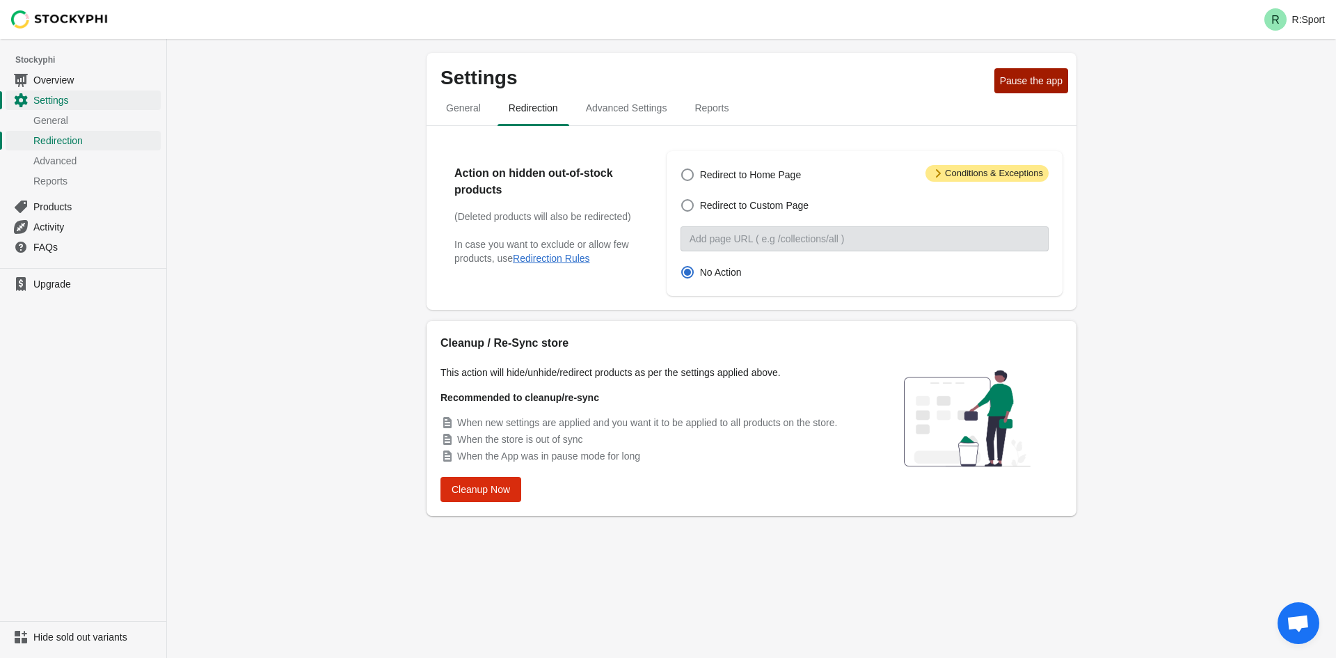
click at [725, 214] on label "Redirect to Custom Page" at bounding box center [745, 205] width 128 height 19
click at [682, 200] on input "Redirect to Custom Page" at bounding box center [681, 199] width 1 height 1
radio input "true"
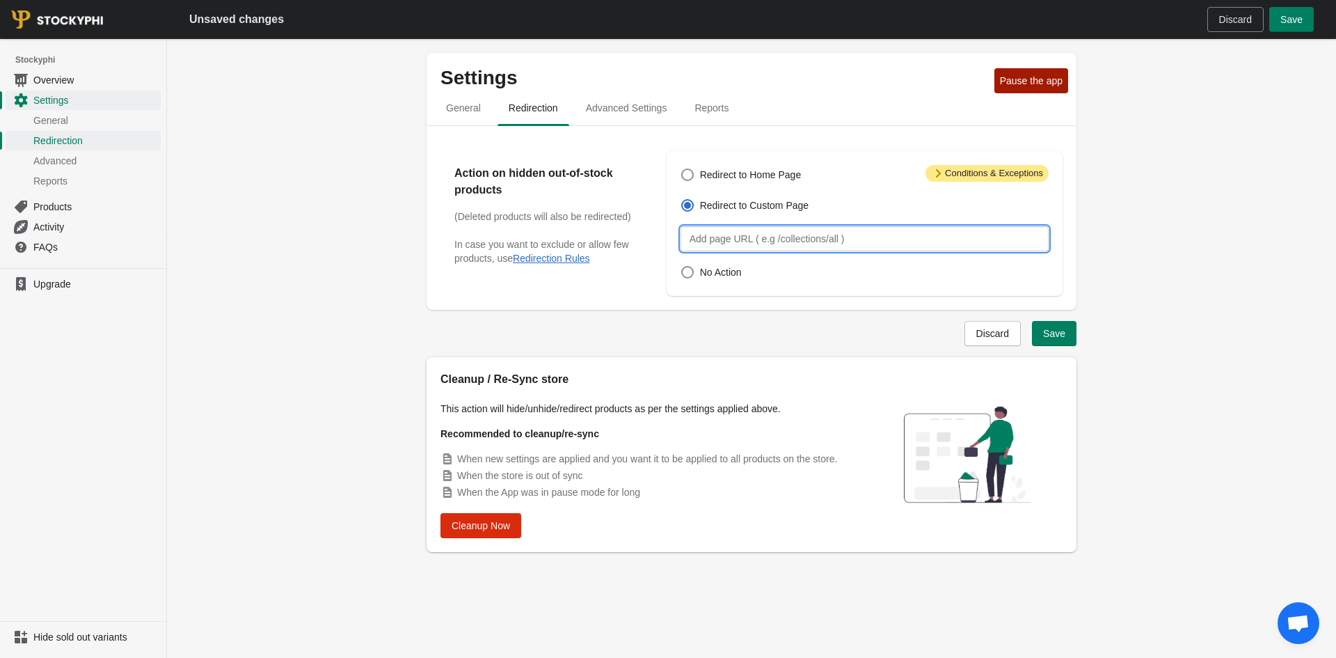
click at [749, 250] on input "Custom page" at bounding box center [865, 238] width 368 height 25
click at [704, 276] on span "No Action" at bounding box center [721, 272] width 42 height 14
click at [682, 267] on input "No Action" at bounding box center [681, 266] width 1 height 1
radio input "true"
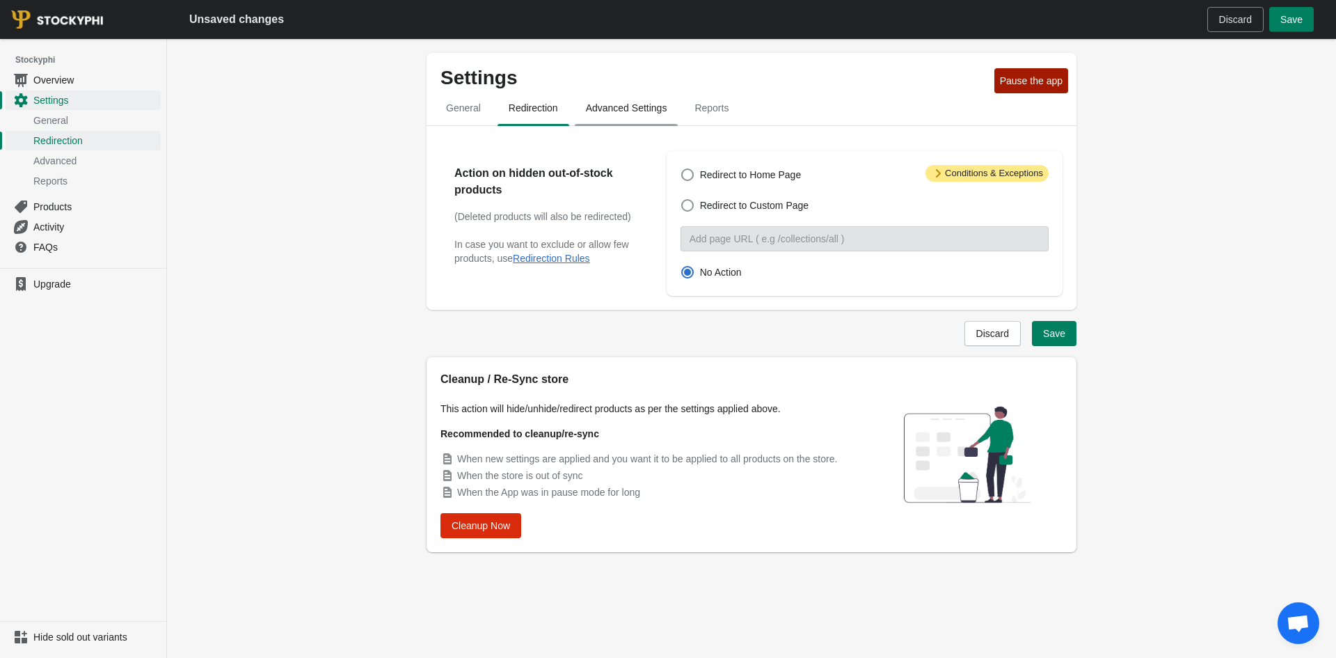
click at [625, 119] on span "Advanced Settings" at bounding box center [627, 107] width 104 height 25
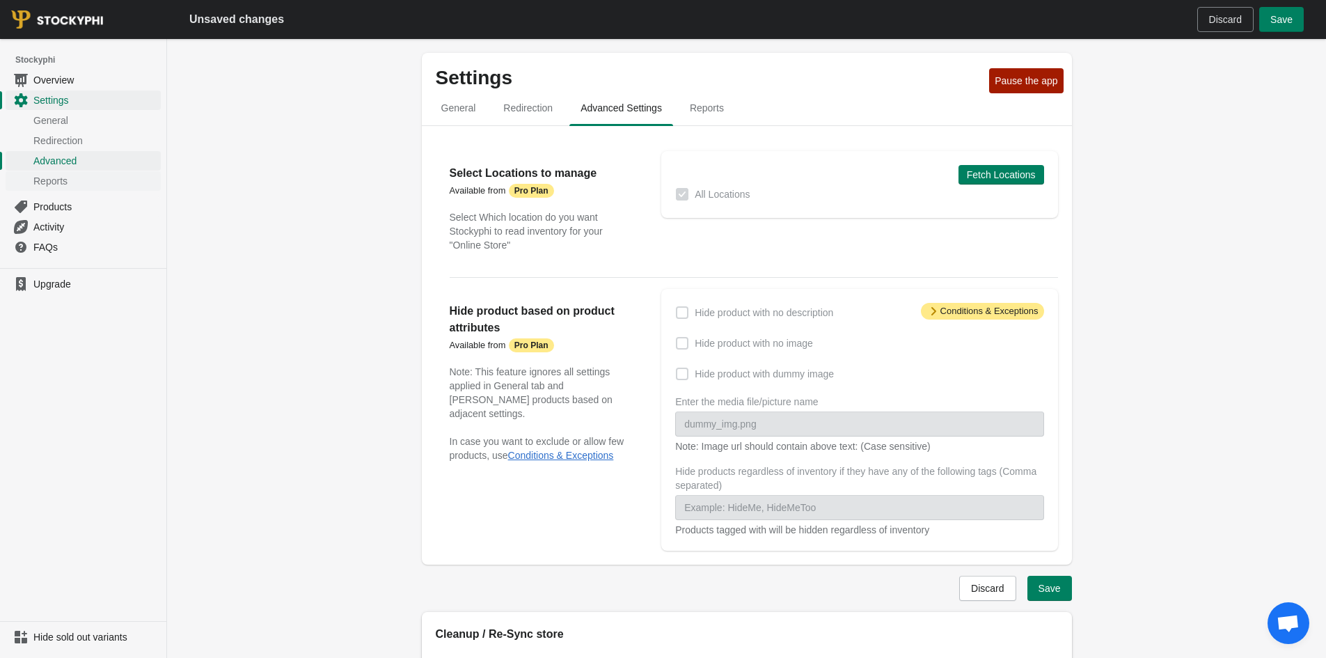
click at [83, 171] on link "Reports" at bounding box center [83, 181] width 155 height 20
click at [77, 116] on span "General" at bounding box center [95, 120] width 125 height 14
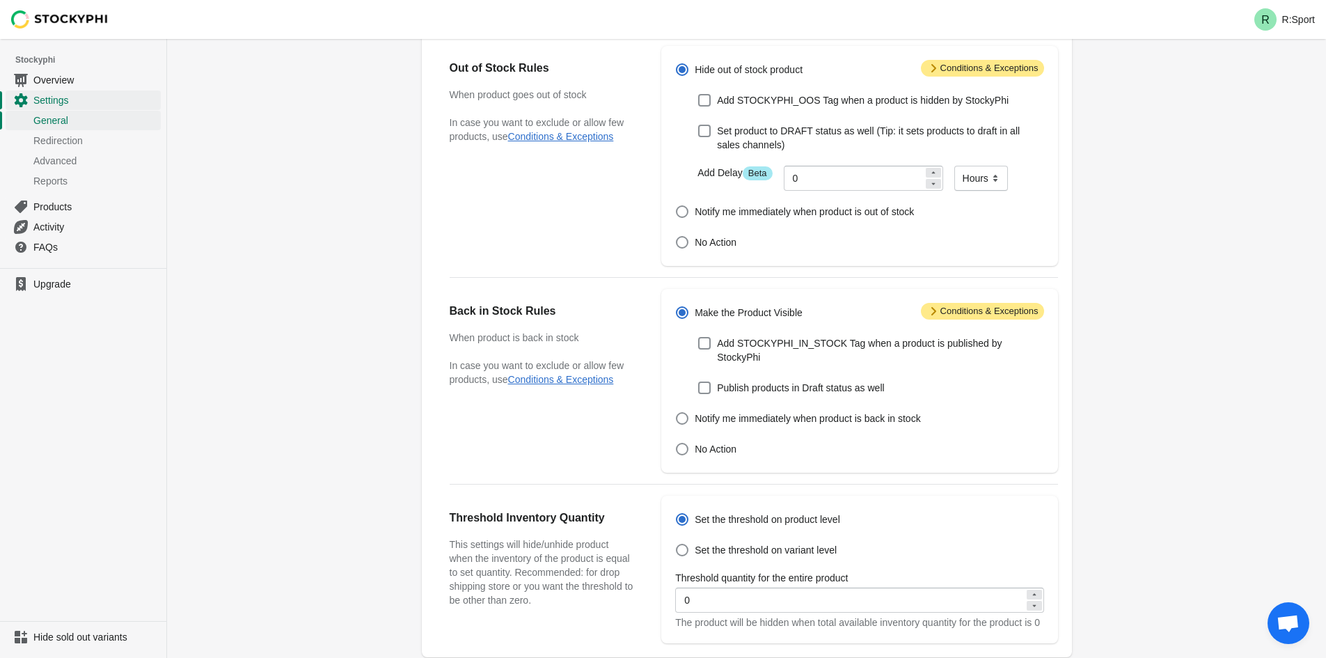
scroll to position [358, 0]
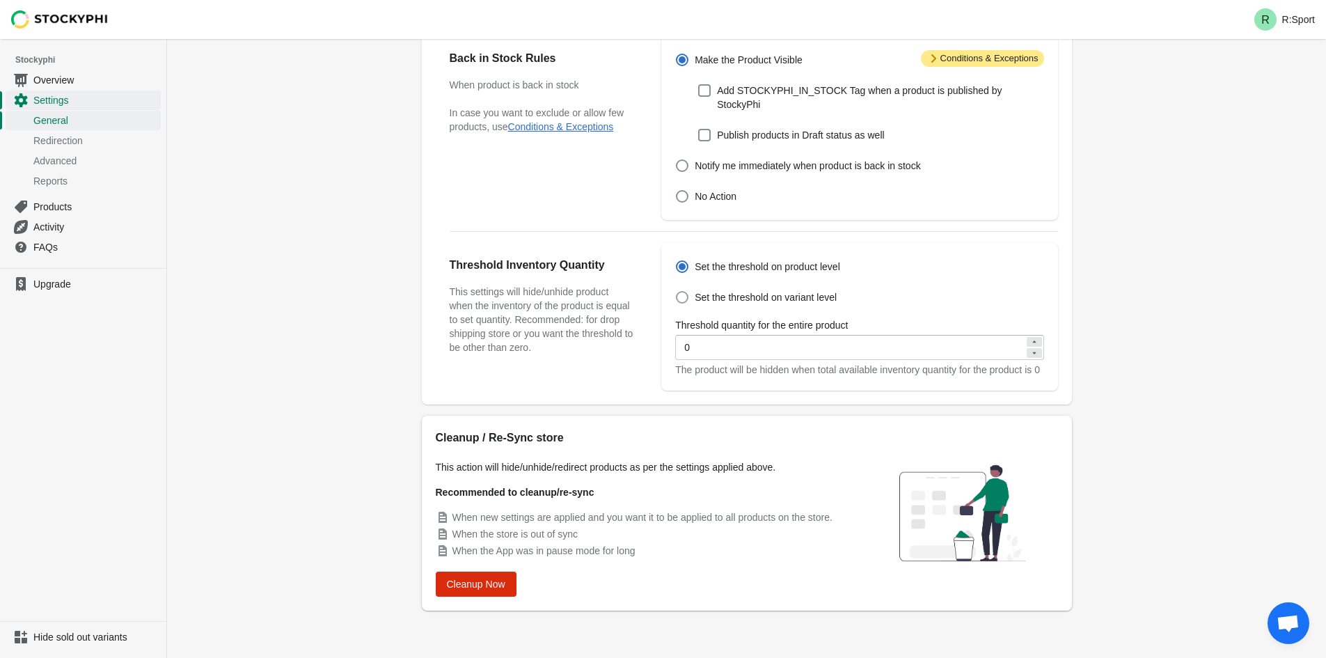
click at [783, 290] on span "Set the threshold on variant level" at bounding box center [766, 297] width 142 height 14
click at [677, 291] on input "Set the threshold on variant level" at bounding box center [676, 291] width 1 height 1
radio input "true"
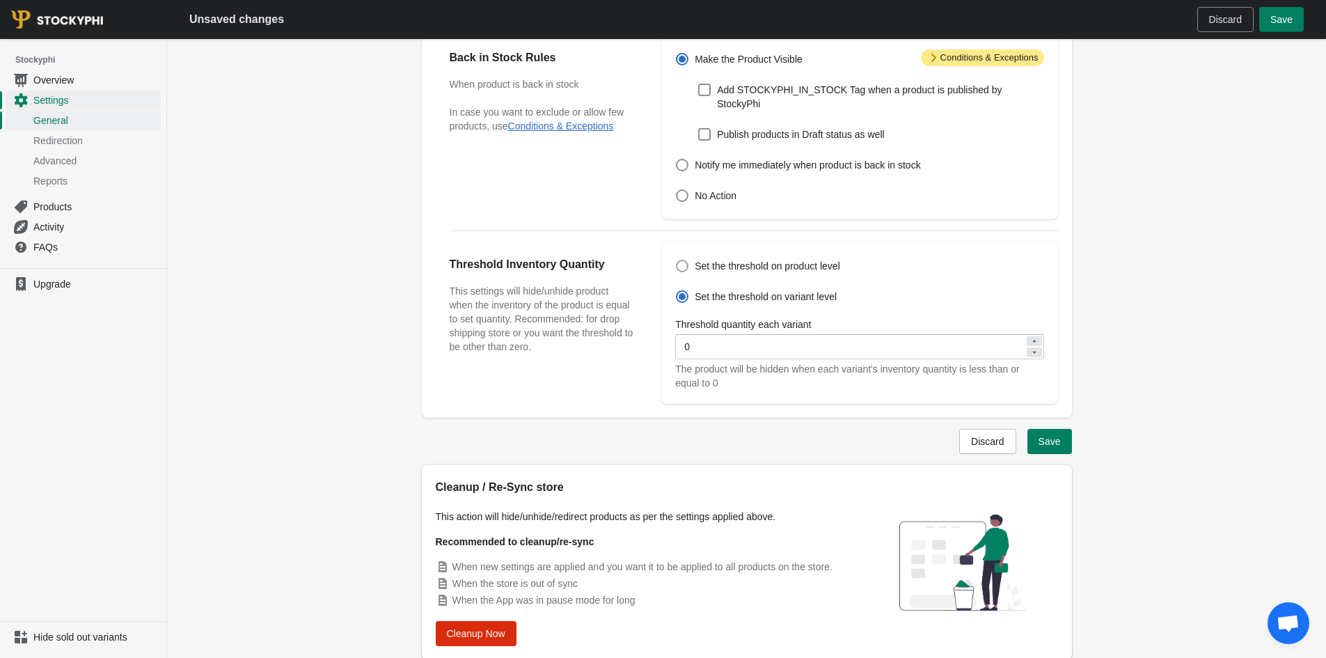
click at [743, 259] on span "Set the threshold on product level" at bounding box center [767, 266] width 145 height 14
click at [677, 260] on input "Set the threshold on product level" at bounding box center [676, 260] width 1 height 1
radio input "true"
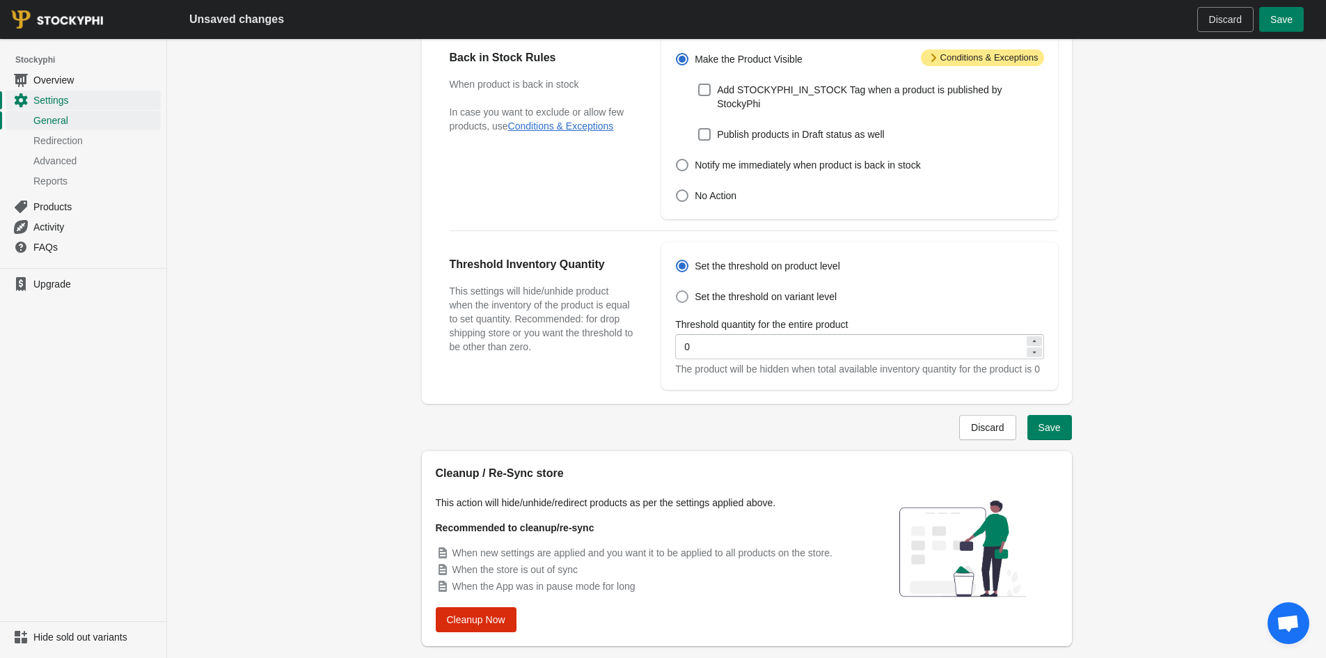
click at [832, 290] on span "Set the threshold on variant level" at bounding box center [766, 297] width 142 height 14
click at [677, 290] on input "Set the threshold on variant level" at bounding box center [676, 290] width 1 height 1
radio input "true"
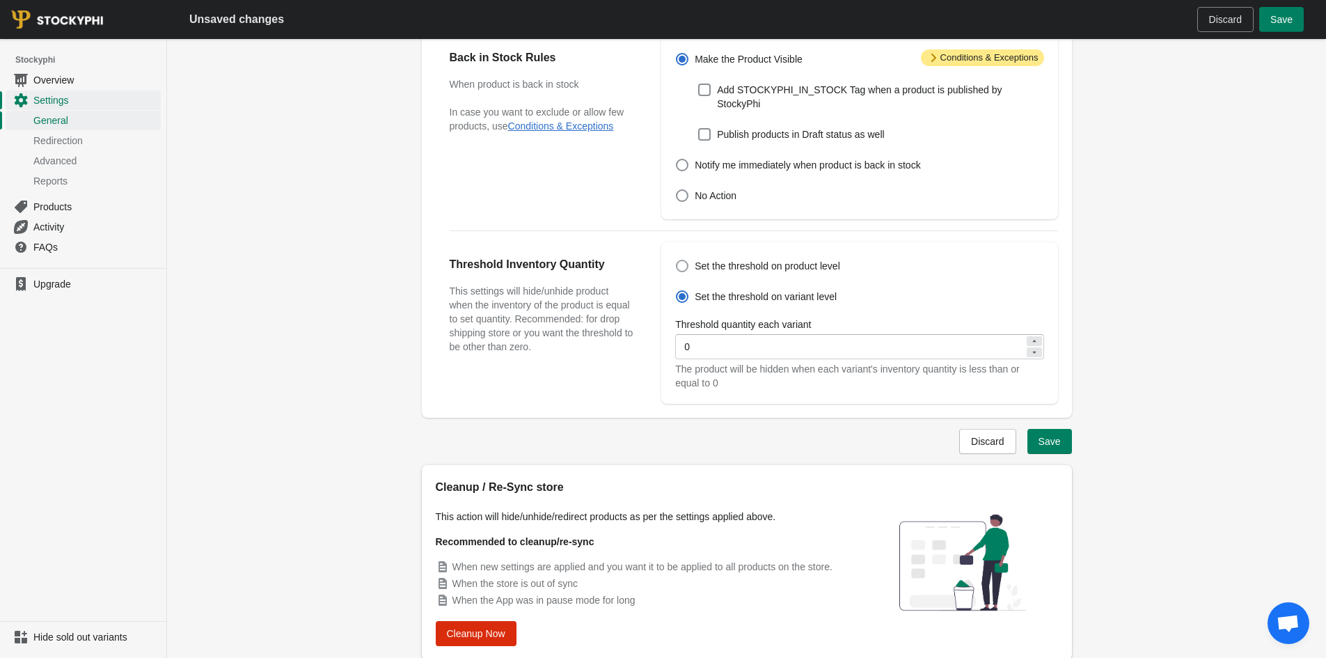
click at [832, 259] on span "Set the threshold on product level" at bounding box center [767, 266] width 145 height 14
click at [677, 260] on input "Set the threshold on product level" at bounding box center [676, 260] width 1 height 1
radio input "true"
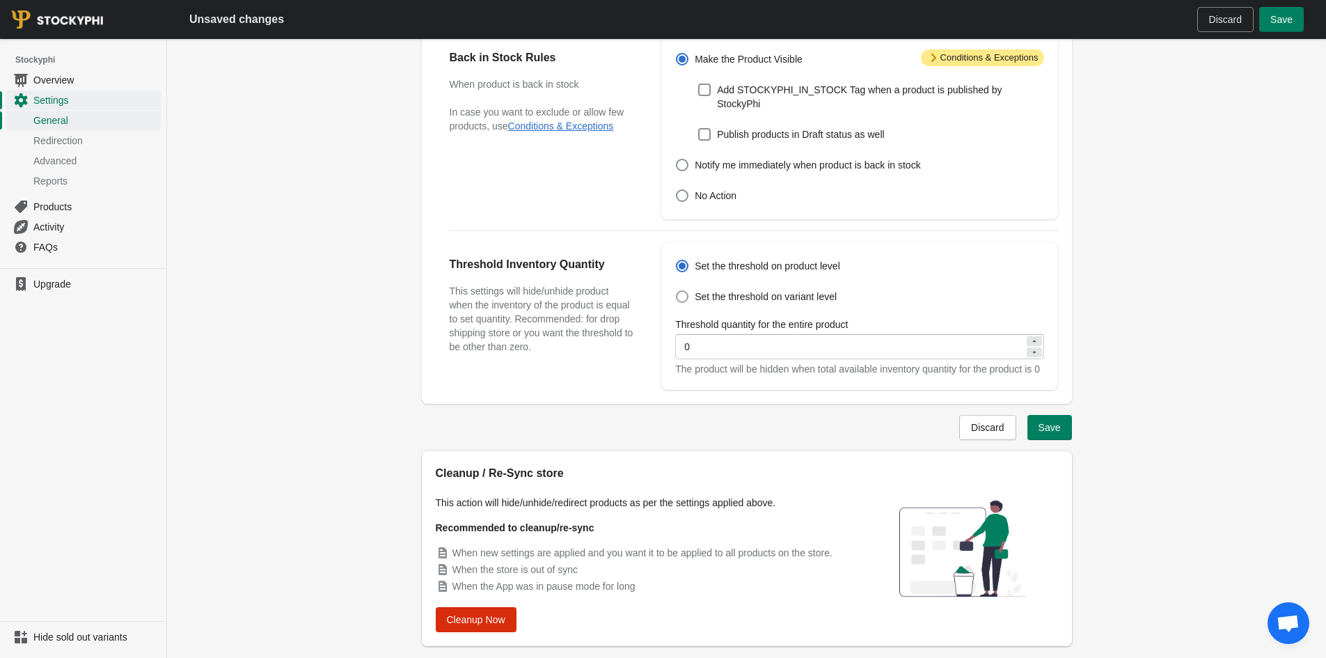
click at [820, 290] on span "Set the threshold on variant level" at bounding box center [766, 297] width 142 height 14
click at [677, 290] on input "Set the threshold on variant level" at bounding box center [676, 290] width 1 height 1
radio input "true"
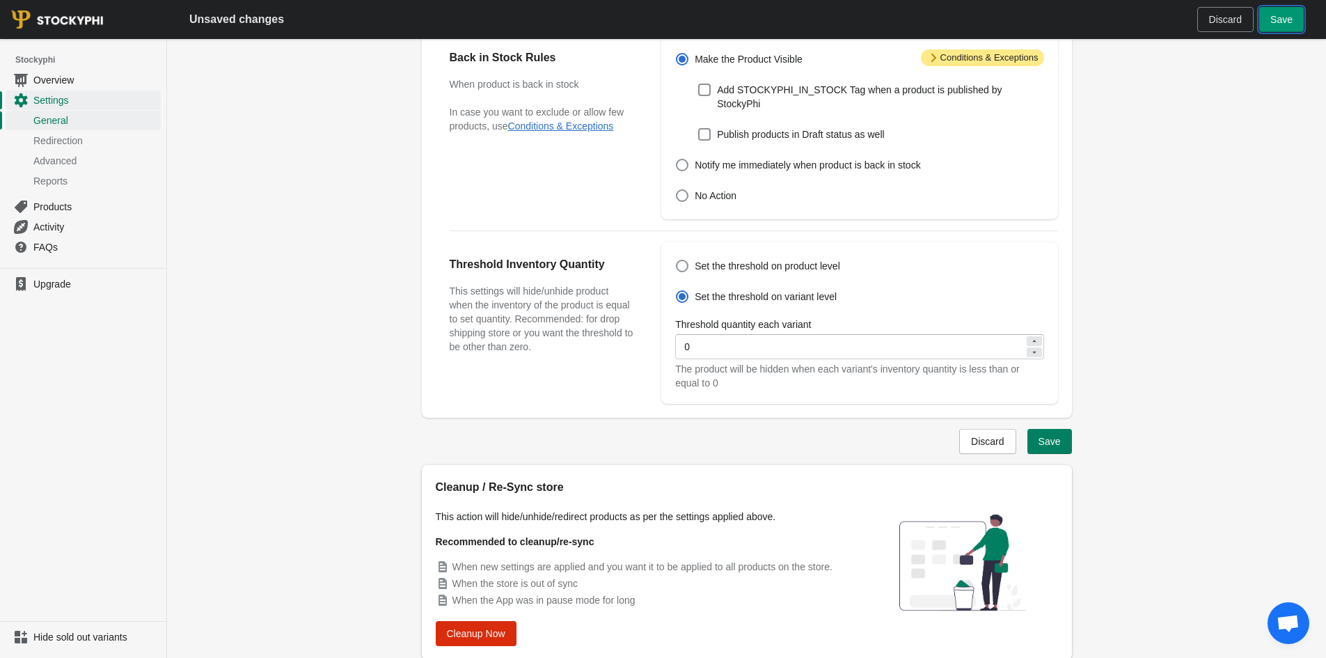
click at [1295, 17] on button "Save" at bounding box center [1281, 19] width 45 height 25
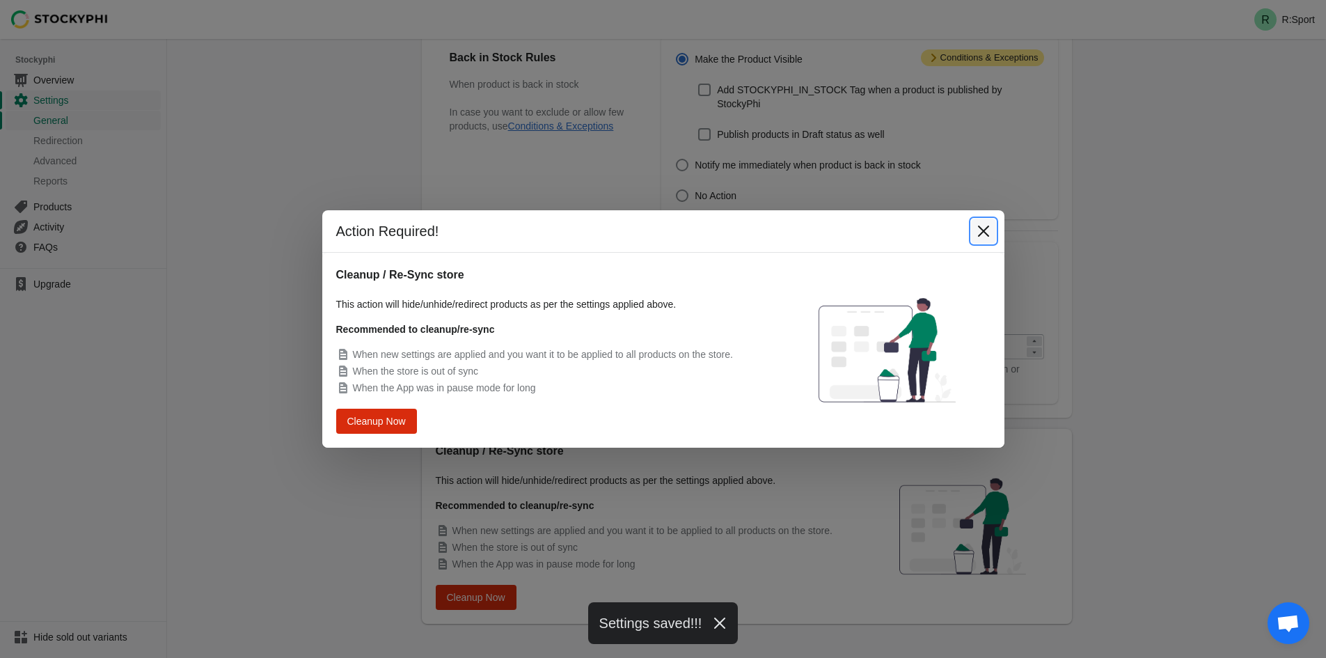
click at [980, 234] on icon "Close" at bounding box center [982, 231] width 11 height 11
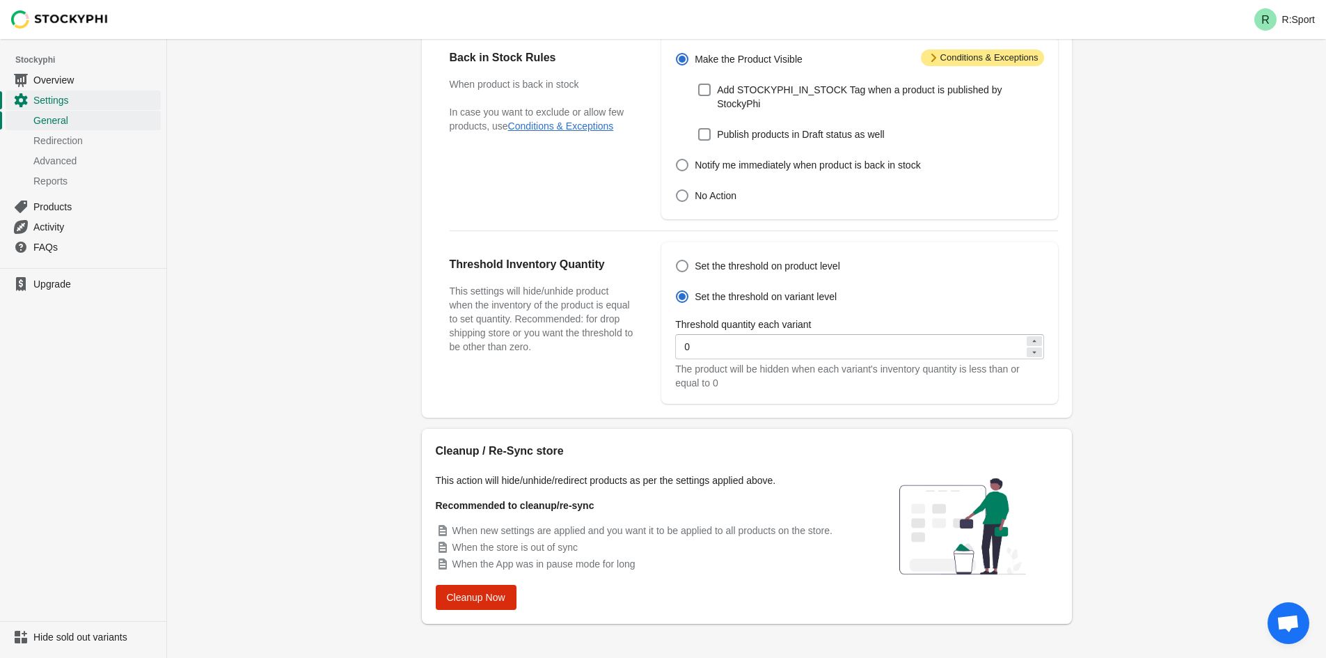
click at [709, 259] on span "Set the threshold on product level" at bounding box center [767, 266] width 145 height 14
click at [677, 260] on input "Set the threshold on product level" at bounding box center [676, 260] width 1 height 1
radio input "true"
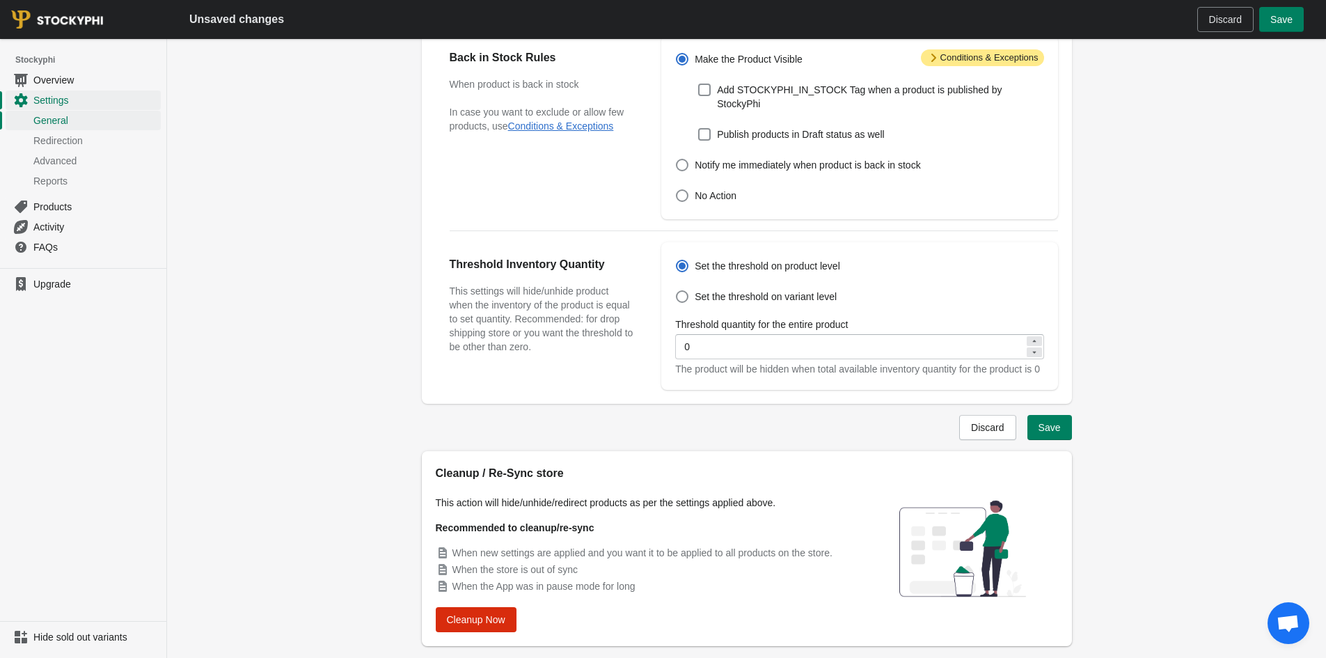
click at [1278, 37] on div "Unsaved changes Discard Save" at bounding box center [746, 19] width 1159 height 39
click at [1278, 31] on button "Save" at bounding box center [1281, 19] width 45 height 25
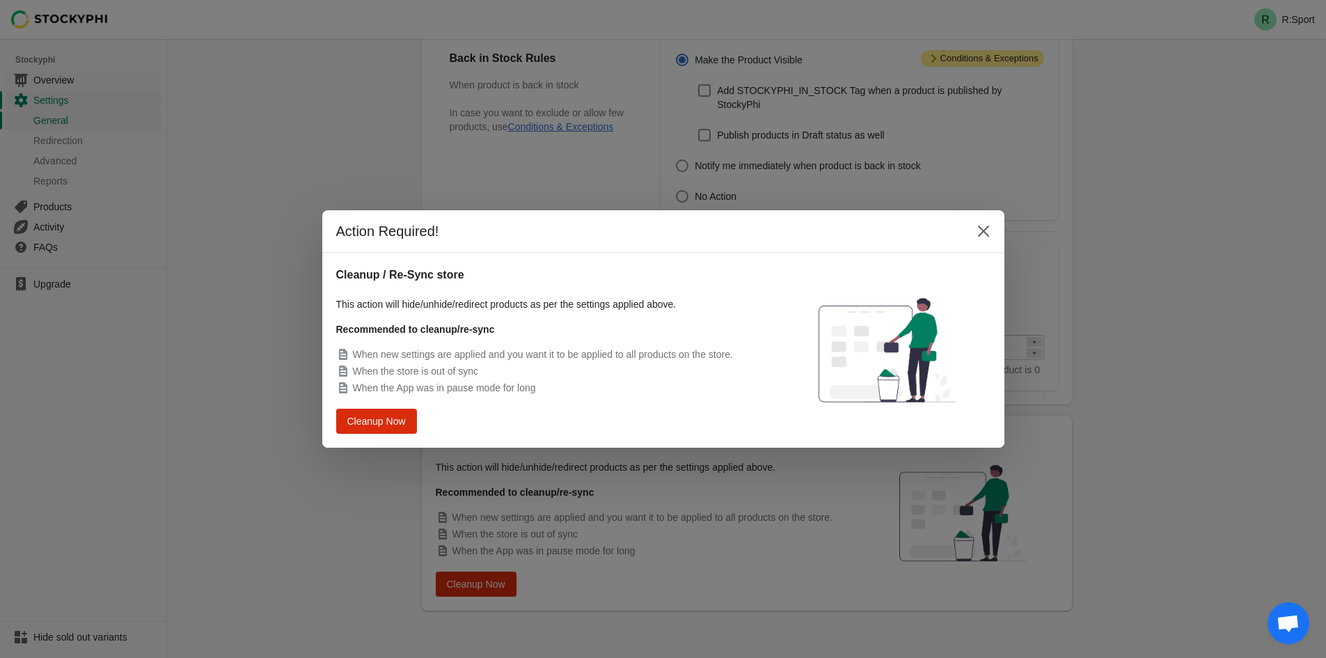
scroll to position [0, 0]
click at [77, 84] on div "Action Required! Cleanup / Re-Sync store This action will hide/unhide/redirect …" at bounding box center [663, 329] width 1326 height 658
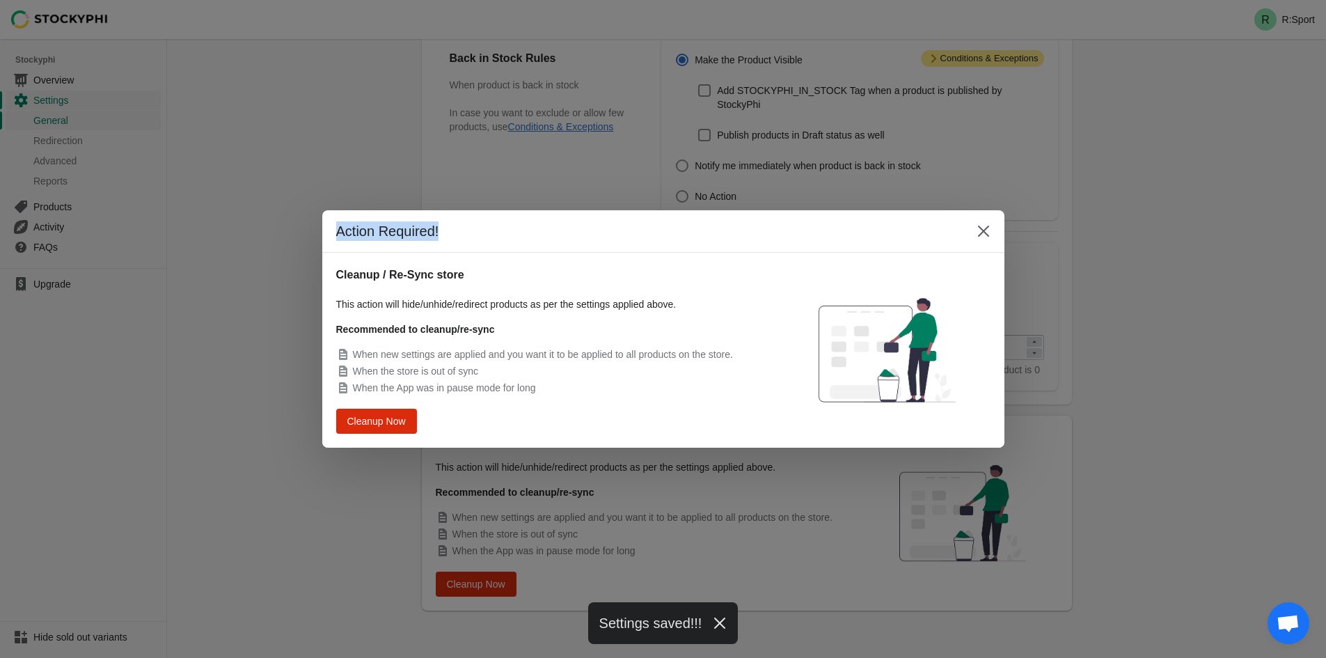
click at [77, 84] on div "Action Required! Cleanup / Re-Sync store This action will hide/unhide/redirect …" at bounding box center [663, 329] width 1326 height 658
click at [979, 237] on button "Close" at bounding box center [983, 231] width 25 height 25
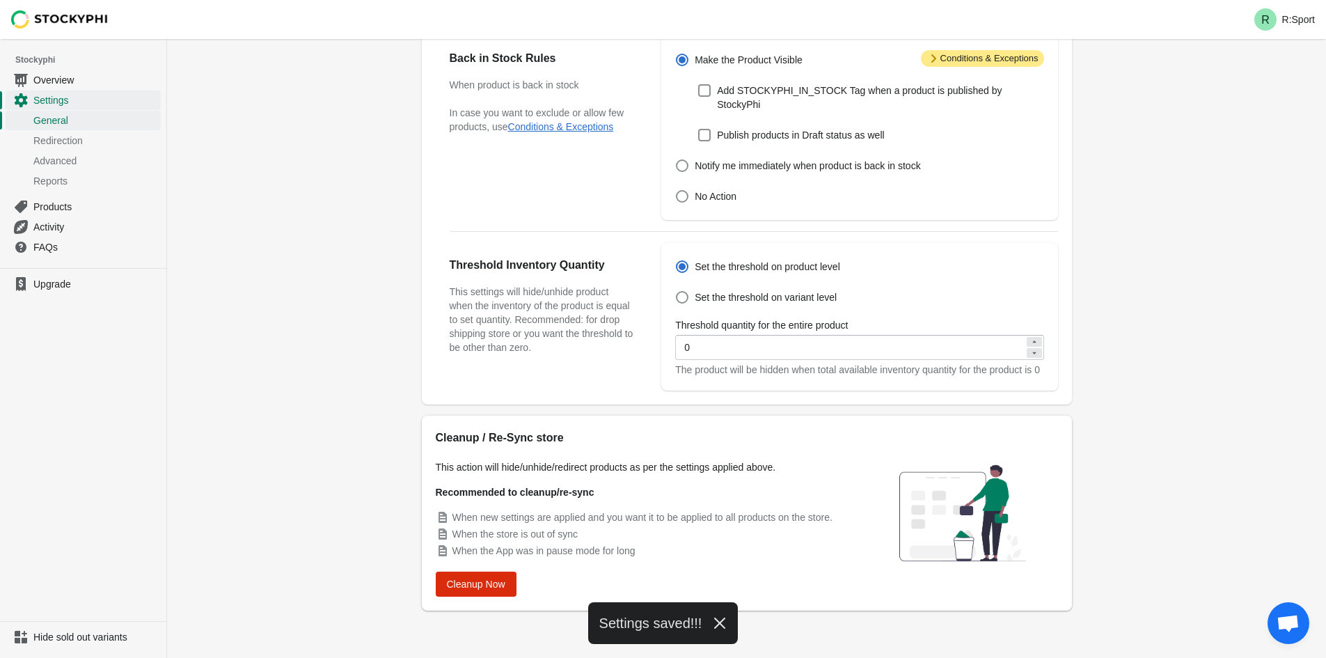
click at [38, 66] on span "Stockyphi" at bounding box center [90, 60] width 151 height 14
click at [38, 76] on span "Overview" at bounding box center [95, 80] width 125 height 14
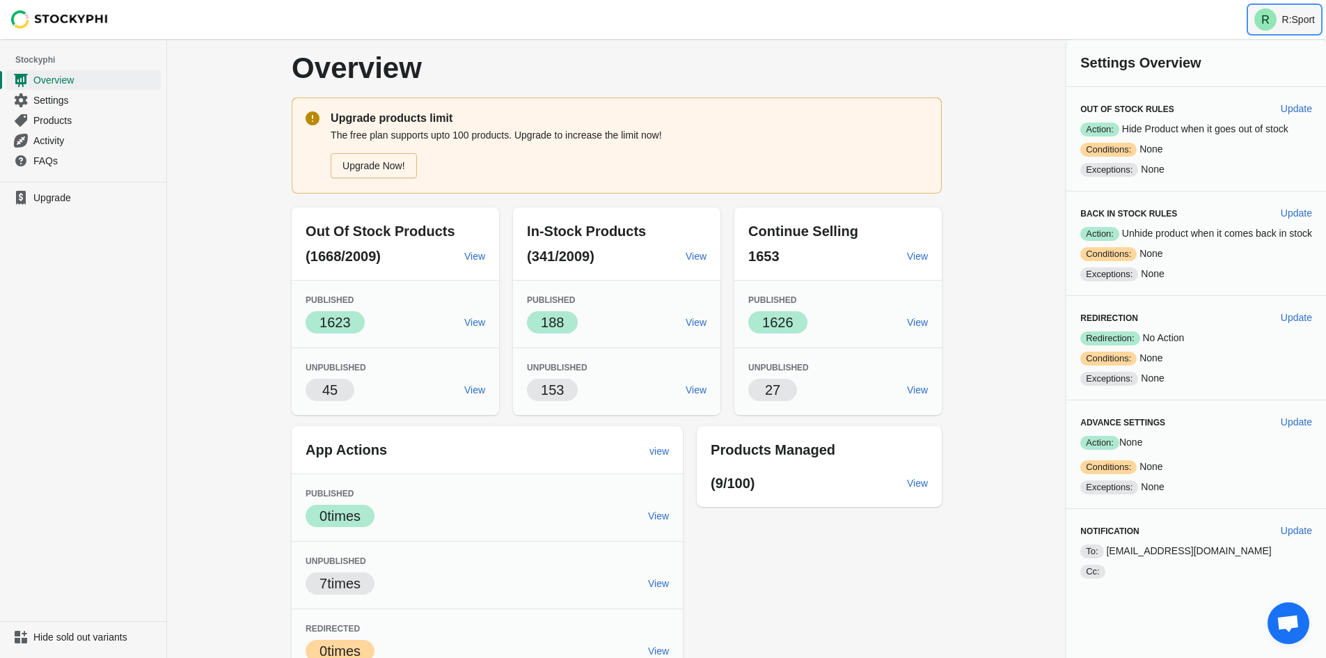
click at [1267, 17] on text "R" at bounding box center [1265, 20] width 8 height 12
click at [1217, 495] on div "Advance Settings Update Success Action: None Warning Conditions: None Exception…" at bounding box center [1196, 453] width 260 height 109
click at [1302, 113] on span "Update" at bounding box center [1296, 108] width 31 height 11
select select "hours"
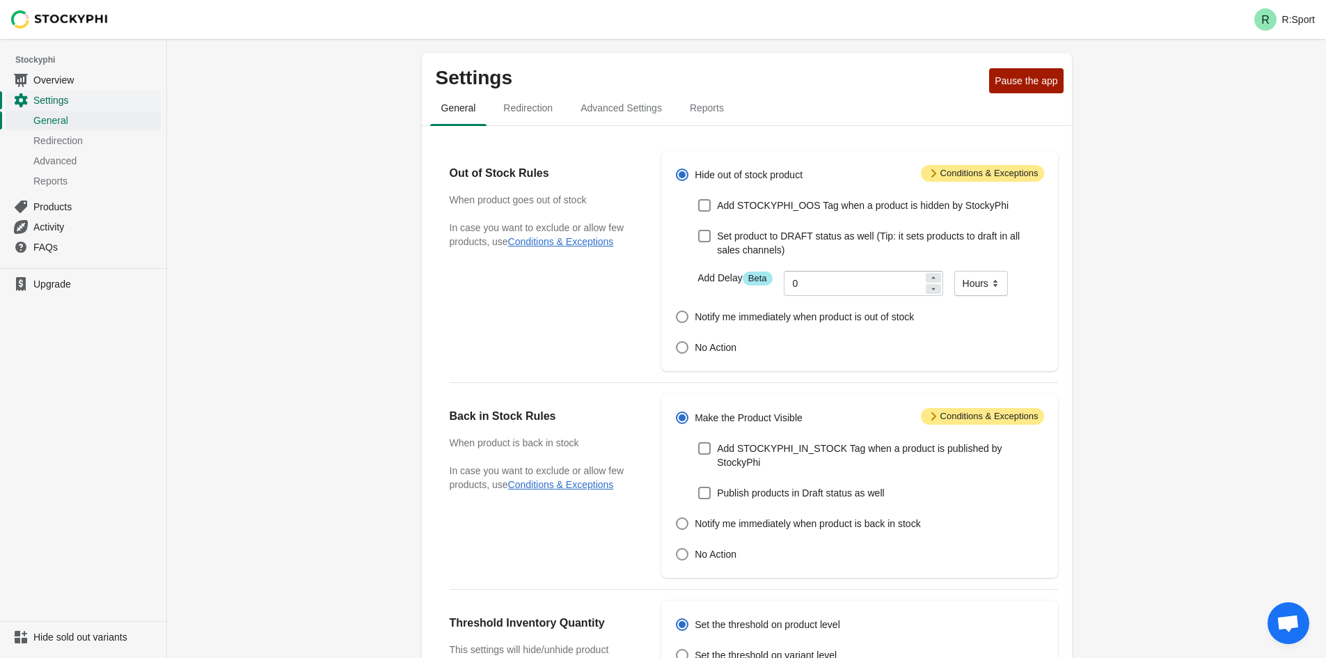
click at [60, 97] on span "Settings" at bounding box center [95, 100] width 125 height 14
click at [65, 81] on span "Overview" at bounding box center [95, 80] width 125 height 14
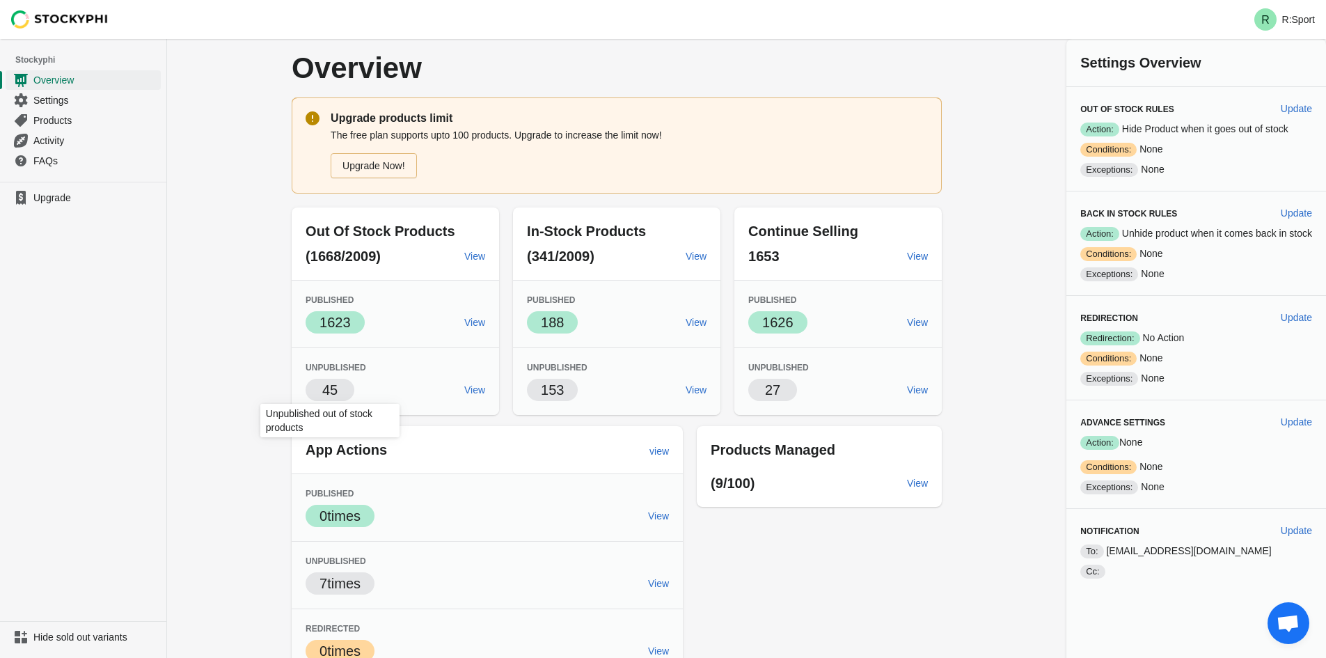
click at [310, 389] on span "45" at bounding box center [330, 390] width 49 height 22
click at [354, 395] on span "45" at bounding box center [330, 391] width 49 height 11
click at [656, 593] on link "View" at bounding box center [658, 583] width 32 height 25
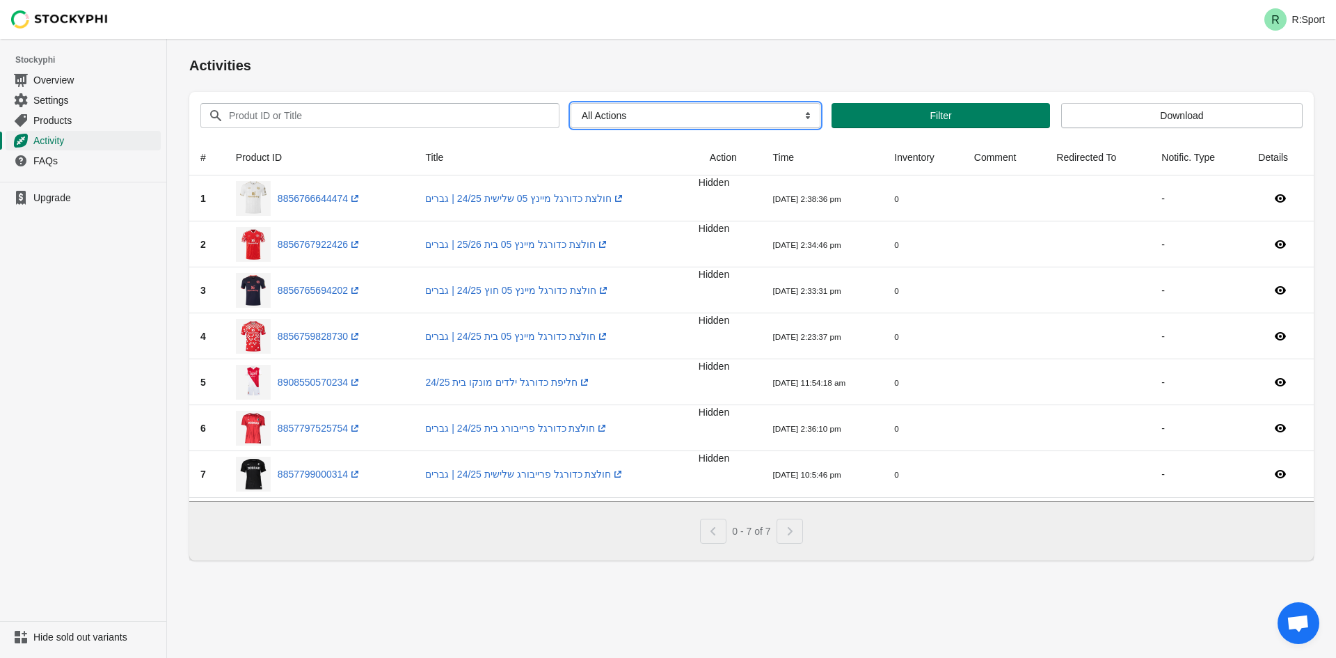
click at [765, 105] on select "All Actions Hide Products Show Products Redirect Products Send Notification" at bounding box center [696, 115] width 250 height 25
select select "hide_product"
click at [571, 103] on select "All Actions Hide Products Show Products Redirect Products Send Notification" at bounding box center [696, 115] width 250 height 25
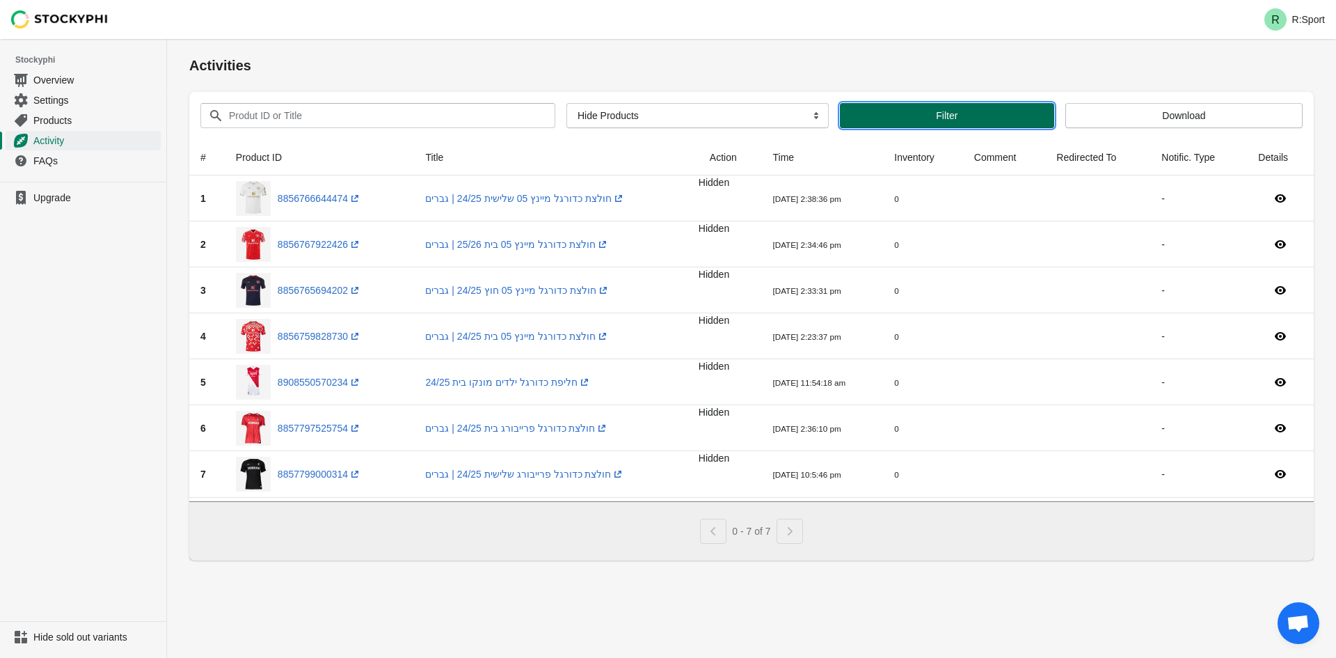
click at [961, 111] on span "Filter" at bounding box center [947, 115] width 192 height 11
click at [867, 105] on button "Filter" at bounding box center [947, 115] width 214 height 25
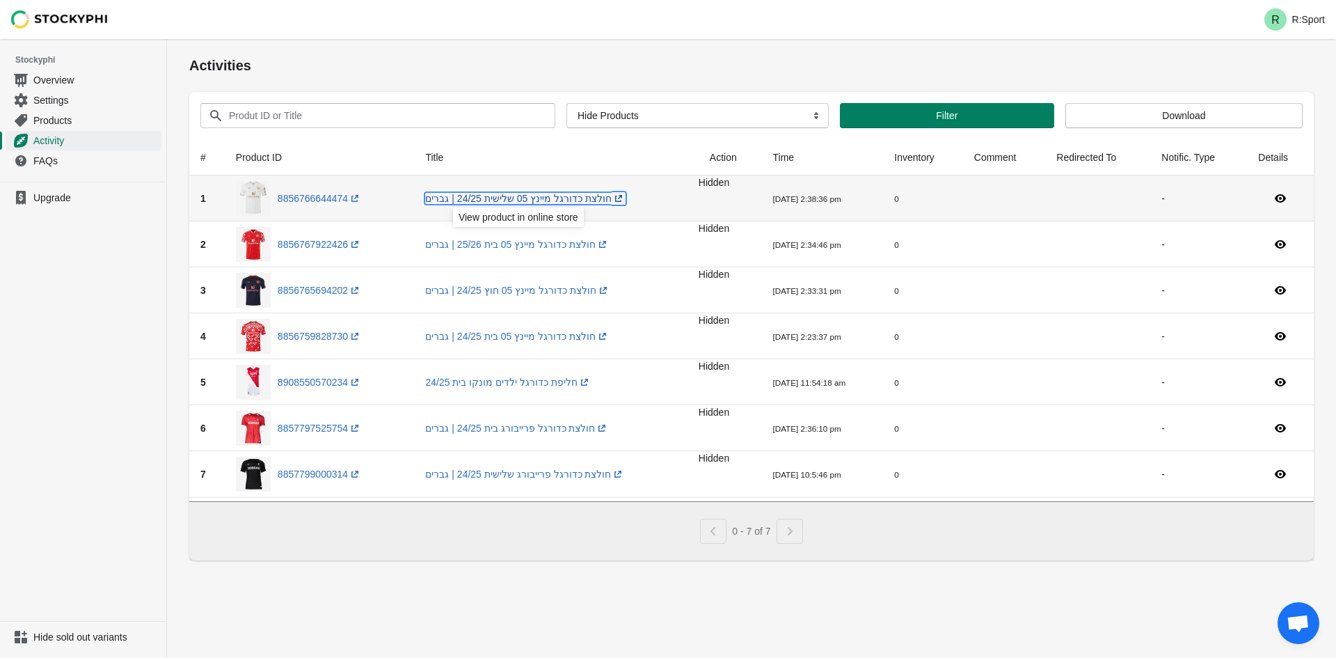
click at [507, 201] on link "חולצת כדורגל מיינץ 05 שלישית 24/25 | גברים (opens a new window)" at bounding box center [525, 198] width 200 height 11
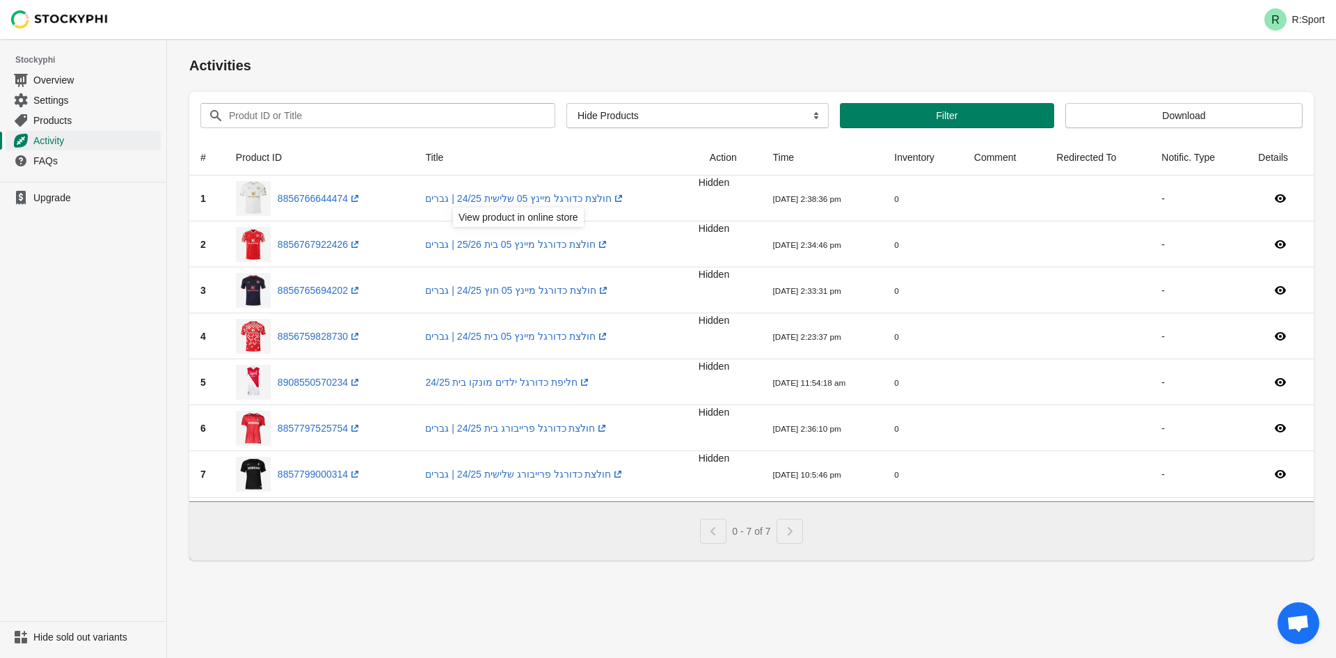
click at [809, 608] on div "Activities Submit Produt ID or Title Clear All Actions Hide Products Show Produ…" at bounding box center [751, 348] width 1169 height 619
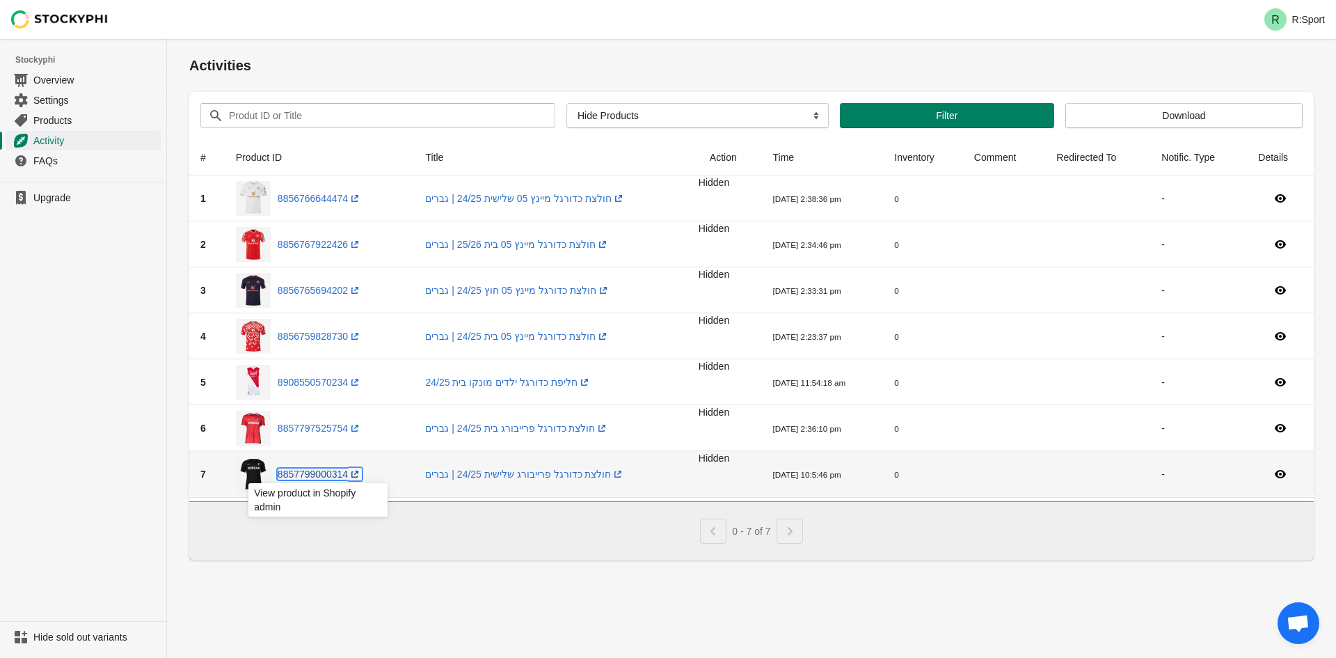
click at [340, 477] on link "8857799000314 (opens a new window)" at bounding box center [320, 473] width 84 height 11
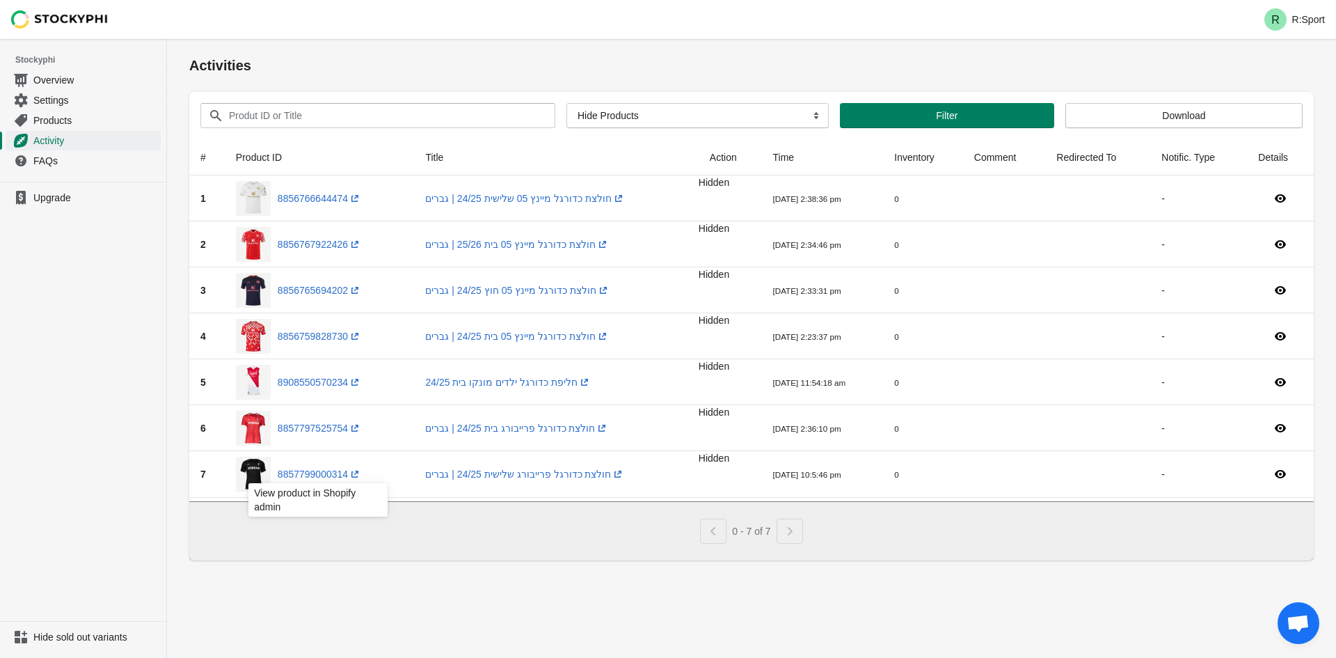
click at [706, 608] on div "Activities Submit Produt ID or Title Clear All Actions Hide Products Show Produ…" at bounding box center [751, 348] width 1169 height 619
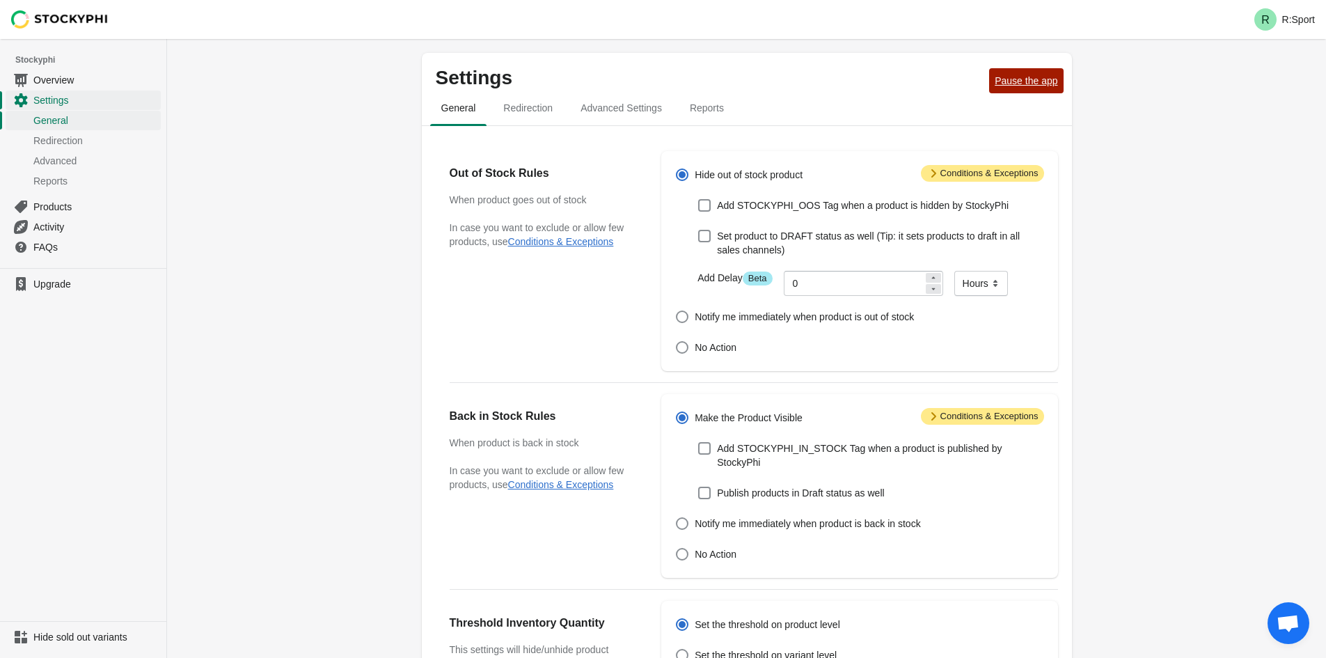
click at [1029, 86] on span "Pause the app" at bounding box center [1026, 80] width 63 height 11
drag, startPoint x: 72, startPoint y: 140, endPoint x: 65, endPoint y: 112, distance: 28.5
click at [70, 141] on span "Redirection" at bounding box center [95, 141] width 125 height 14
click at [69, 76] on span "Overview" at bounding box center [95, 80] width 125 height 14
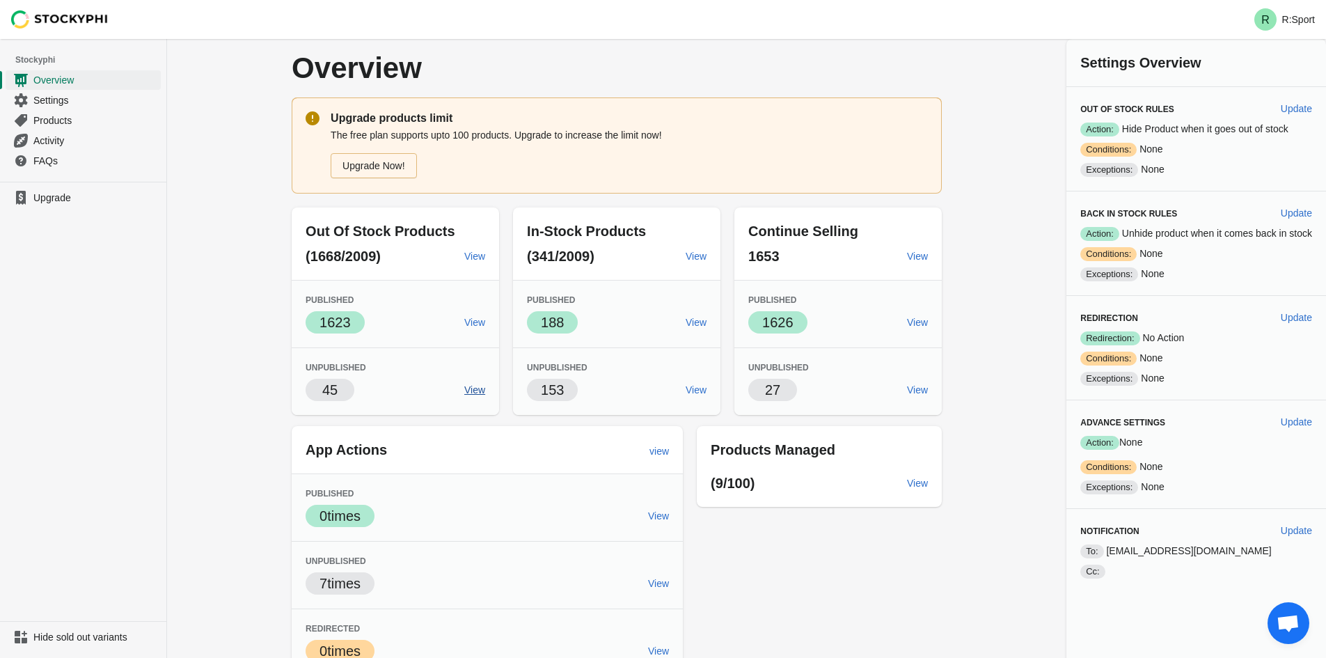
click at [475, 386] on span "View" at bounding box center [474, 389] width 21 height 11
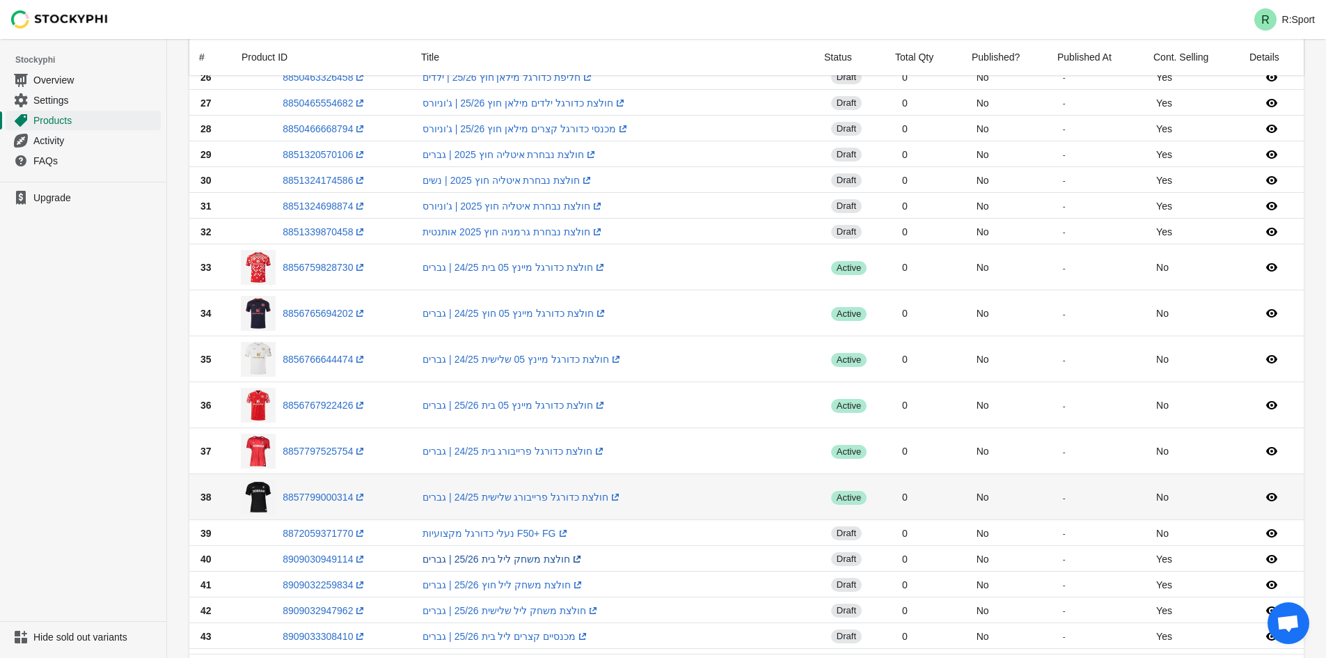
scroll to position [1047, 0]
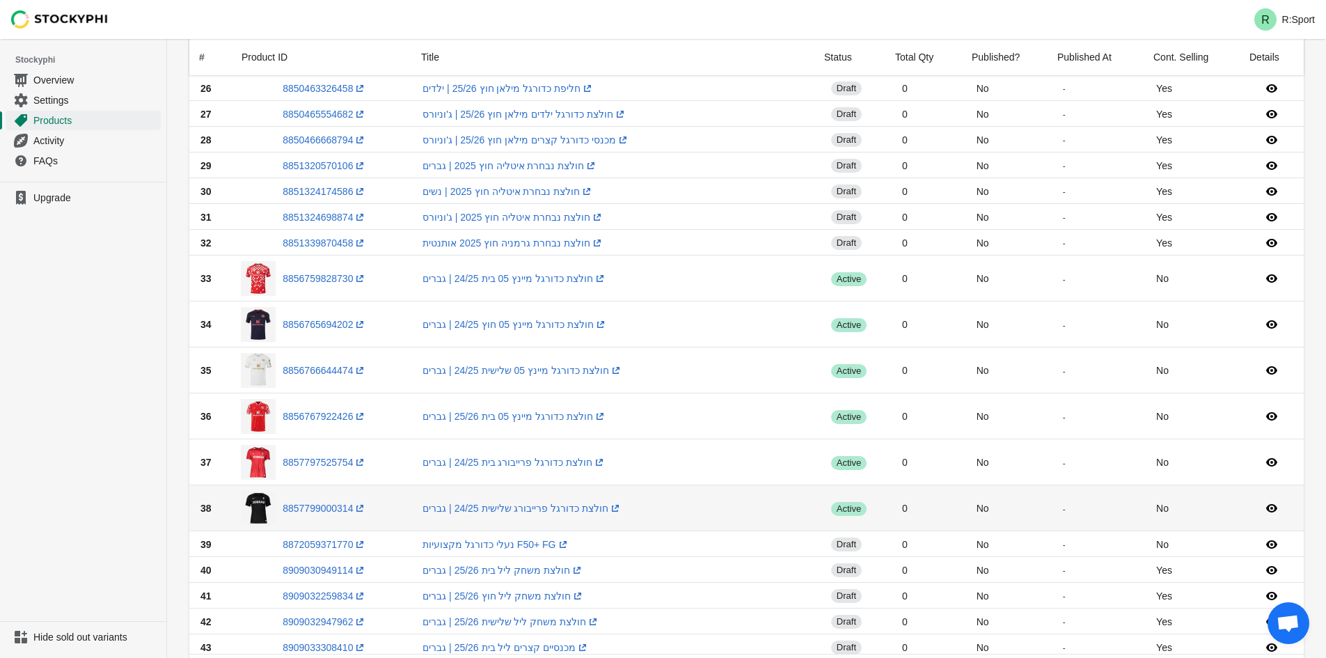
click at [313, 504] on div "8857799000314 (opens a new window)" at bounding box center [320, 508] width 159 height 35
click at [317, 503] on link "8857799000314 (opens a new window)" at bounding box center [325, 508] width 84 height 11
click at [586, 503] on link "חולצת כדורגל פרייבורג שלישית 24/25 | גברים (opens a new window)" at bounding box center [522, 508] width 200 height 11
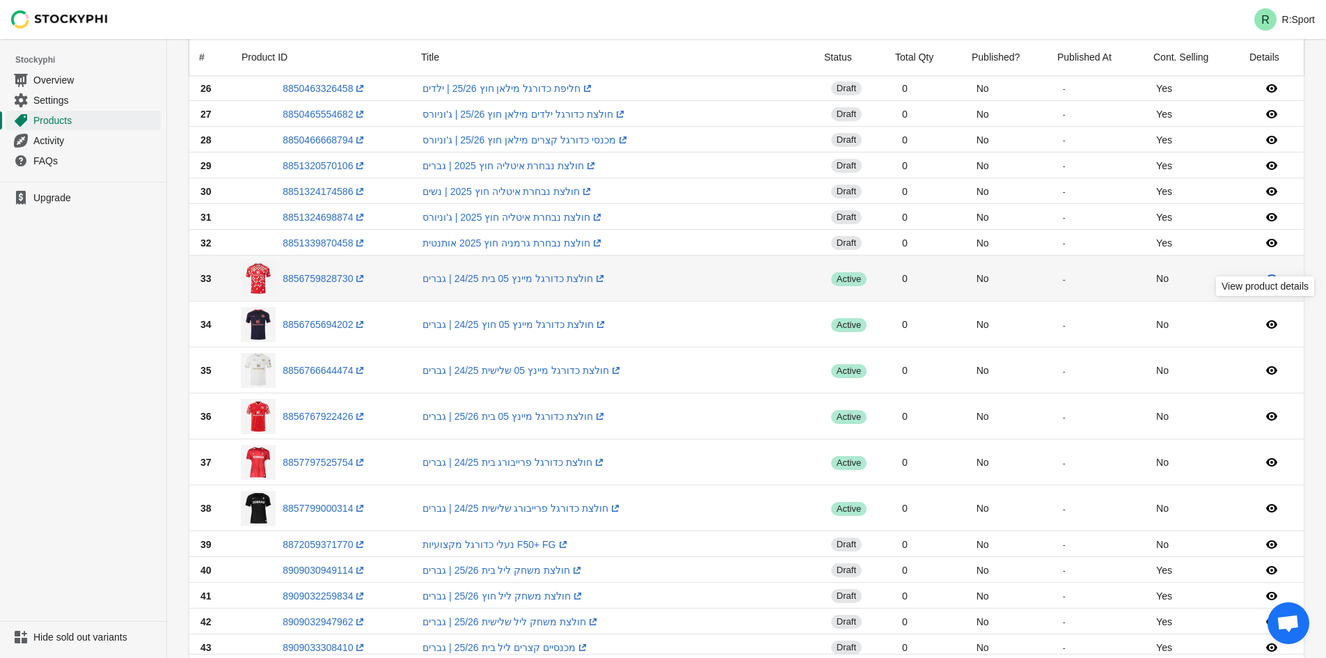
click at [1271, 273] on icon at bounding box center [1272, 278] width 14 height 14
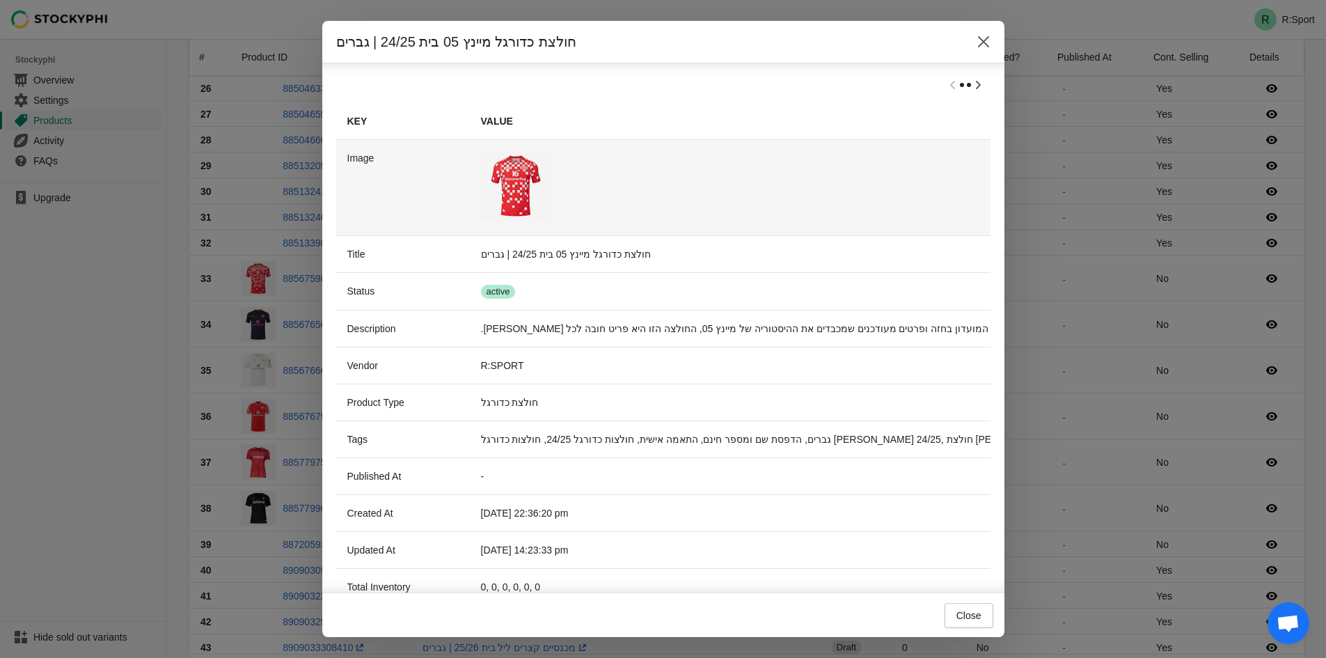
scroll to position [0, 0]
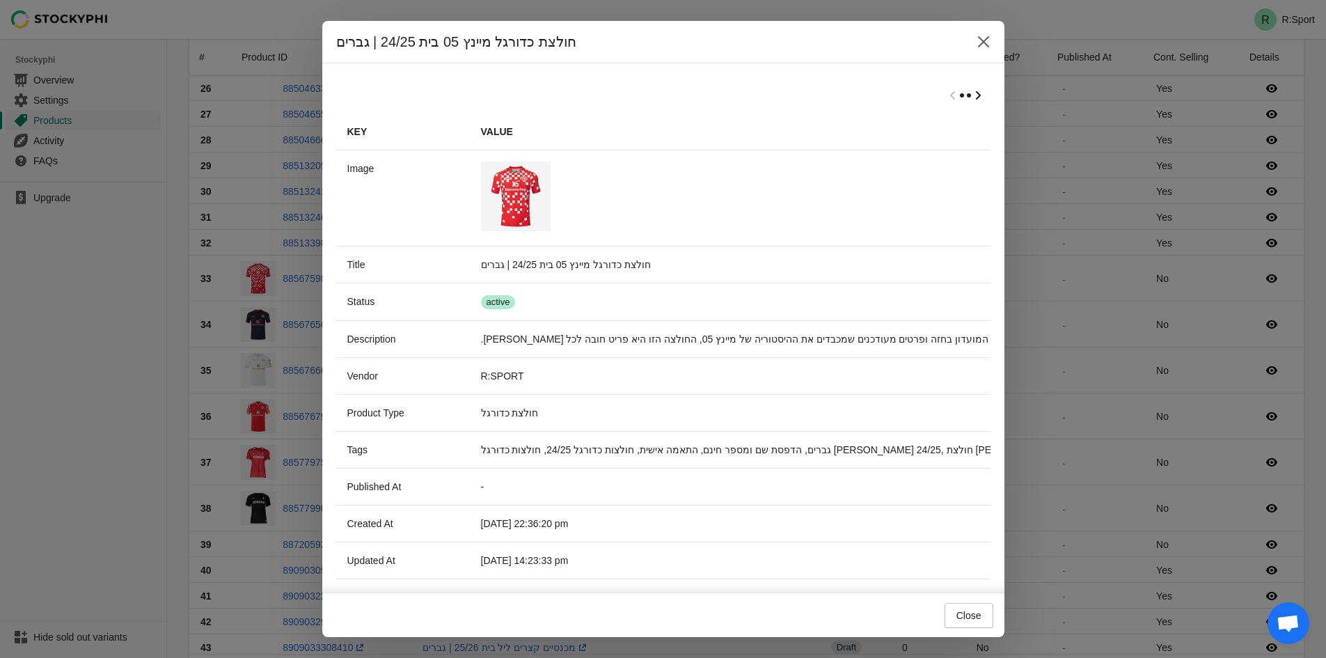
click at [974, 95] on icon "Scroll table right one column" at bounding box center [978, 95] width 14 height 14
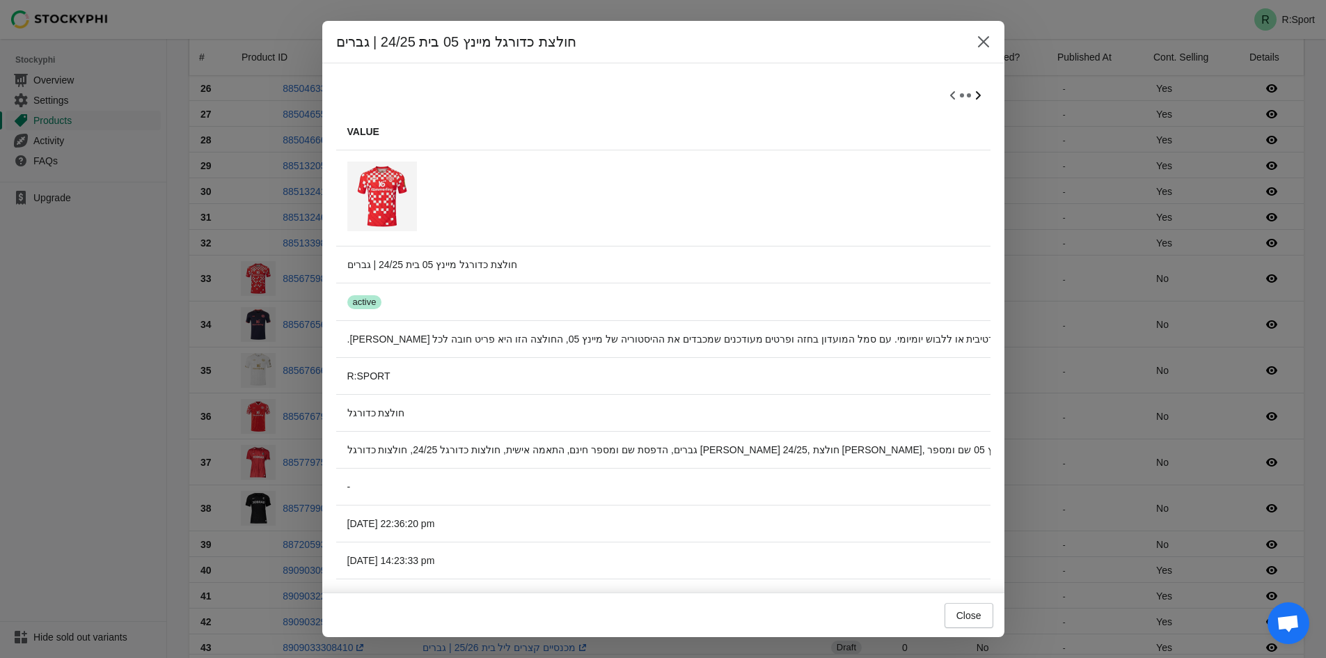
click at [974, 96] on icon "Scroll table right one column" at bounding box center [978, 95] width 14 height 14
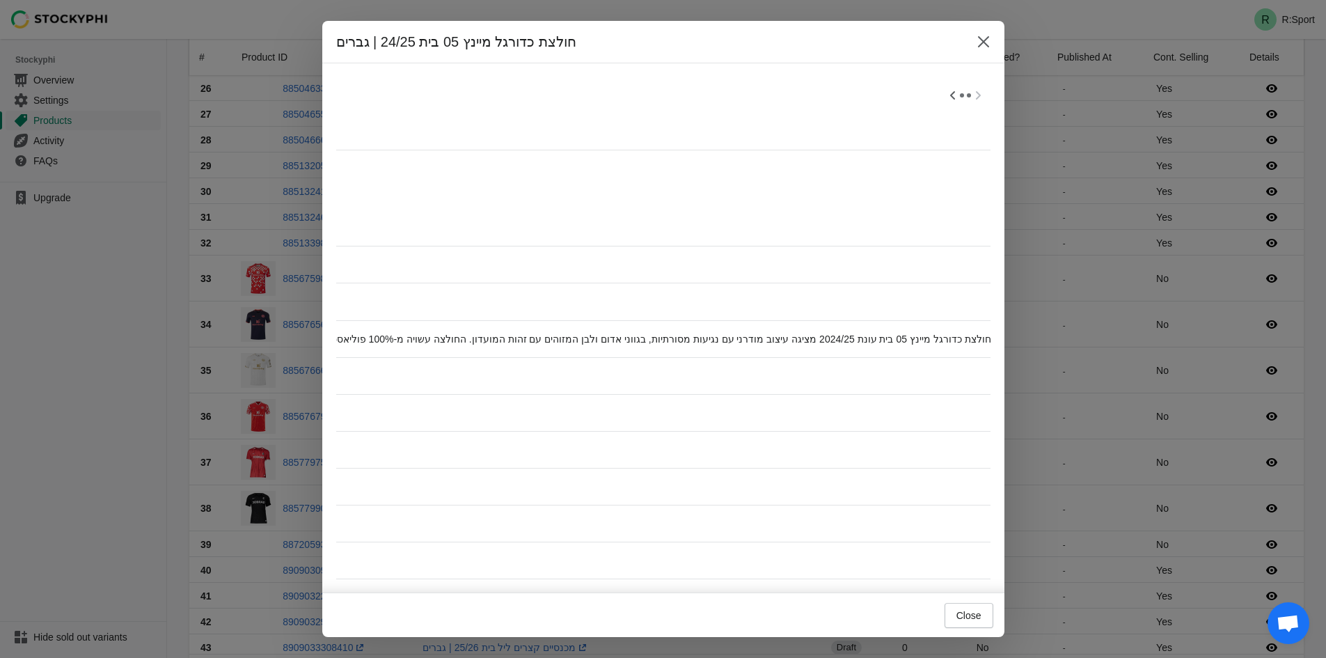
click at [974, 96] on div at bounding box center [663, 95] width 654 height 36
click at [974, 40] on button "Close" at bounding box center [983, 41] width 25 height 25
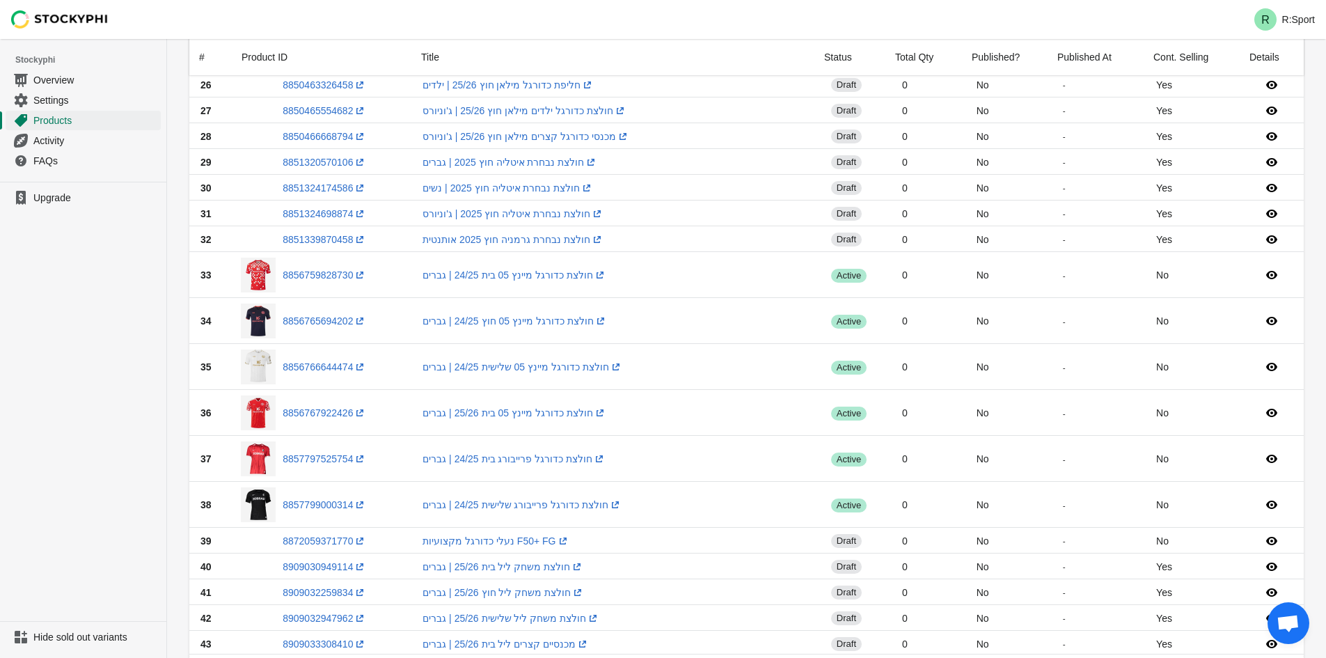
scroll to position [1186, 0]
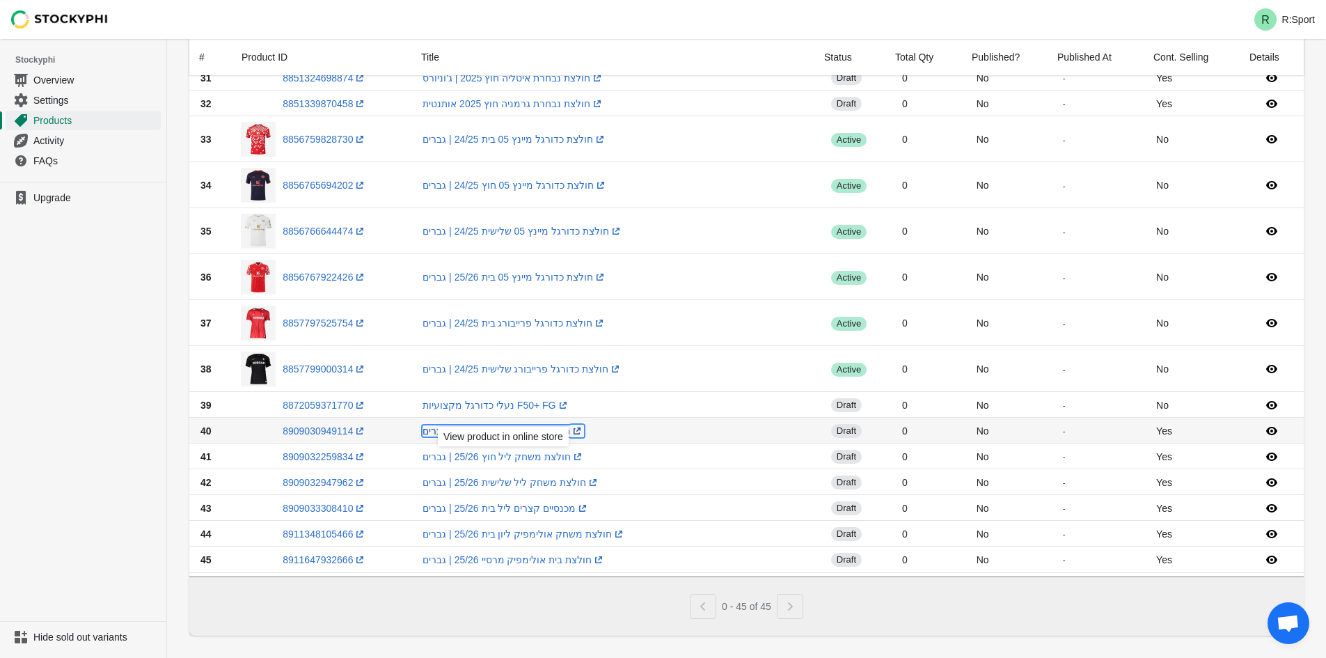
click at [580, 427] on icon at bounding box center [576, 430] width 7 height 7
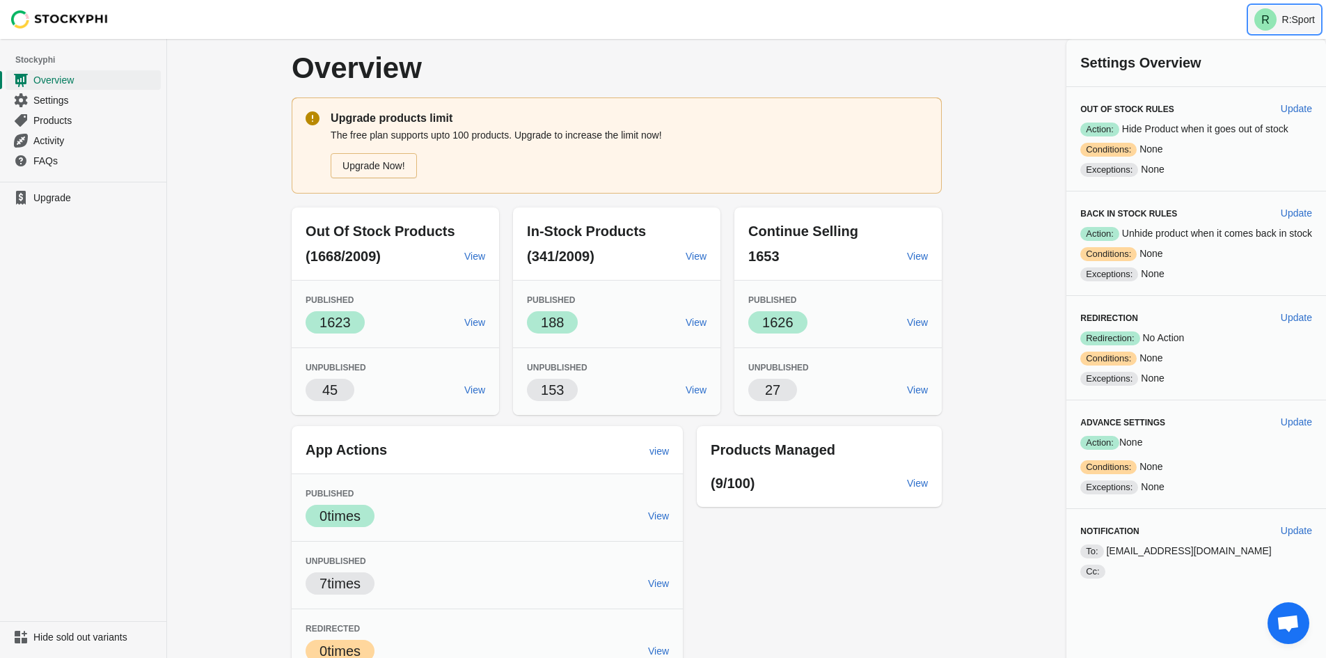
click at [1290, 22] on p "R:Sport" at bounding box center [1298, 19] width 33 height 11
click at [1267, 67] on icon at bounding box center [1261, 63] width 14 height 14
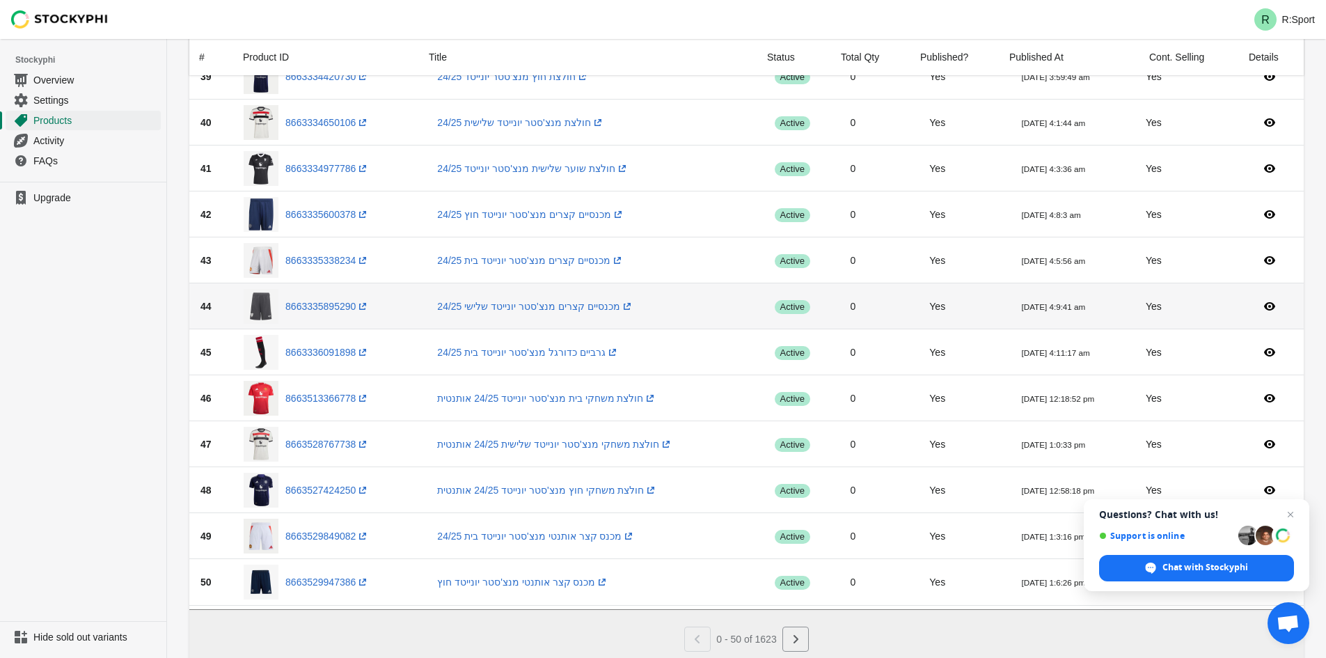
scroll to position [1917, 0]
